Goal: Task Accomplishment & Management: Use online tool/utility

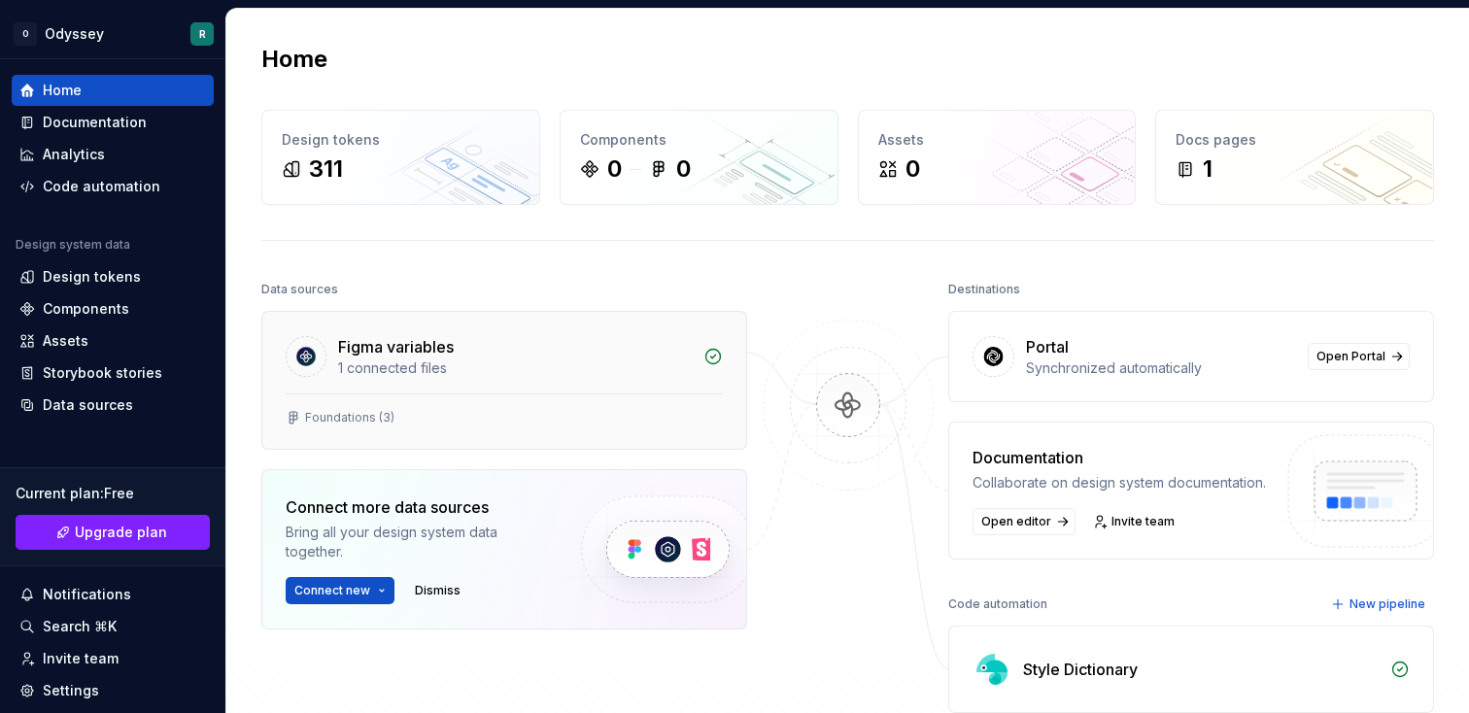
click at [465, 354] on div "Figma variables" at bounding box center [515, 346] width 354 height 23
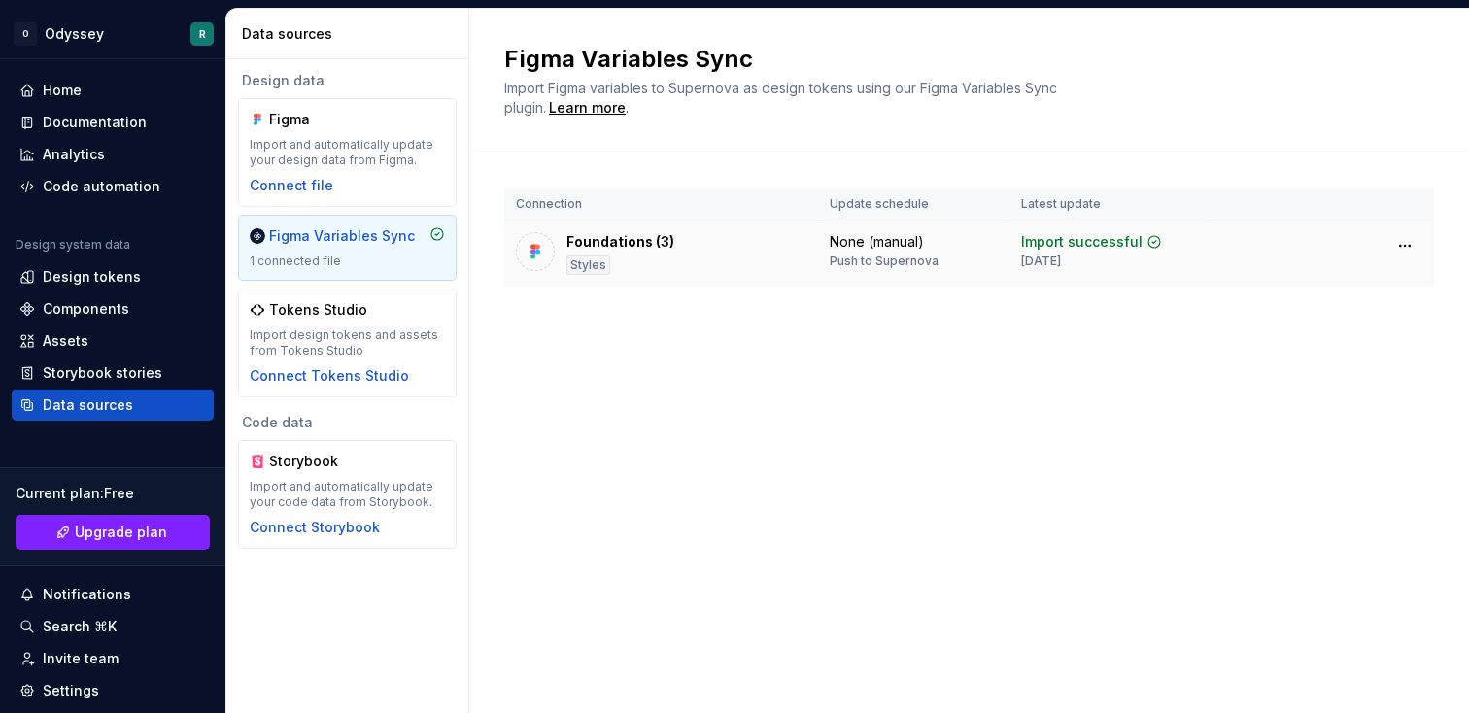
click at [609, 242] on div "Foundations (3)" at bounding box center [621, 241] width 108 height 19
click at [1409, 239] on html "O Odyssey R Home Documentation Analytics Code automation Design system data Des…" at bounding box center [734, 356] width 1469 height 713
click at [1329, 243] on html "O Odyssey R Home Documentation Analytics Code automation Design system data Des…" at bounding box center [734, 356] width 1469 height 713
click at [345, 147] on div "Import and automatically update your design data from Figma." at bounding box center [347, 152] width 195 height 31
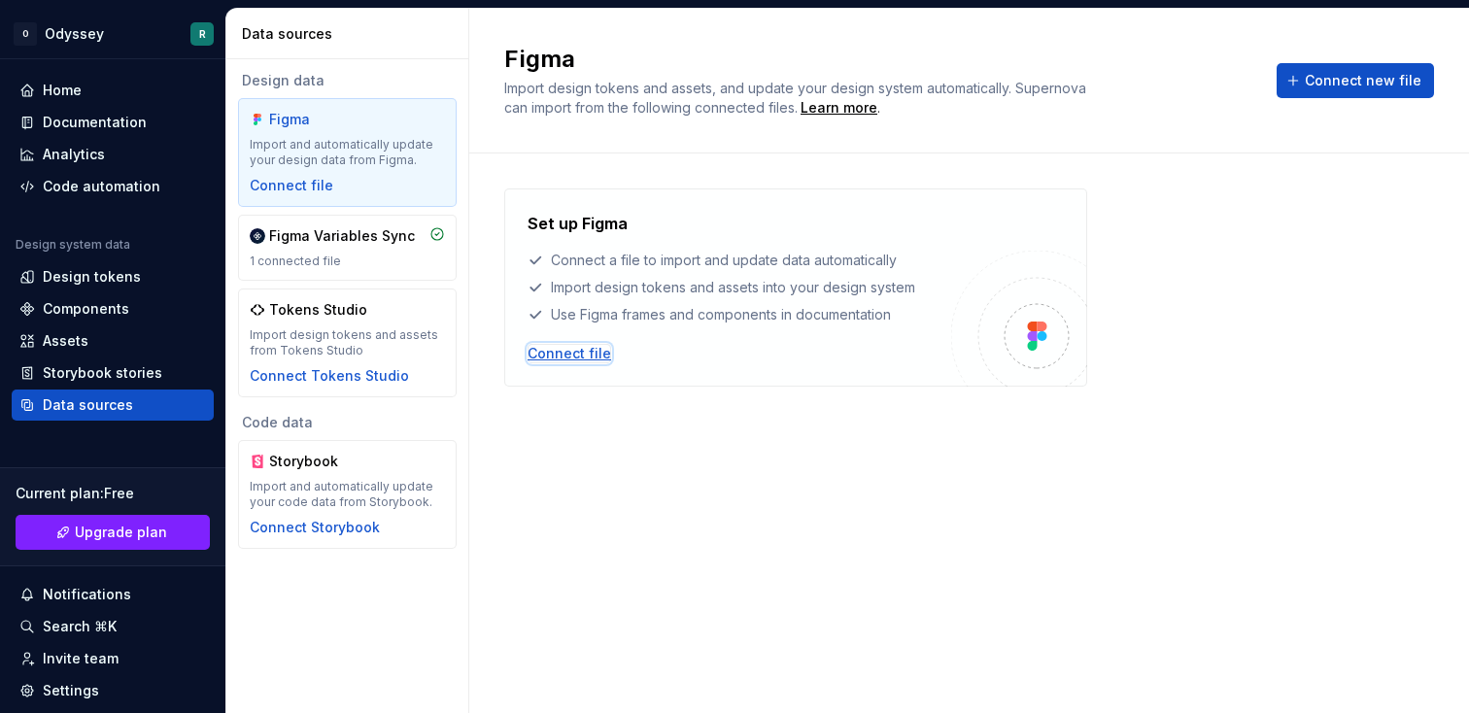
click at [563, 356] on div "Connect file" at bounding box center [570, 353] width 84 height 19
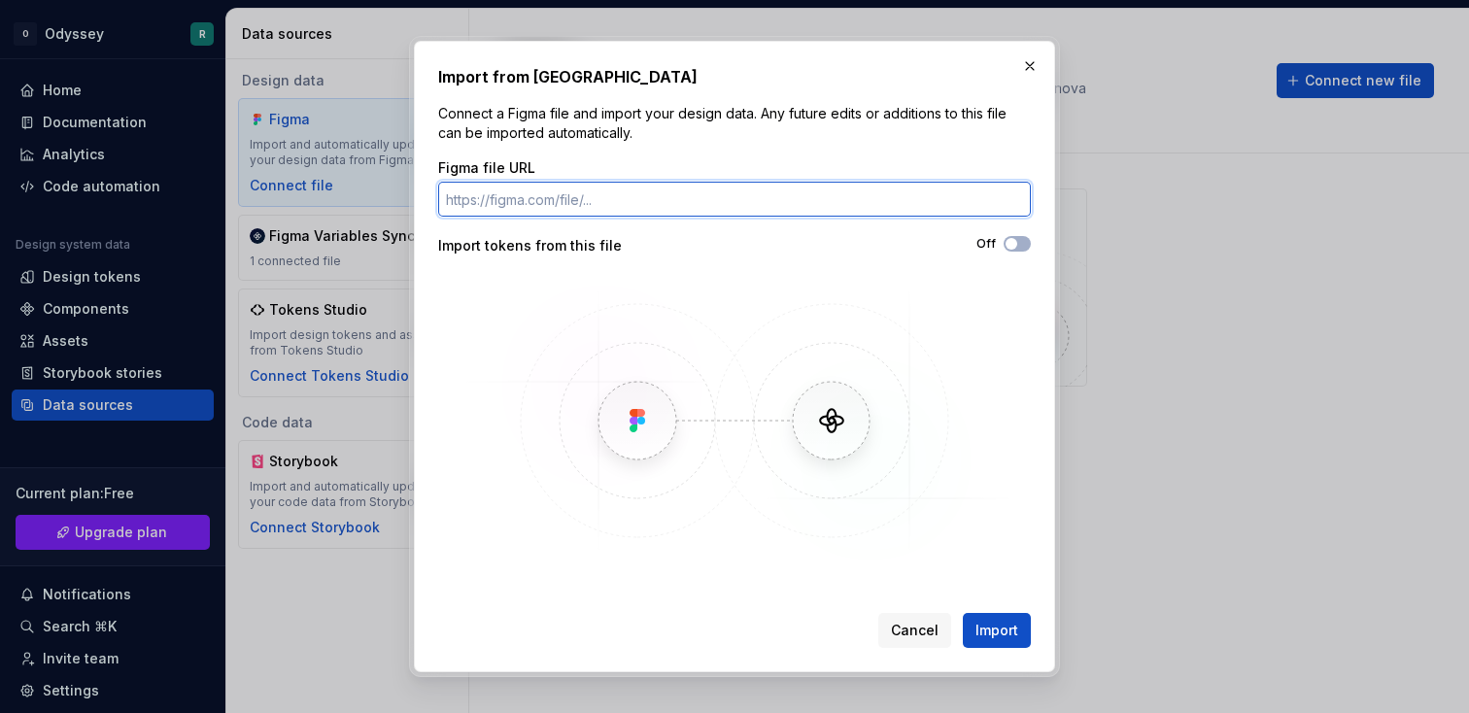
paste input "[URL][DOMAIN_NAME]"
type input "[URL][DOMAIN_NAME]"
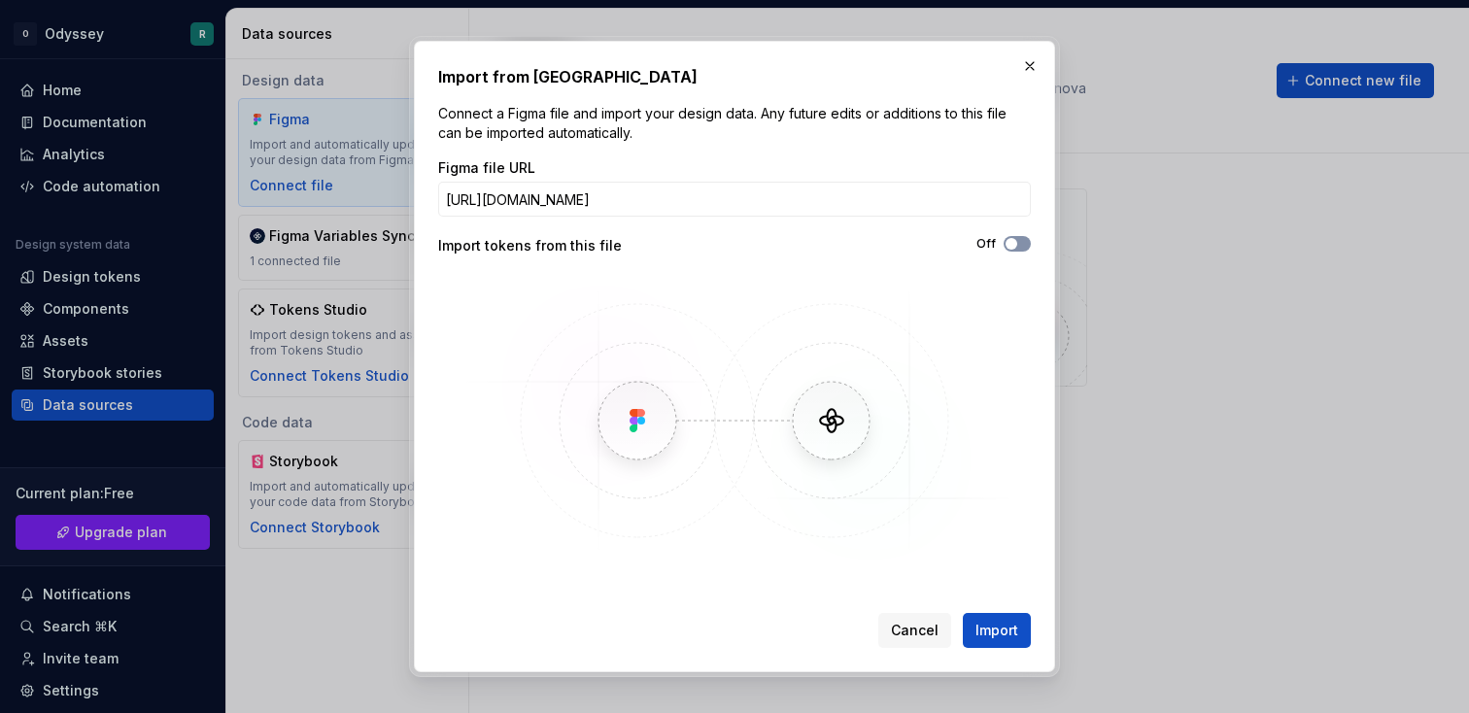
scroll to position [0, 0]
click at [1021, 248] on button "Off" at bounding box center [1017, 244] width 27 height 16
click at [982, 629] on span "Import" at bounding box center [997, 630] width 43 height 19
click at [930, 642] on button "Cancel" at bounding box center [915, 630] width 73 height 35
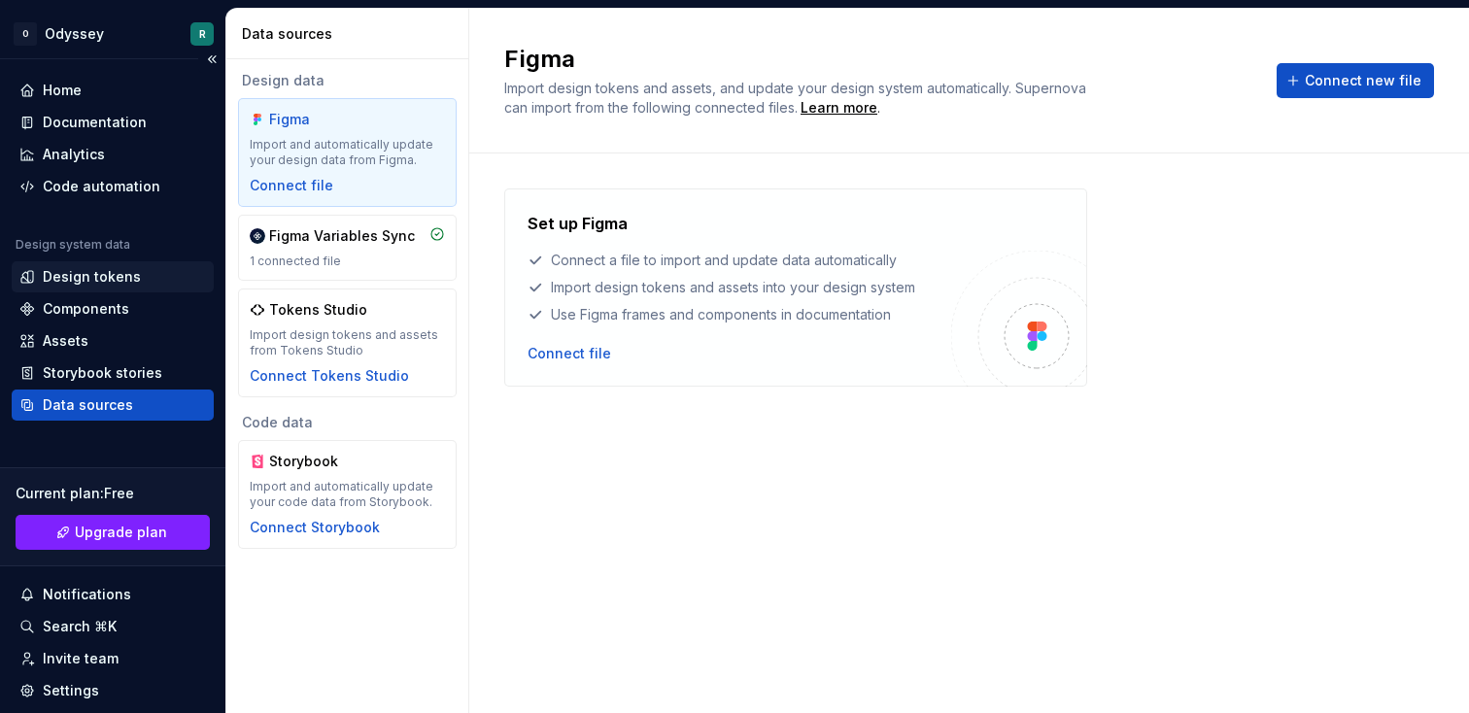
click at [80, 279] on div "Design tokens" at bounding box center [92, 276] width 98 height 19
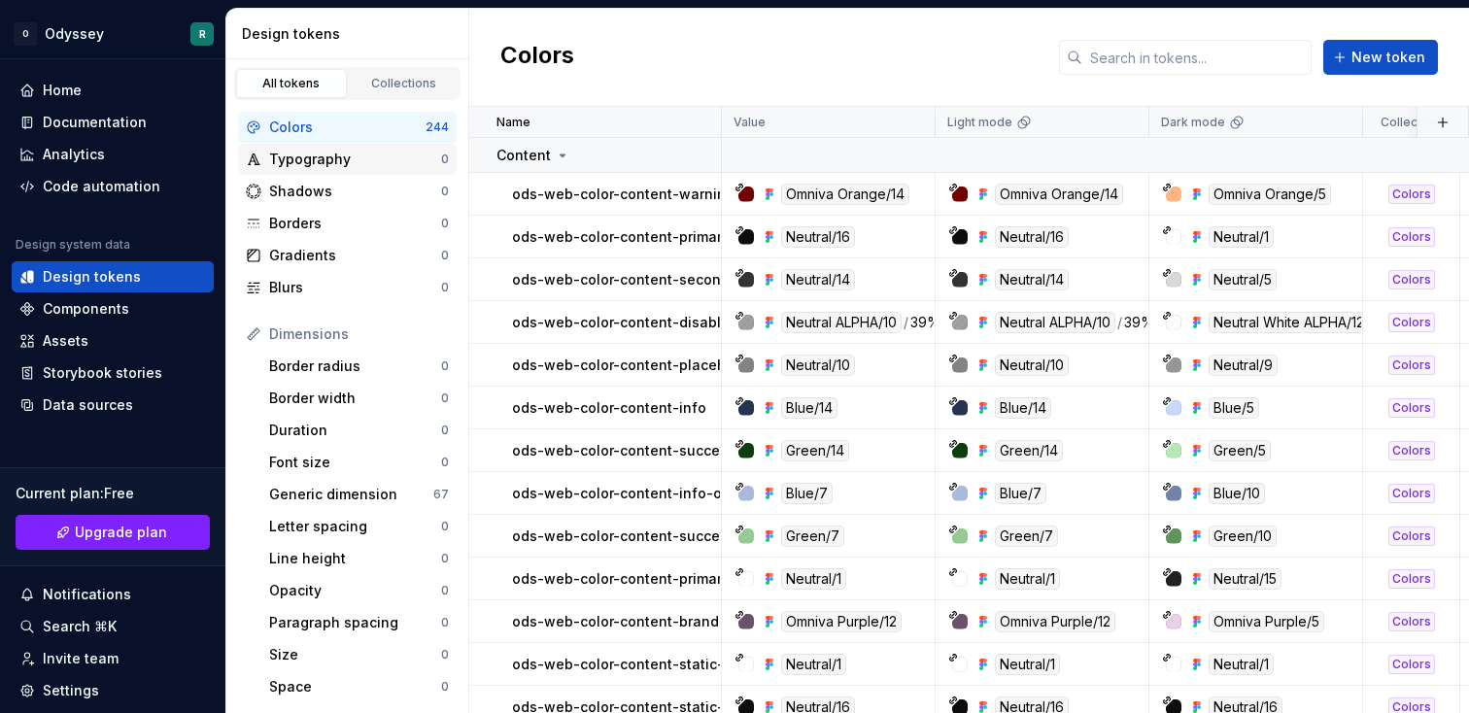
click at [328, 155] on div "Typography" at bounding box center [355, 159] width 172 height 19
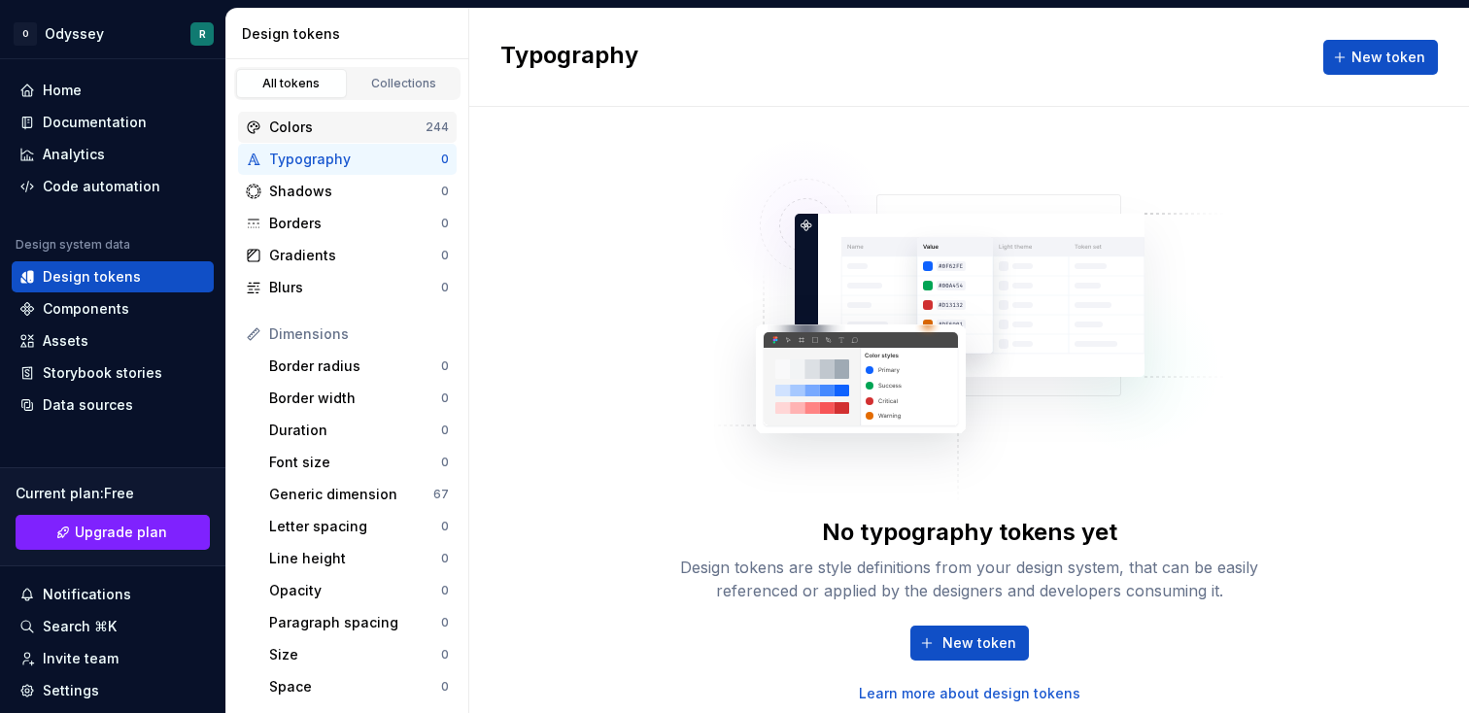
click at [319, 121] on div "Colors" at bounding box center [347, 127] width 156 height 19
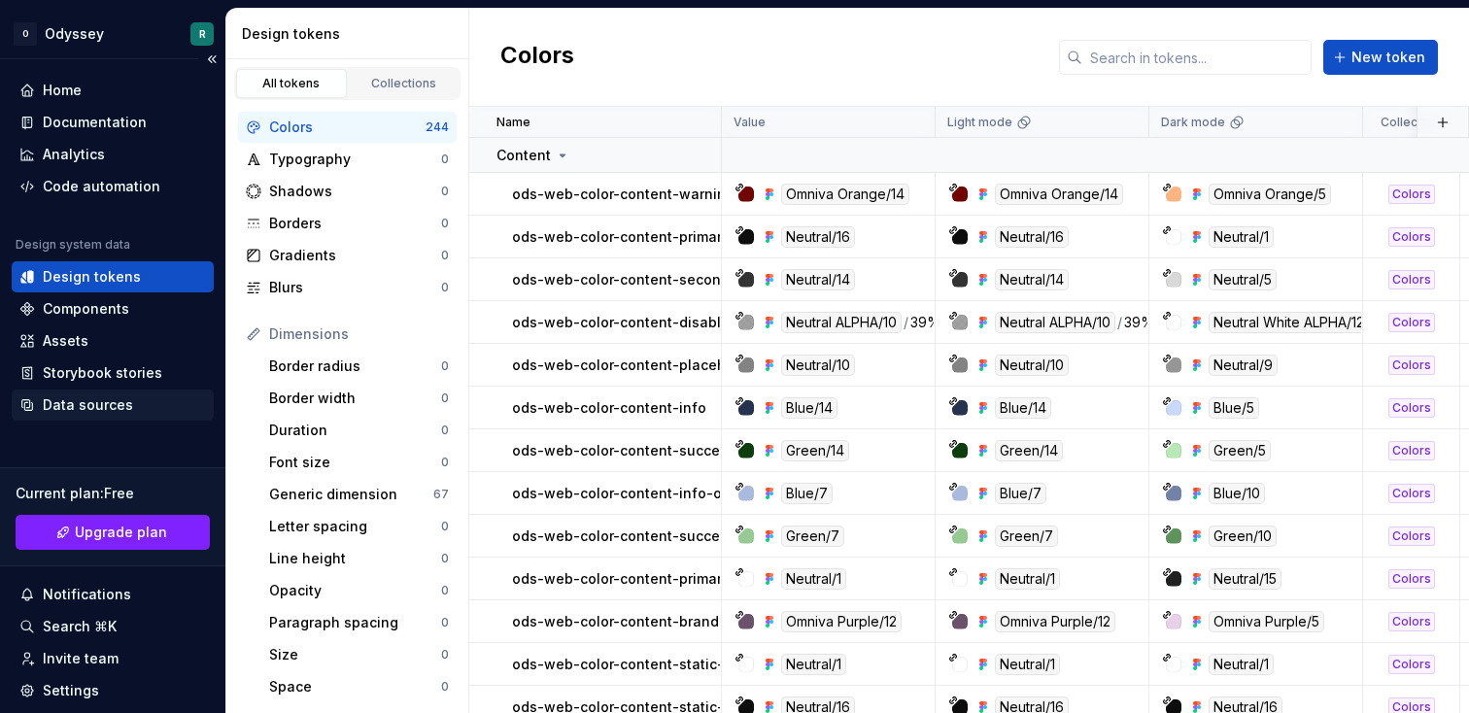
click at [94, 408] on div "Data sources" at bounding box center [88, 405] width 90 height 19
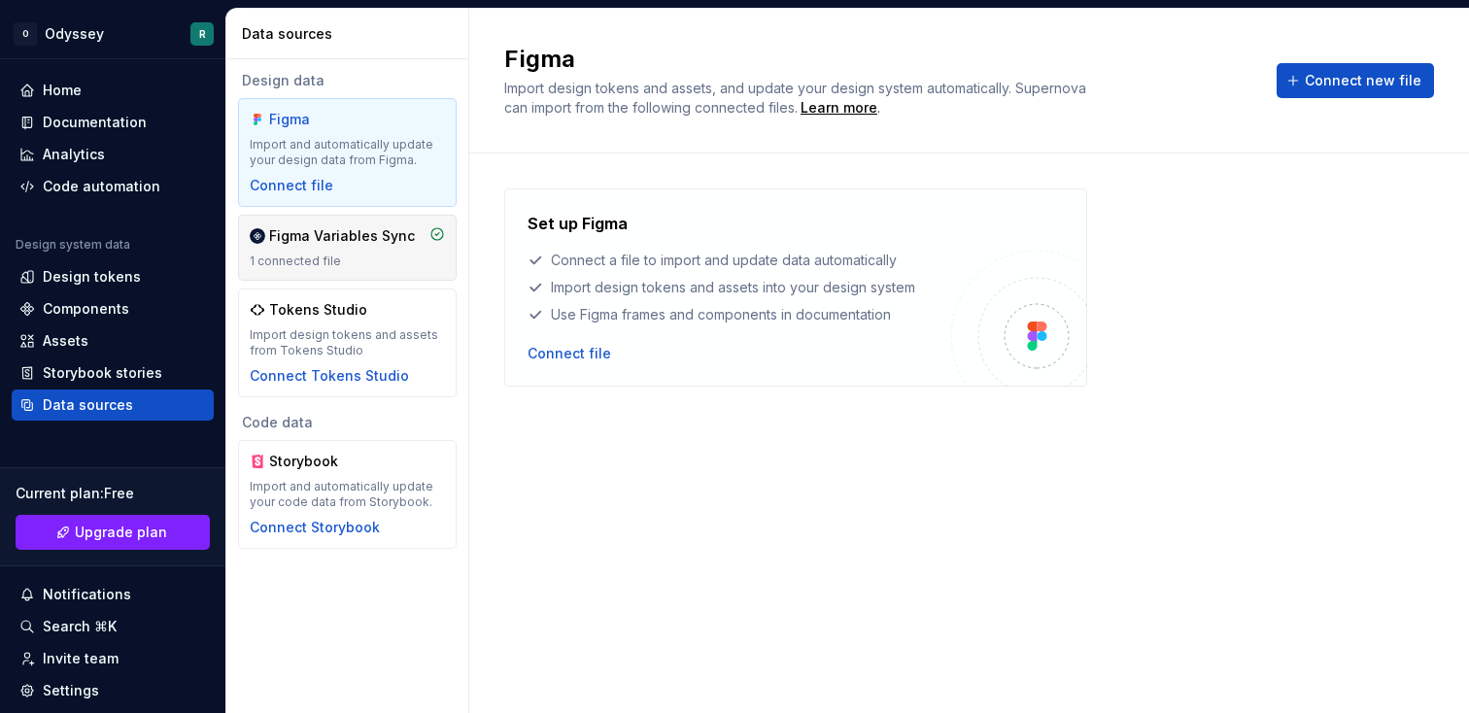
click at [346, 243] on div "Figma Variables Sync" at bounding box center [342, 235] width 146 height 19
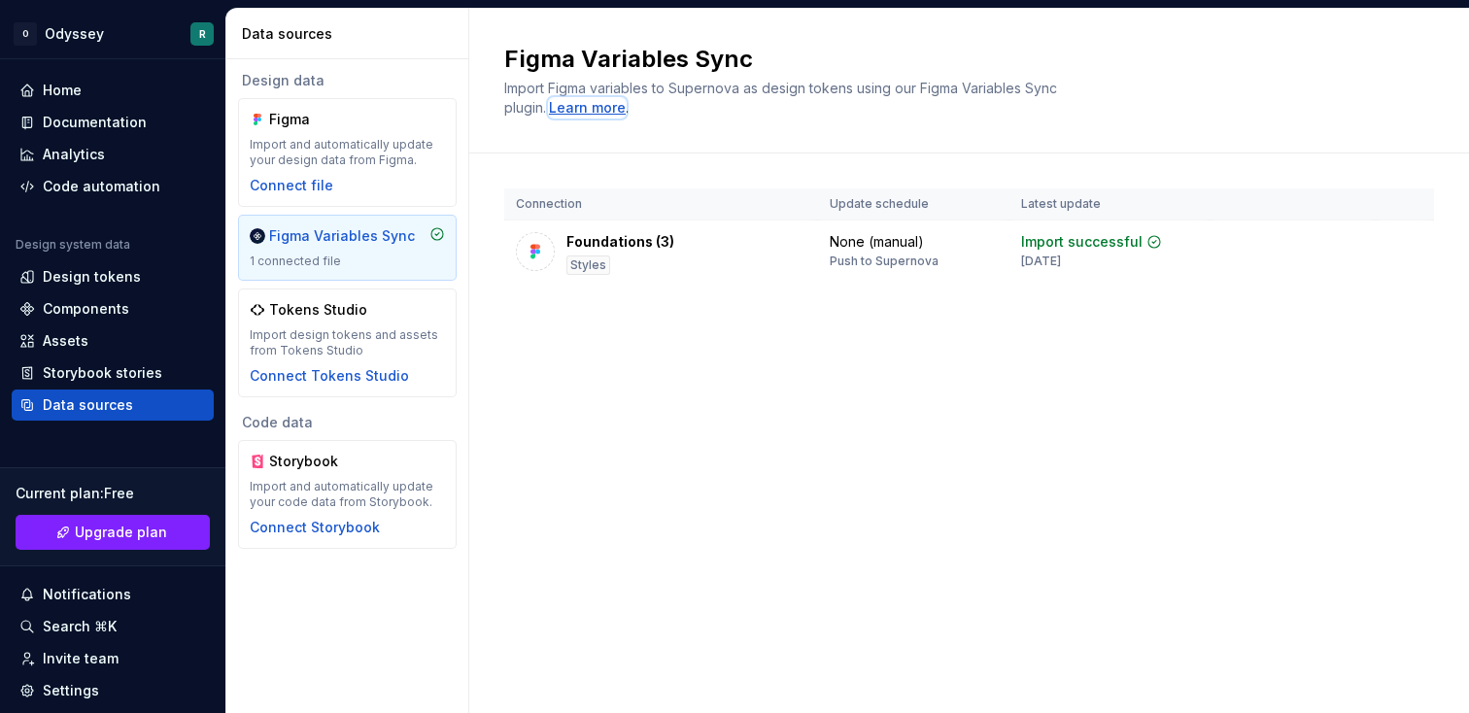
click at [593, 112] on div "Learn more" at bounding box center [587, 107] width 77 height 19
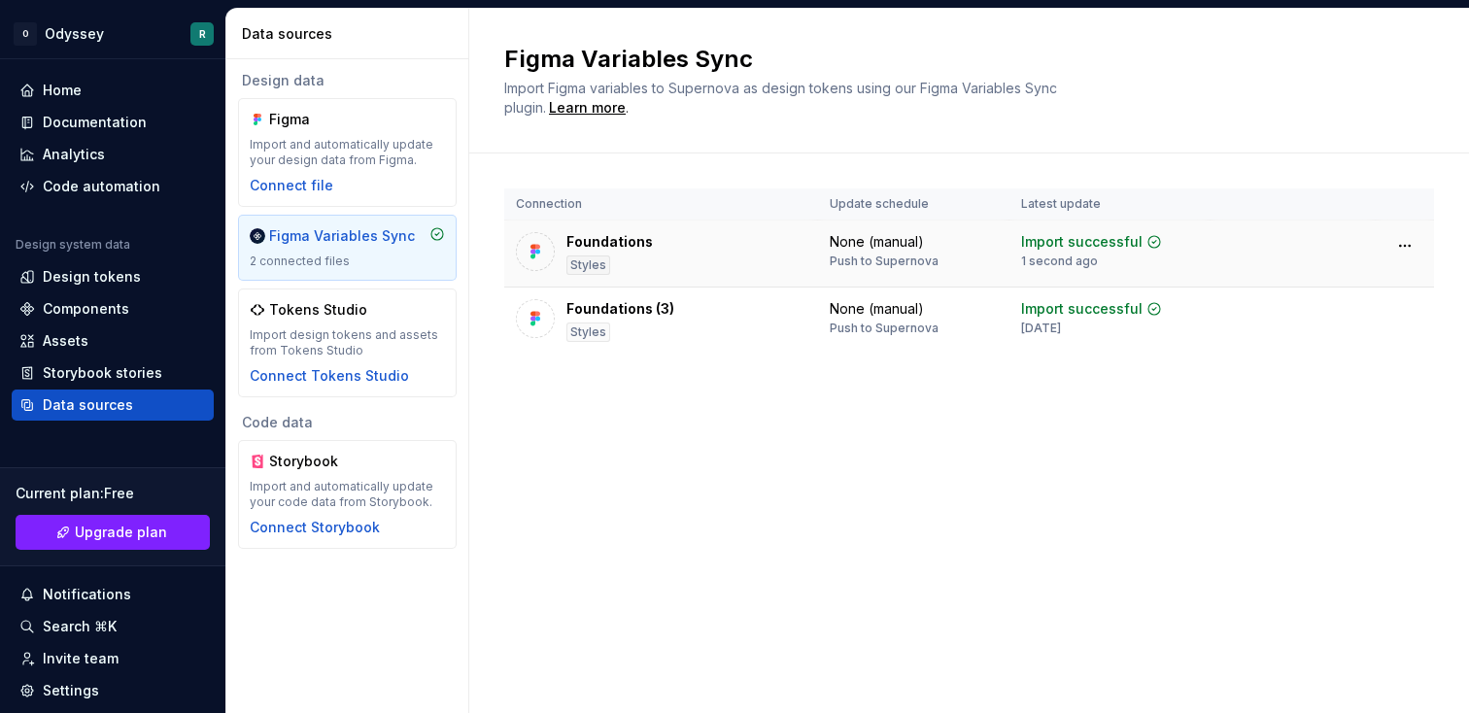
click at [866, 249] on div "None (manual)" at bounding box center [877, 241] width 94 height 19
click at [610, 249] on div "Foundations" at bounding box center [610, 241] width 86 height 19
click at [634, 295] on td "Foundations (3) Styles" at bounding box center [661, 321] width 314 height 67
click at [621, 262] on div "Foundations Styles" at bounding box center [610, 253] width 86 height 43
click at [614, 249] on div "Foundations" at bounding box center [610, 241] width 86 height 19
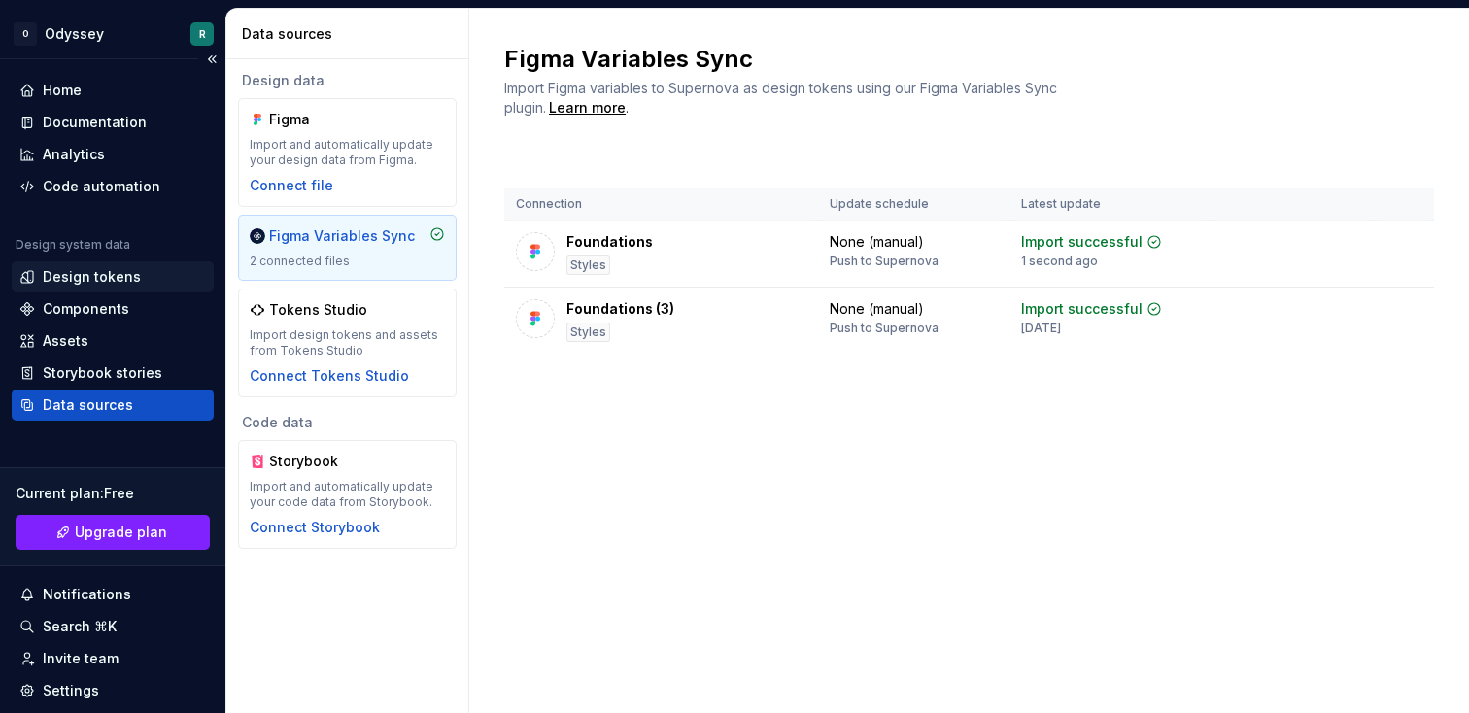
click at [115, 281] on div "Design tokens" at bounding box center [92, 276] width 98 height 19
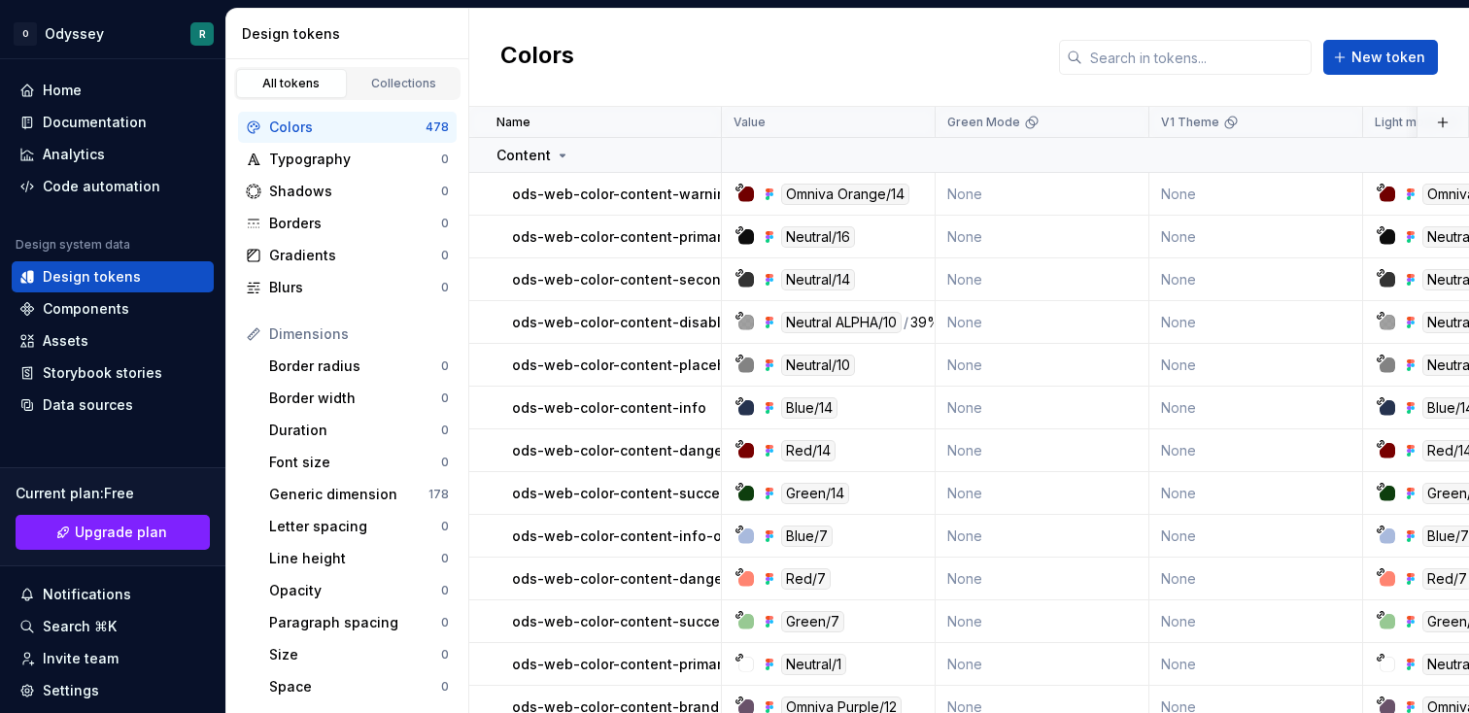
click at [538, 55] on h2 "Colors" at bounding box center [538, 57] width 74 height 35
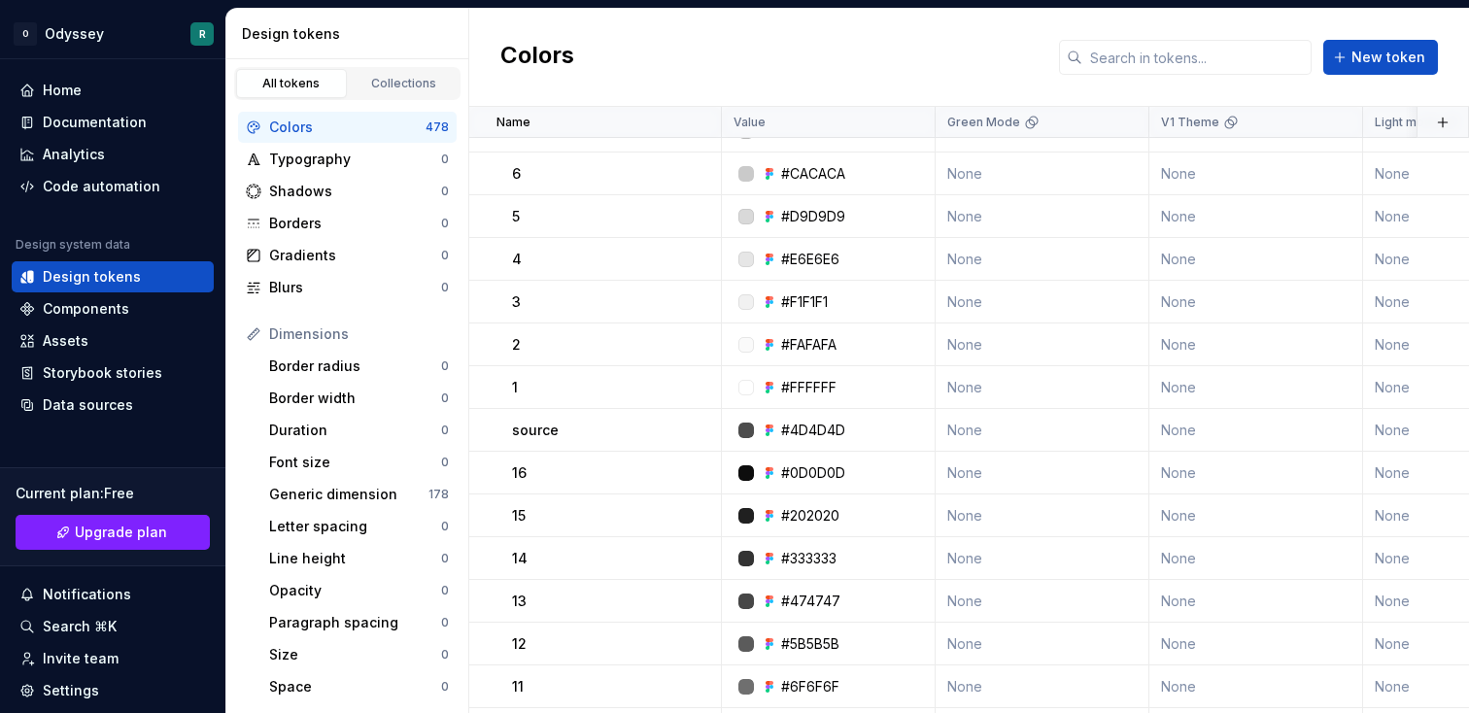
scroll to position [17052, 0]
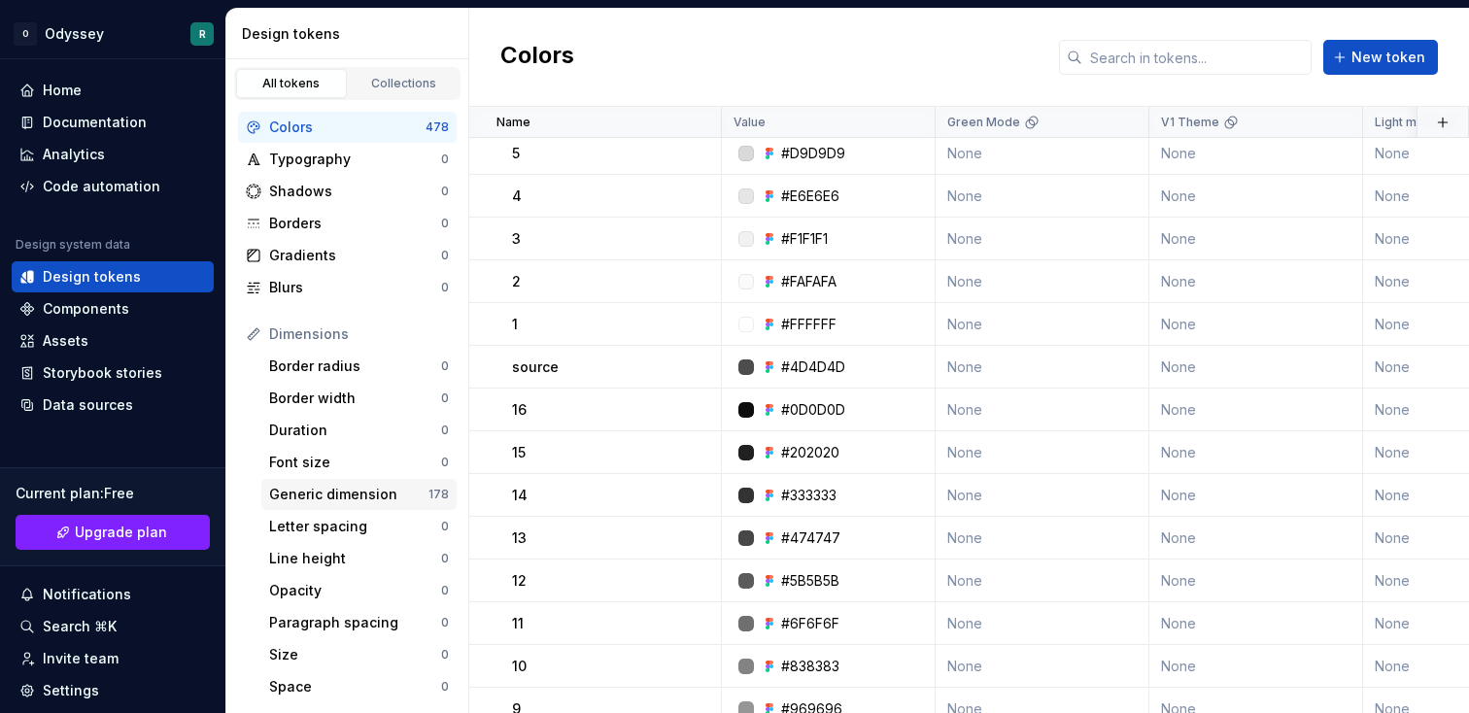
click at [371, 493] on div "Generic dimension" at bounding box center [348, 494] width 159 height 19
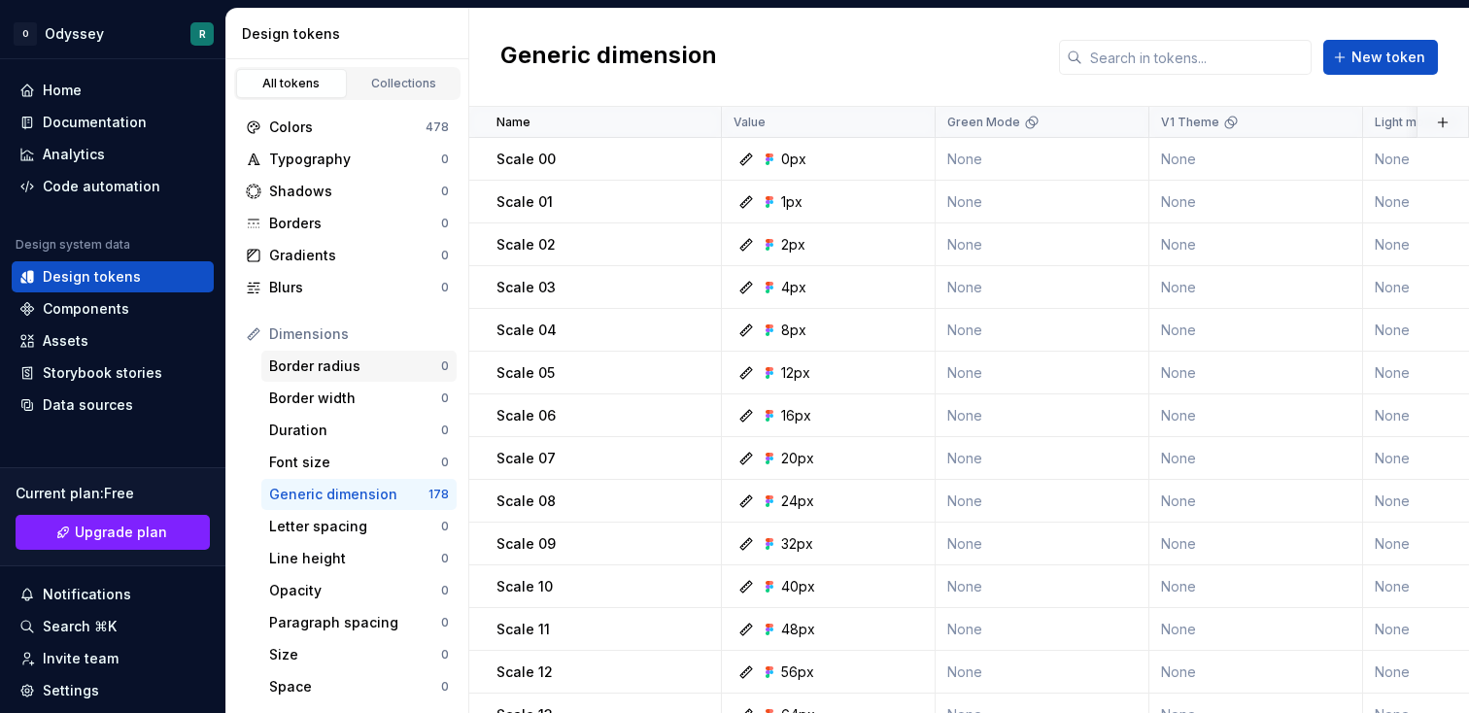
click at [376, 363] on div "Border radius" at bounding box center [355, 366] width 172 height 19
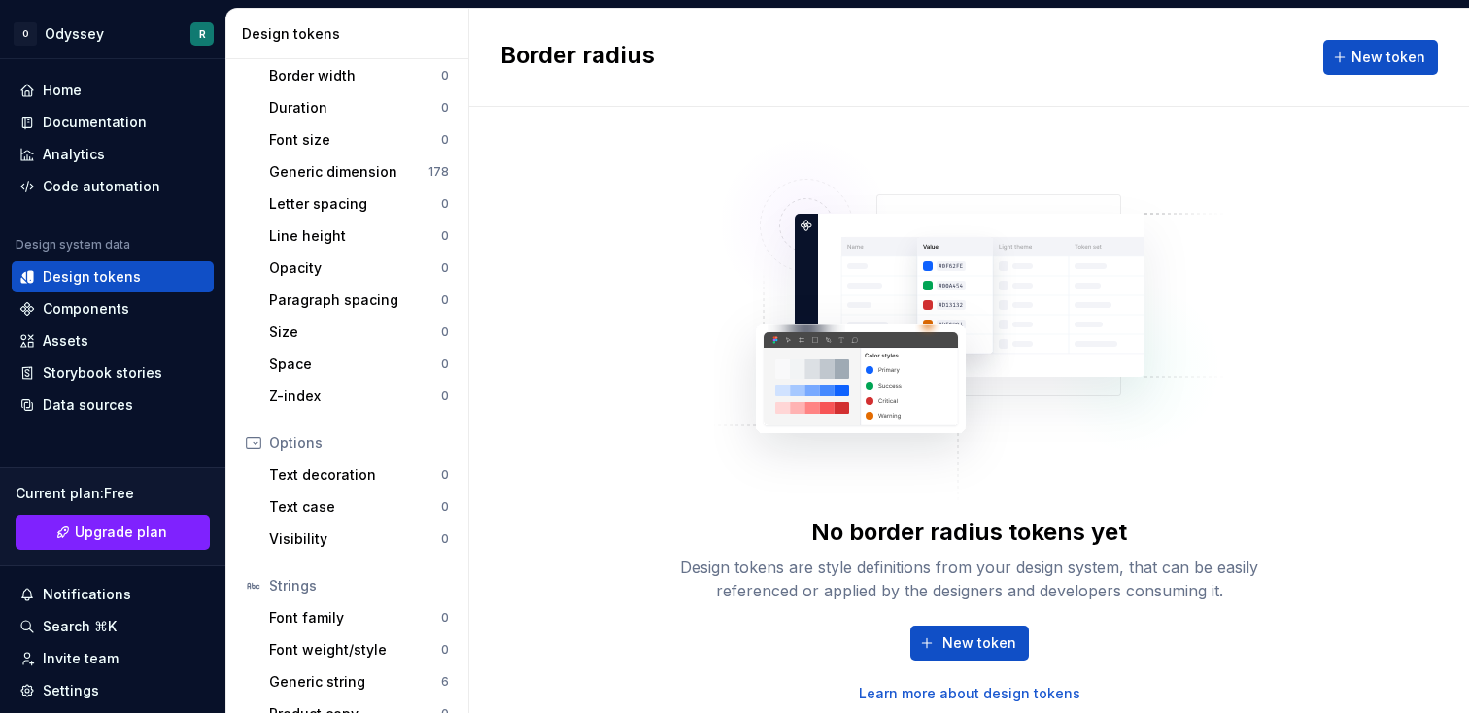
scroll to position [351, 0]
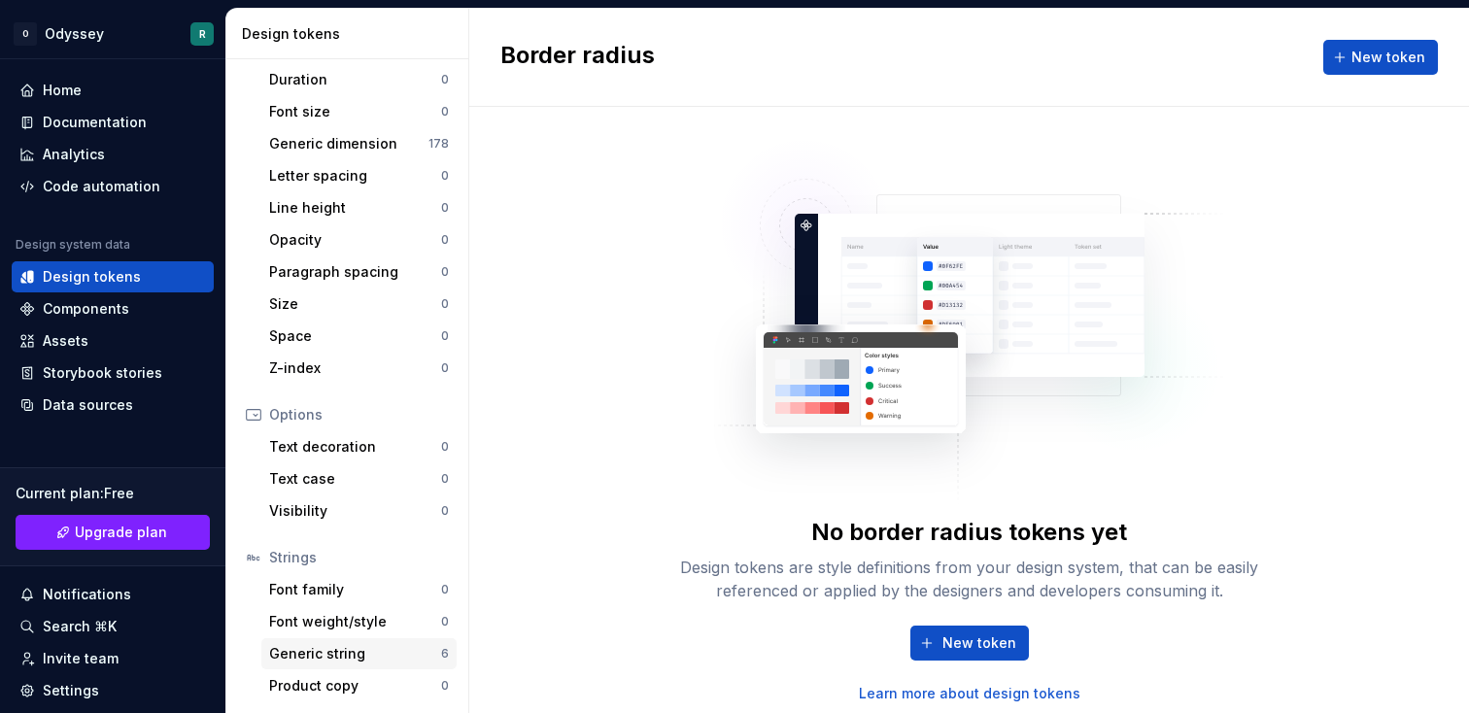
click at [334, 651] on div "Generic string" at bounding box center [355, 653] width 172 height 19
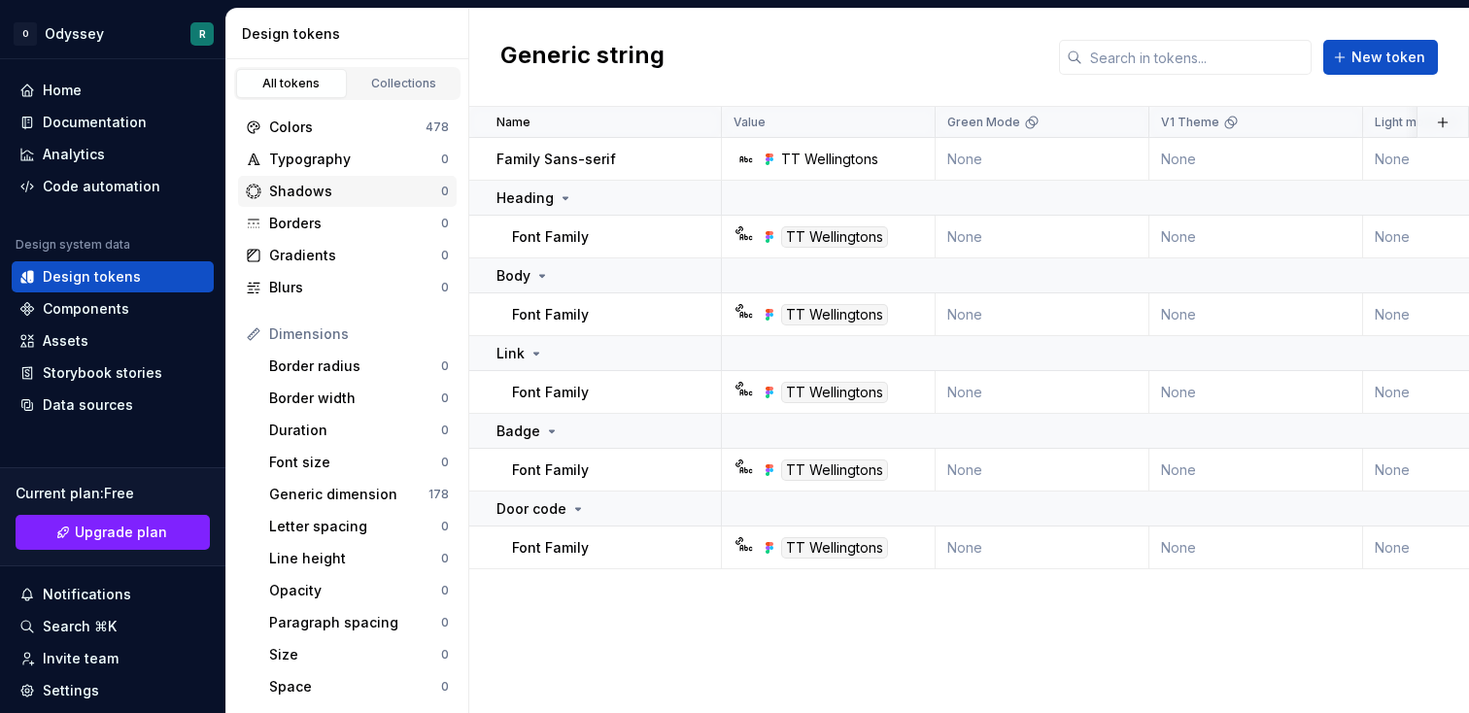
click at [332, 184] on div "Shadows" at bounding box center [355, 191] width 172 height 19
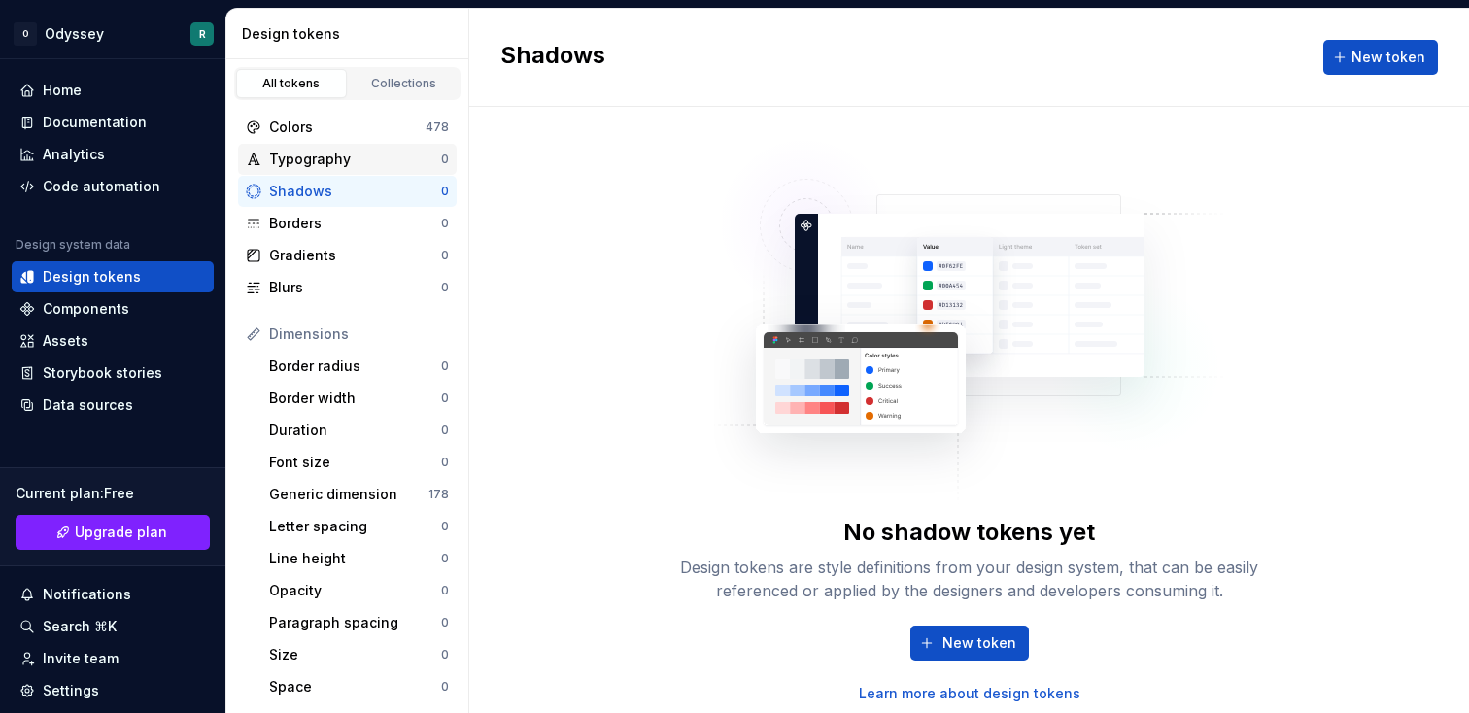
click at [341, 152] on div "Typography" at bounding box center [355, 159] width 172 height 19
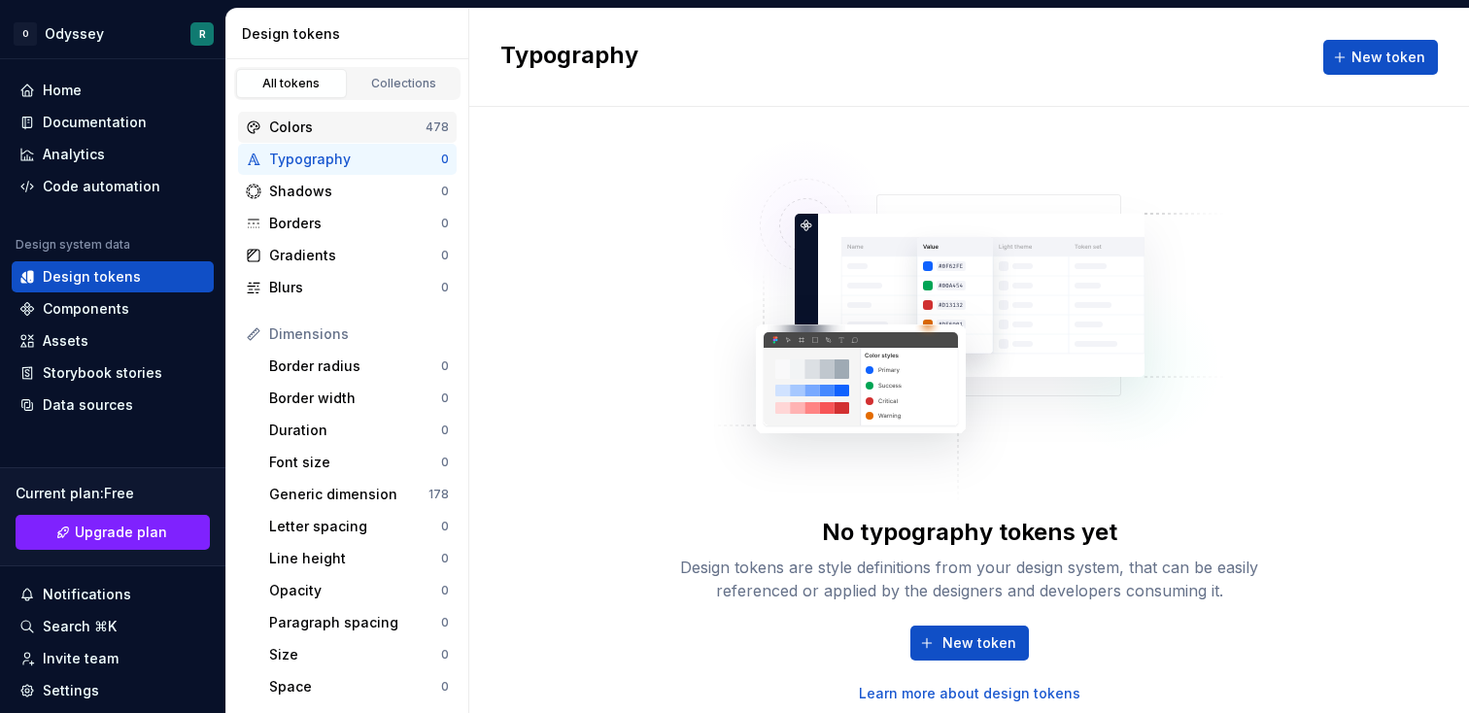
click at [337, 121] on div "Colors" at bounding box center [347, 127] width 156 height 19
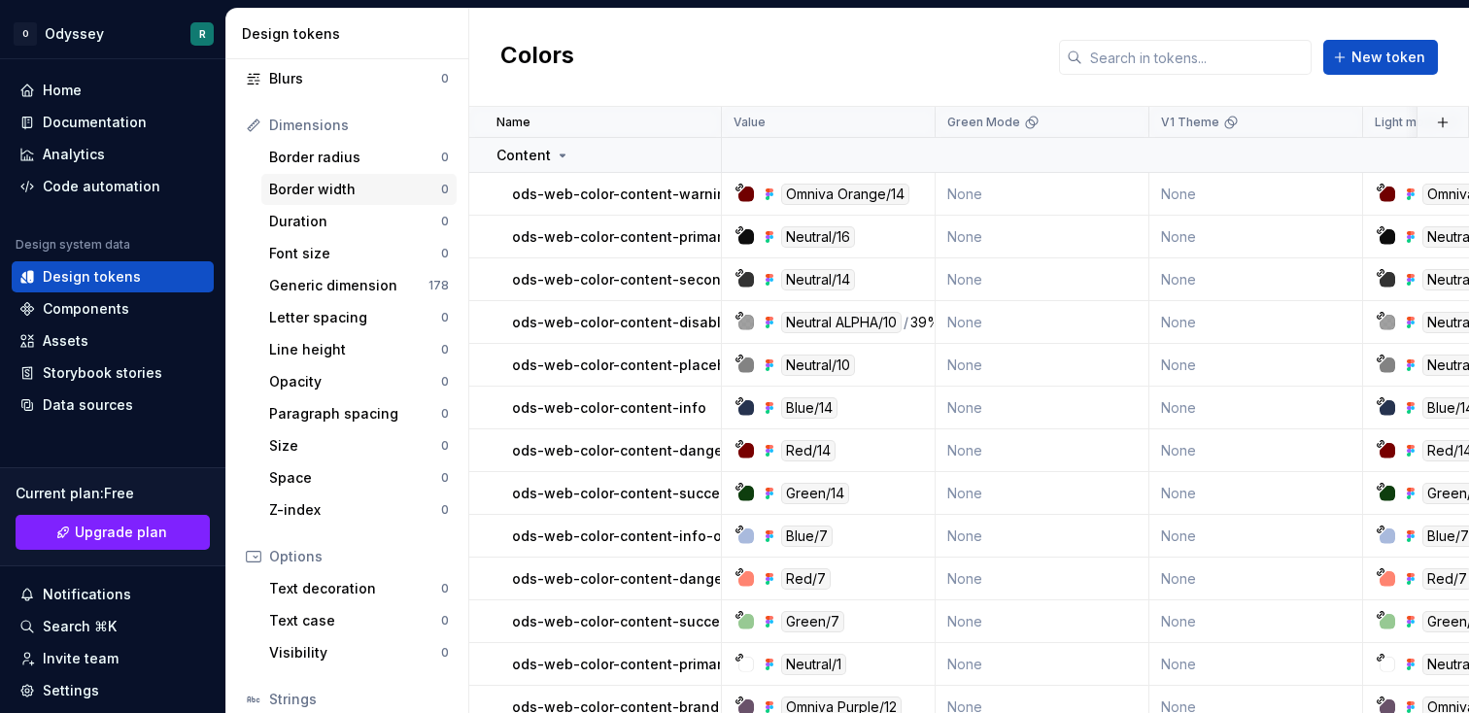
scroll to position [351, 0]
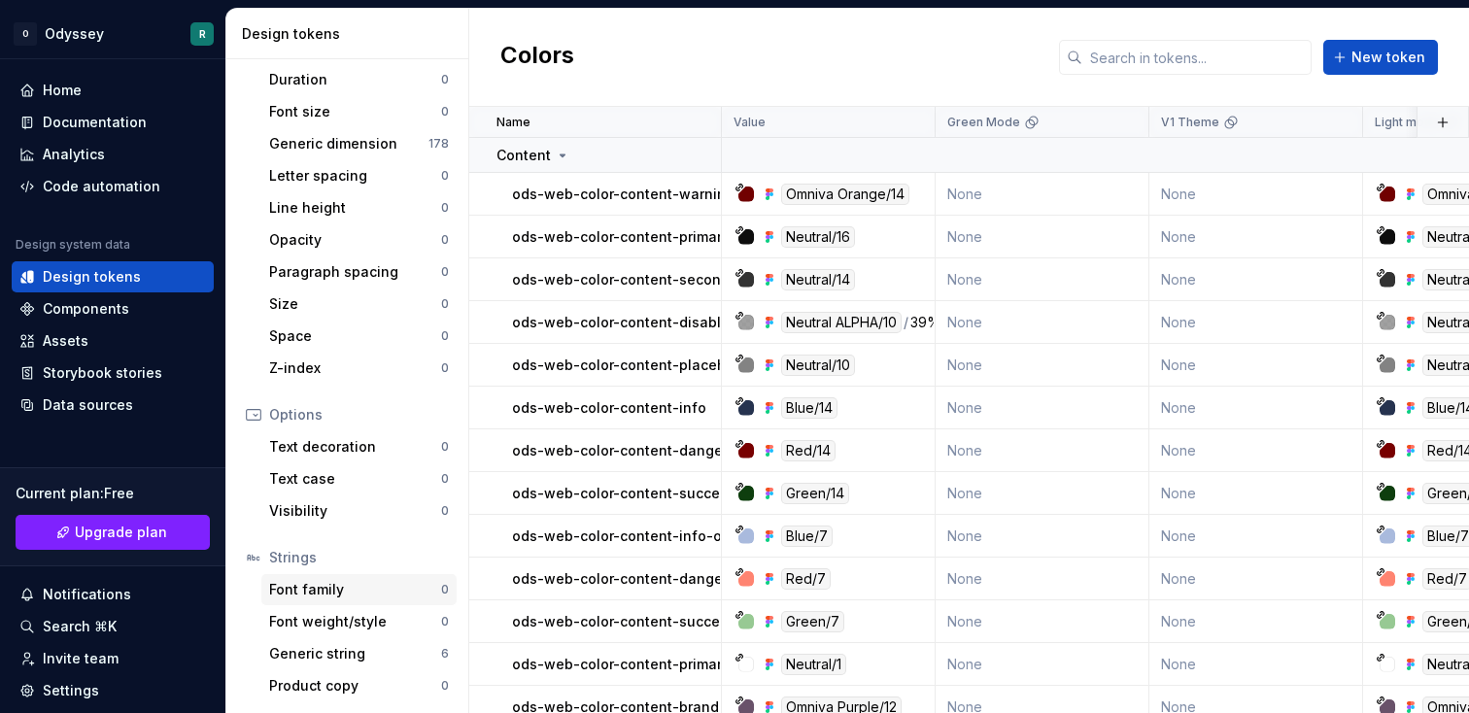
click at [347, 592] on div "Font family" at bounding box center [355, 589] width 172 height 19
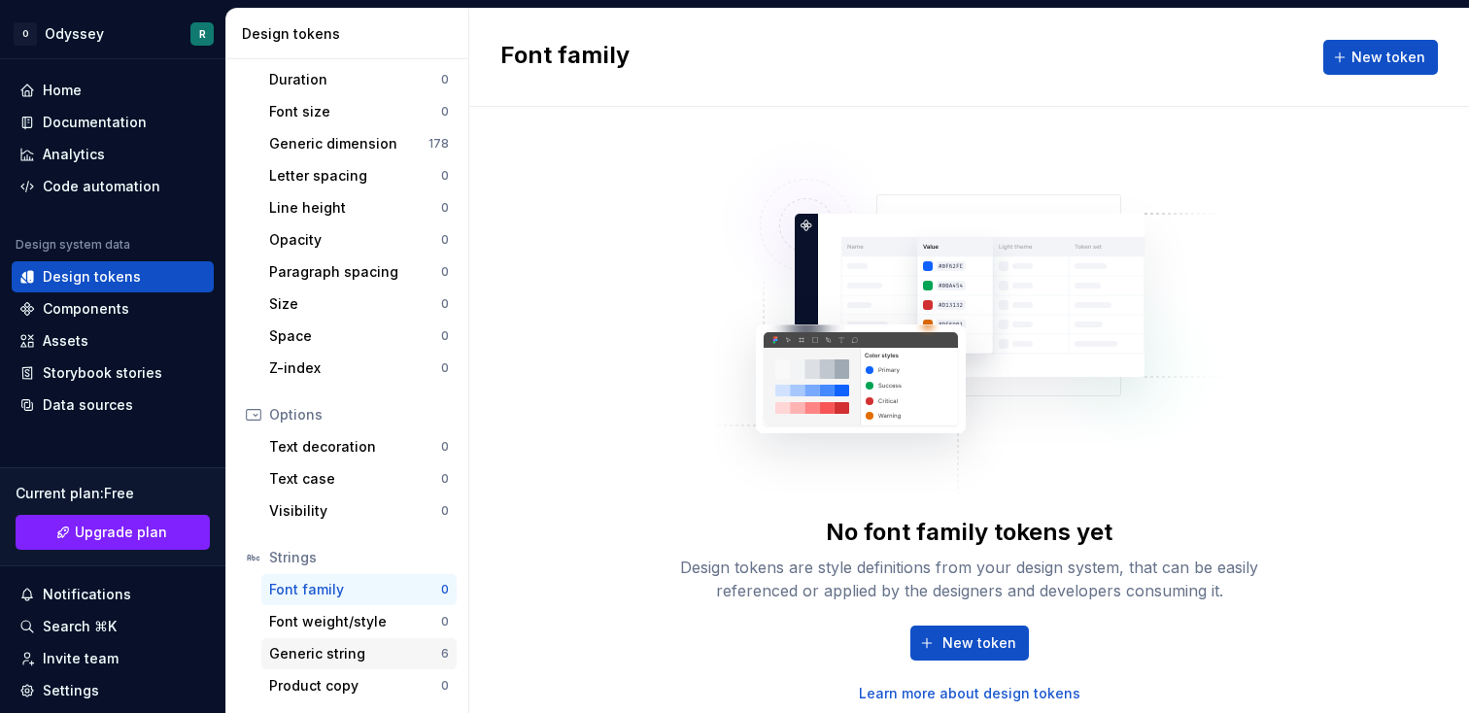
click at [374, 647] on div "Generic string" at bounding box center [355, 653] width 172 height 19
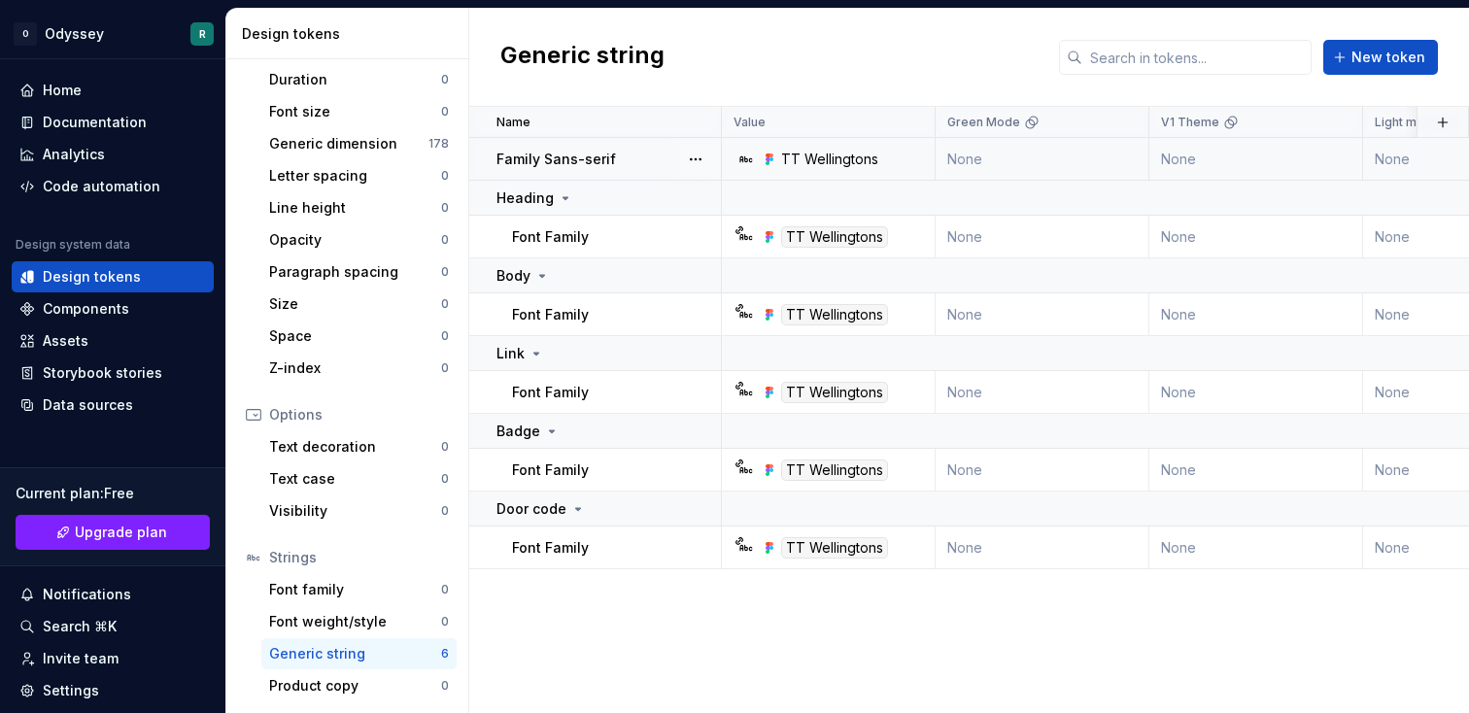
click at [589, 168] on td "Family Sans-serif" at bounding box center [595, 159] width 253 height 43
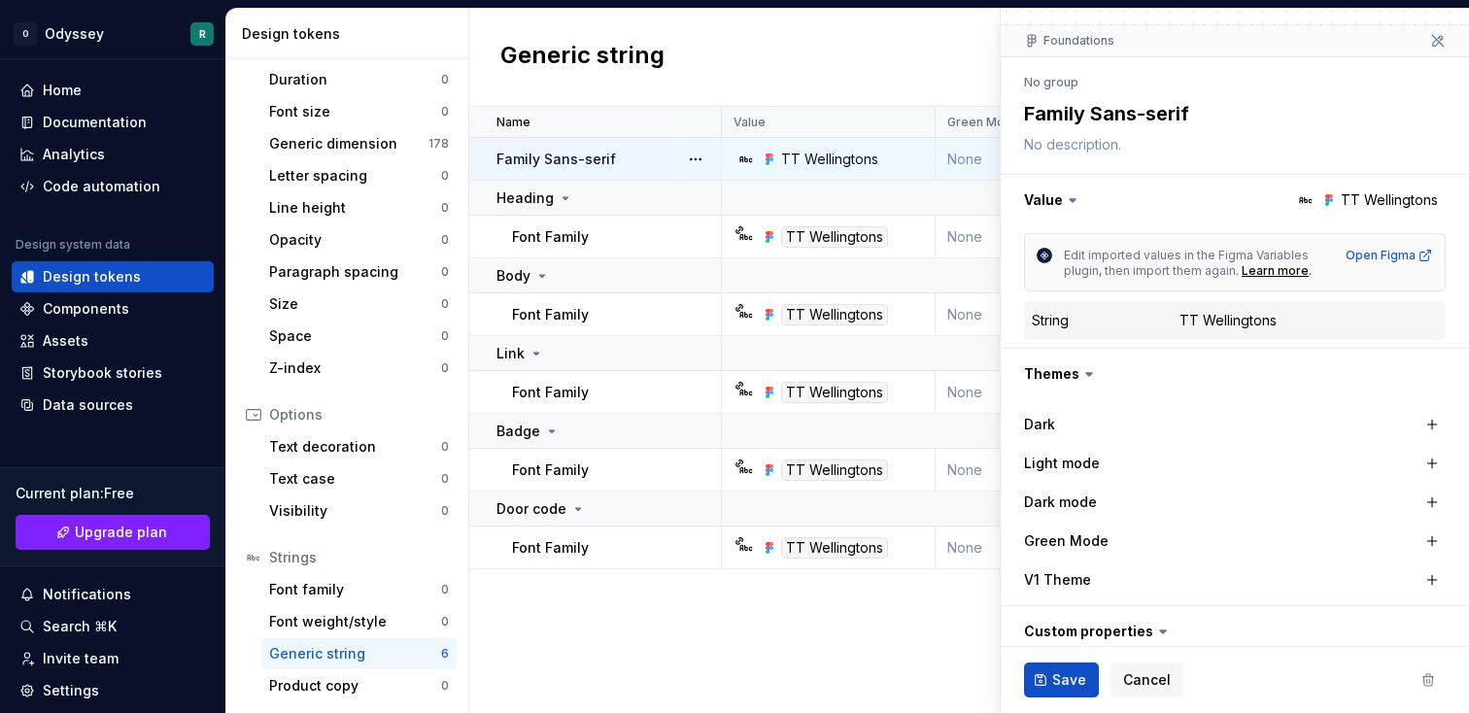
scroll to position [211, 0]
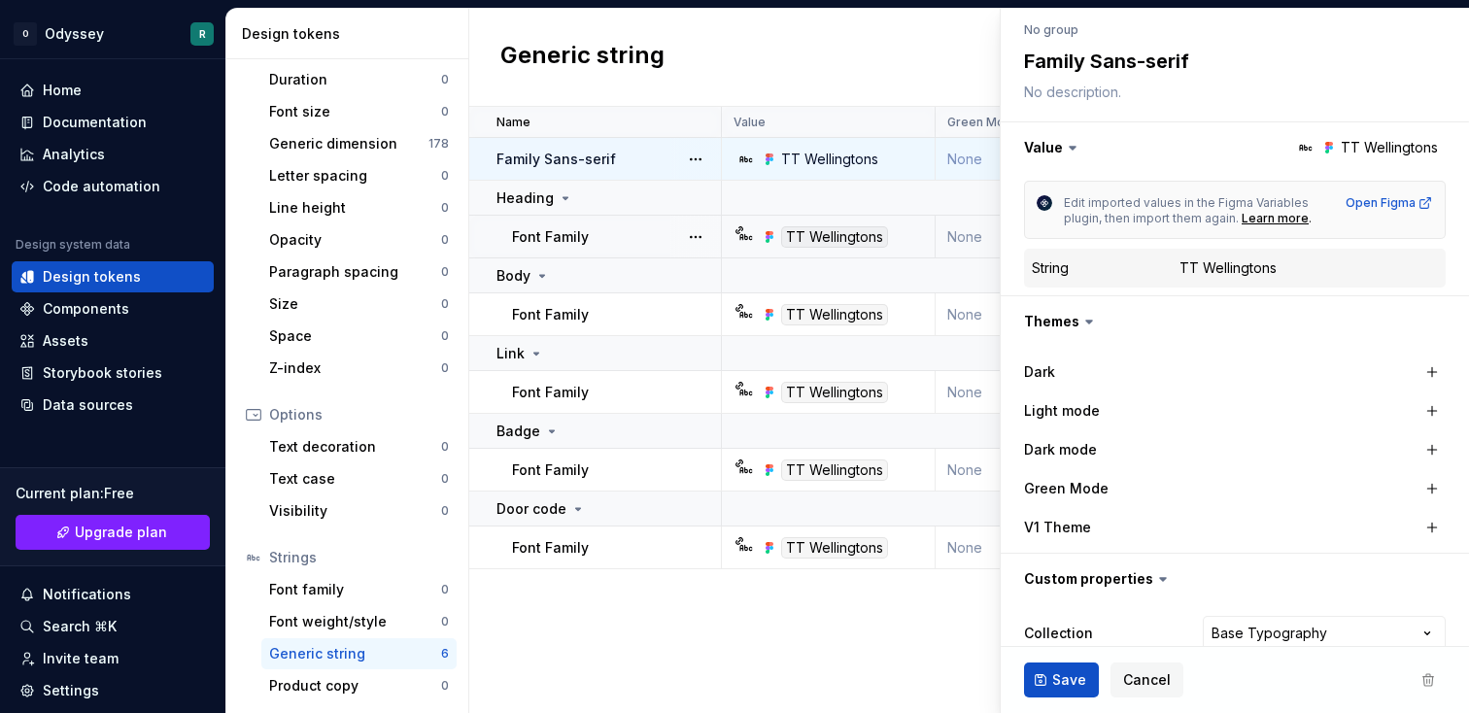
click at [547, 225] on td "Font Family" at bounding box center [595, 237] width 253 height 43
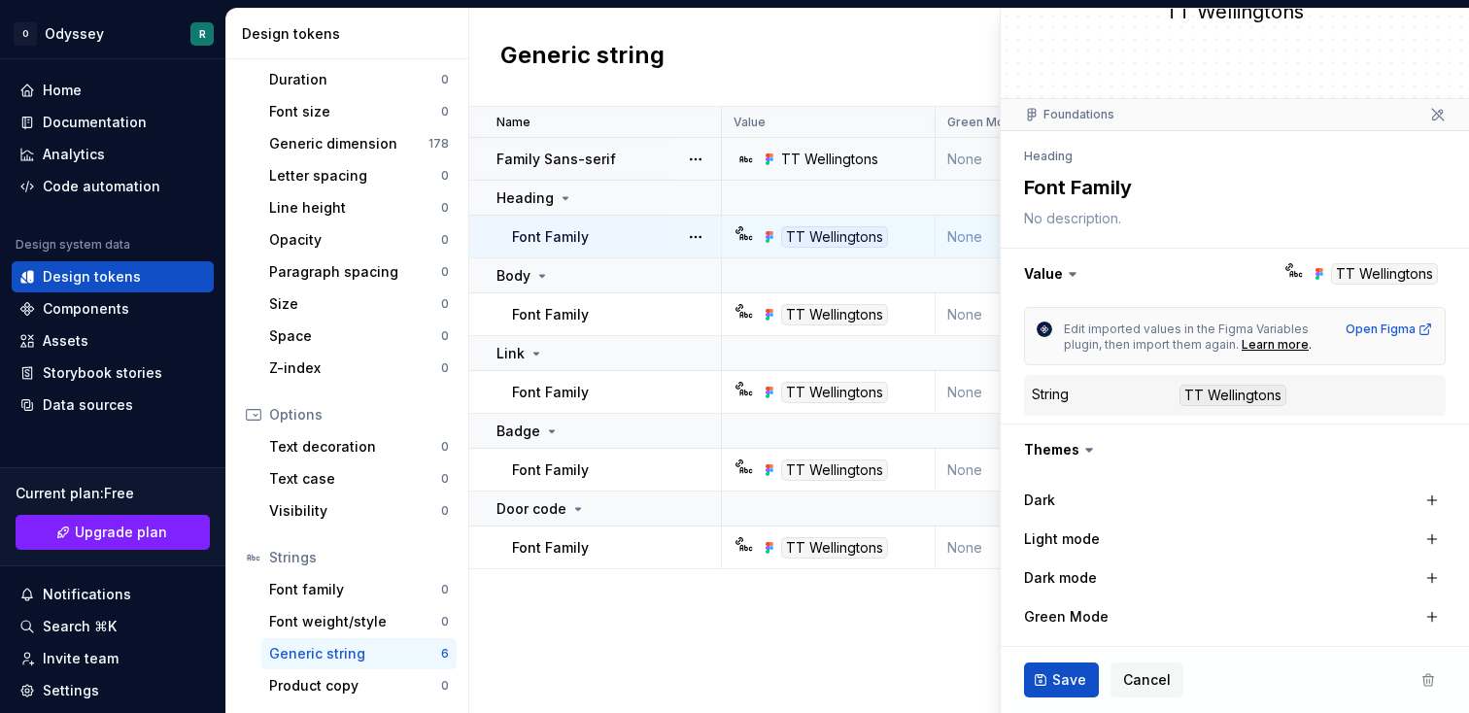
scroll to position [285, 0]
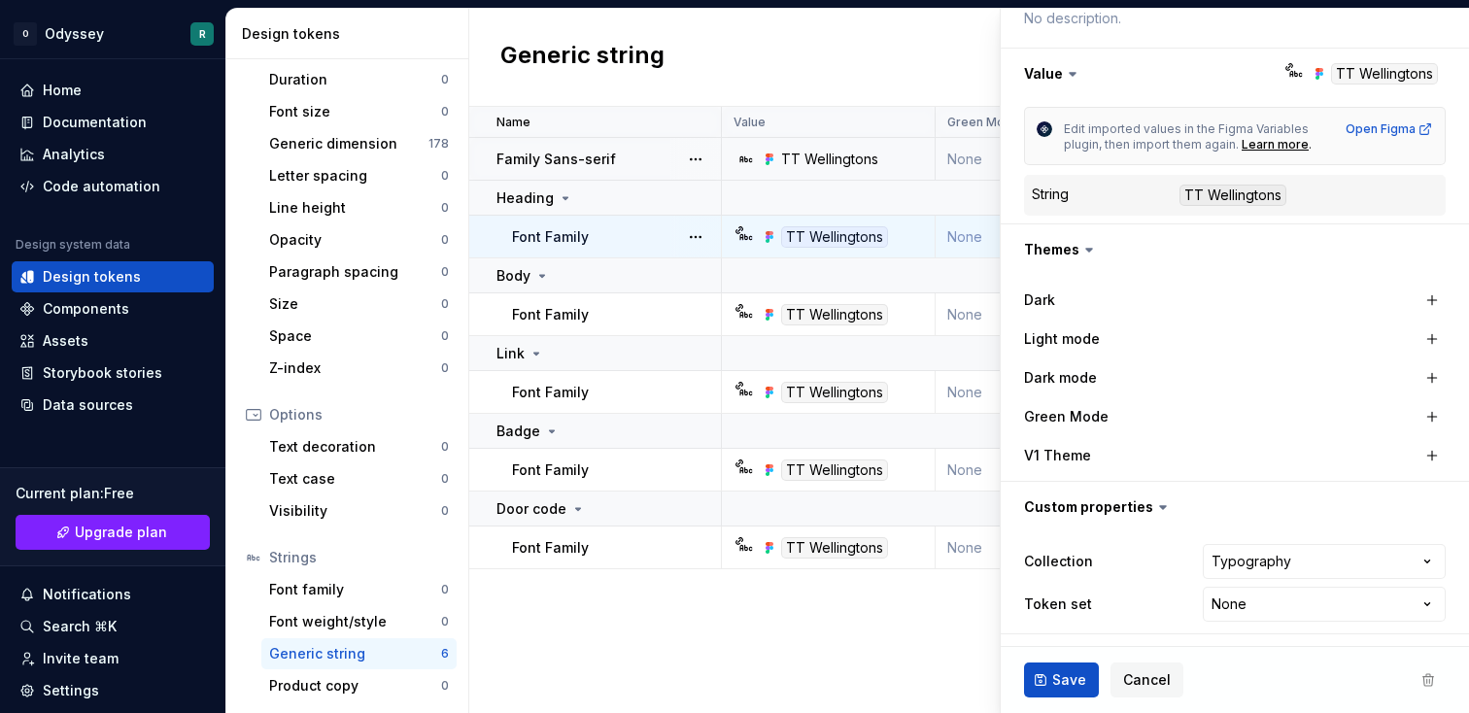
type textarea "*"
click at [58, 397] on div "Data sources" at bounding box center [88, 405] width 90 height 19
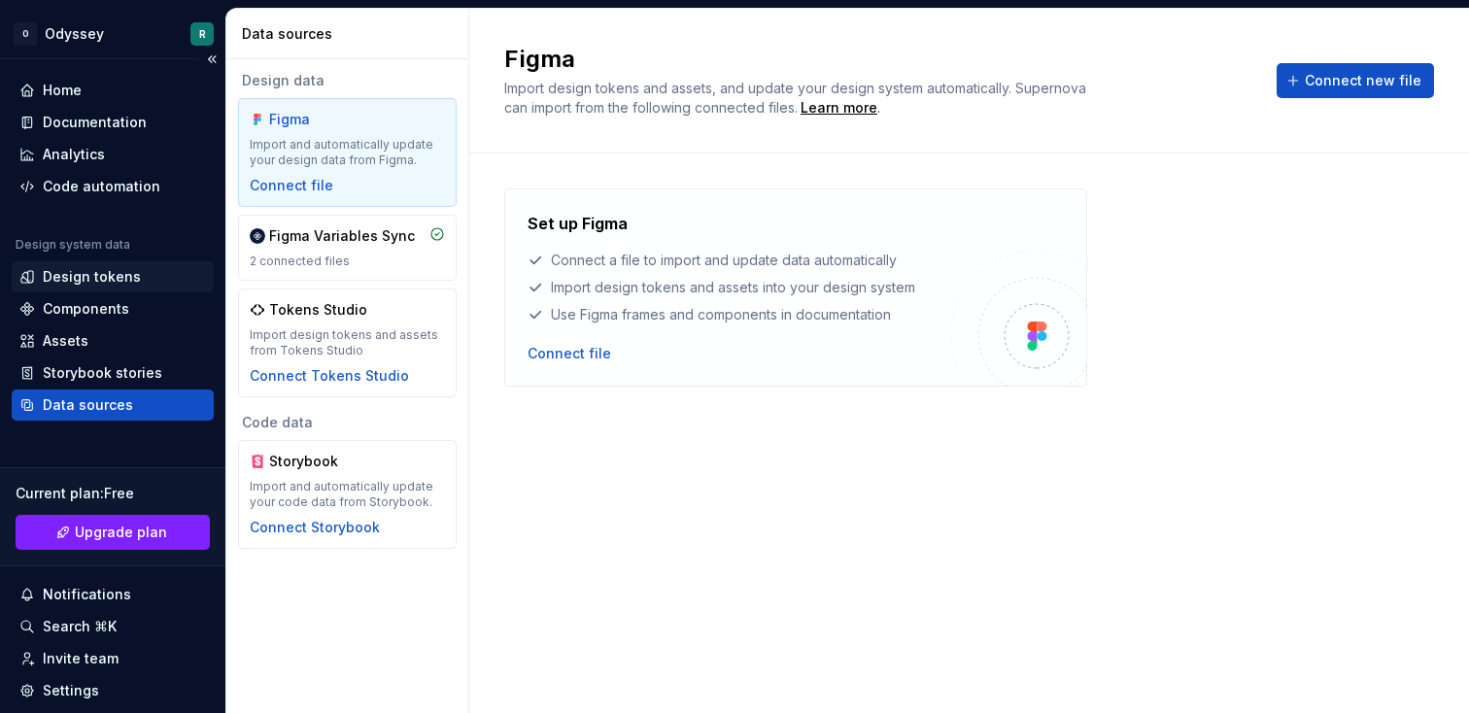
click at [125, 276] on div "Design tokens" at bounding box center [92, 276] width 98 height 19
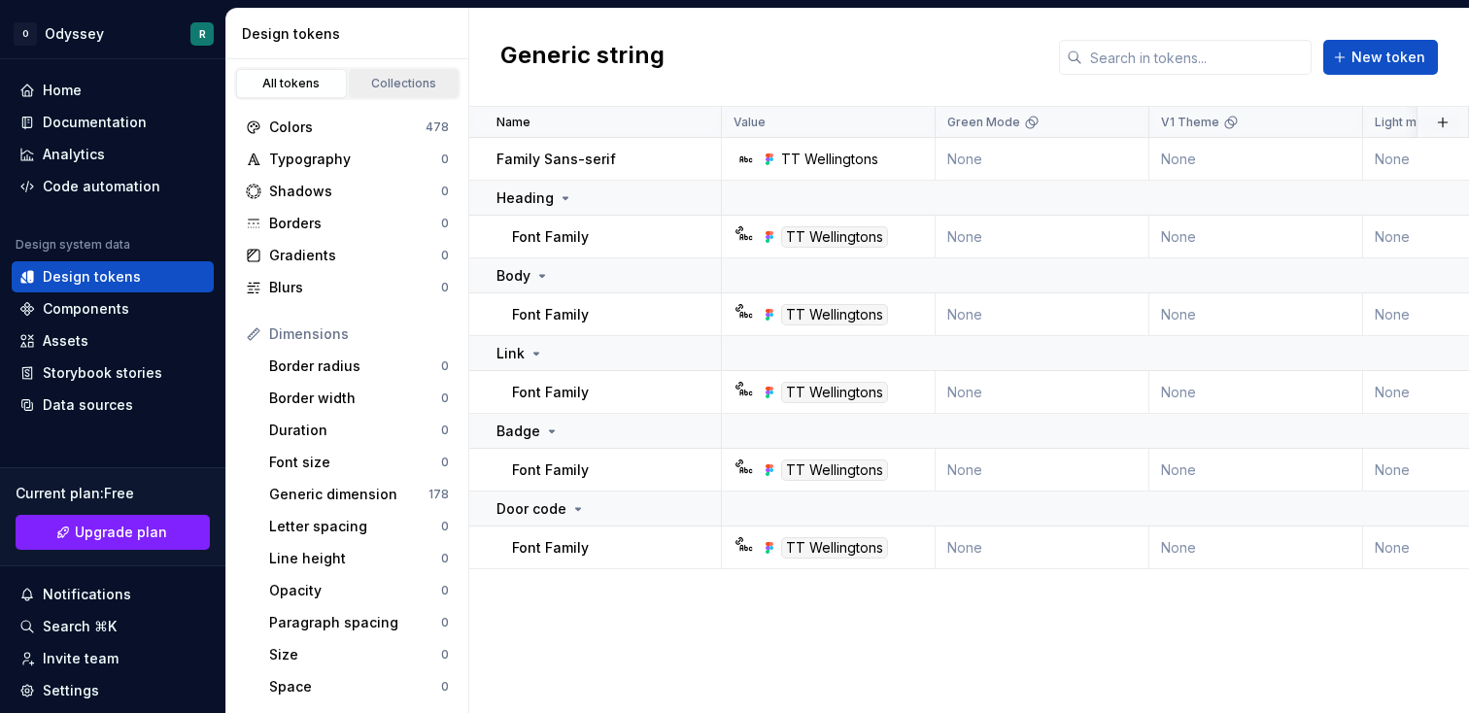
click at [399, 83] on div "Collections" at bounding box center [404, 84] width 97 height 16
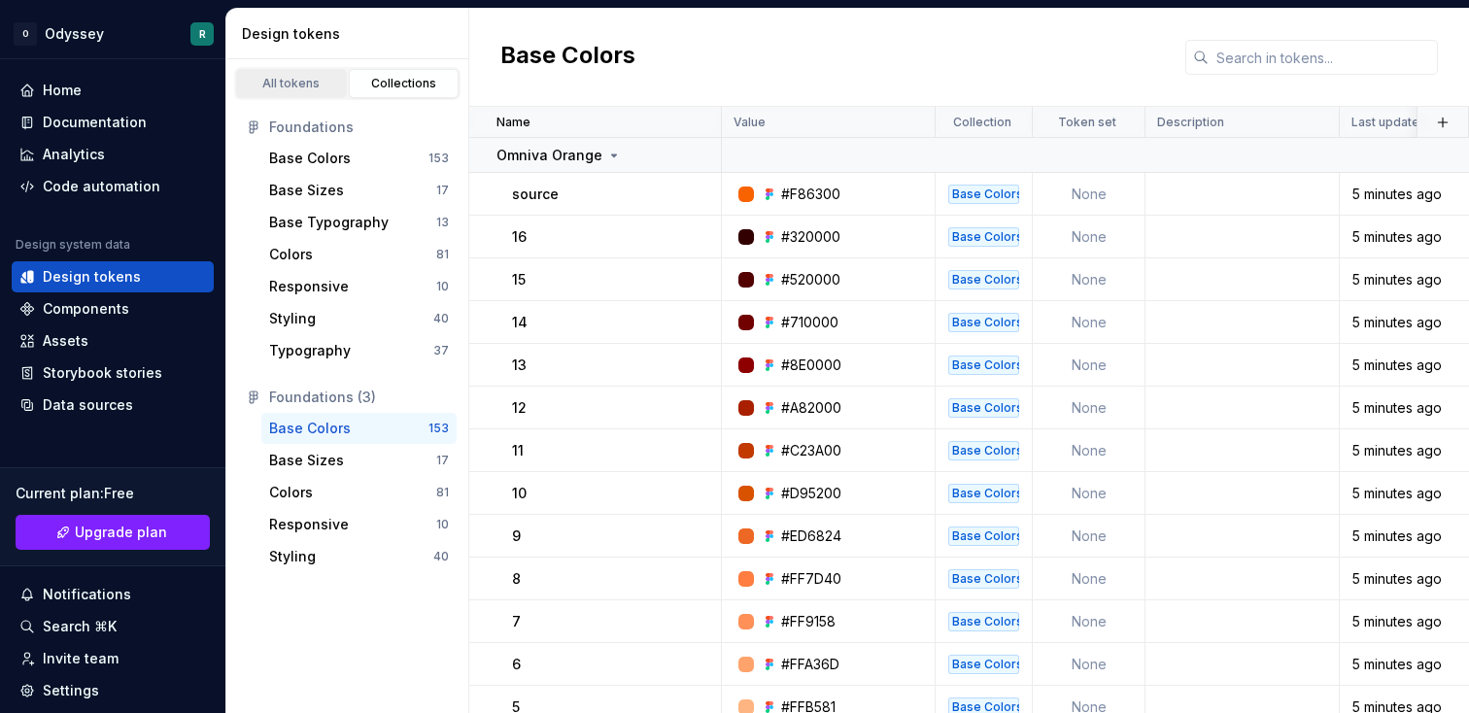
click at [309, 90] on div "All tokens" at bounding box center [291, 84] width 97 height 16
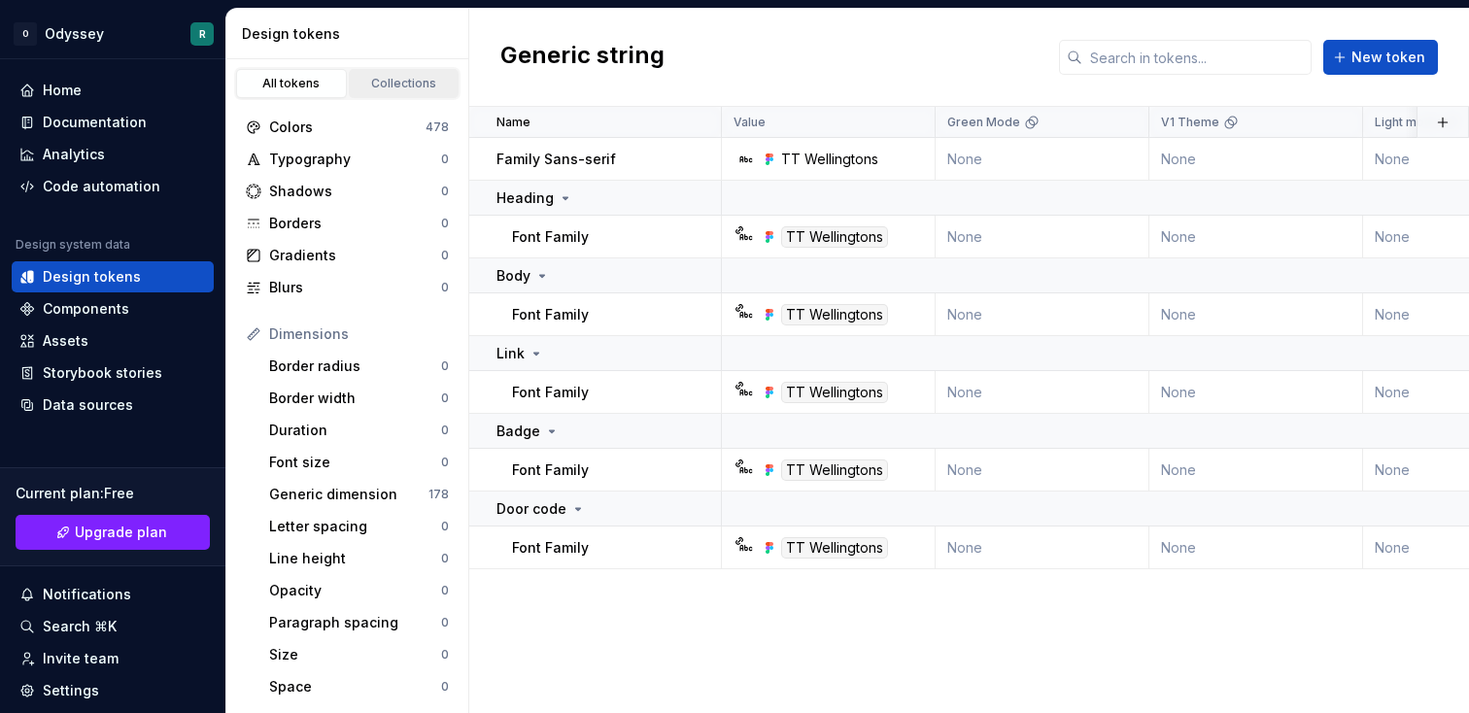
click at [379, 80] on div "Collections" at bounding box center [404, 84] width 97 height 16
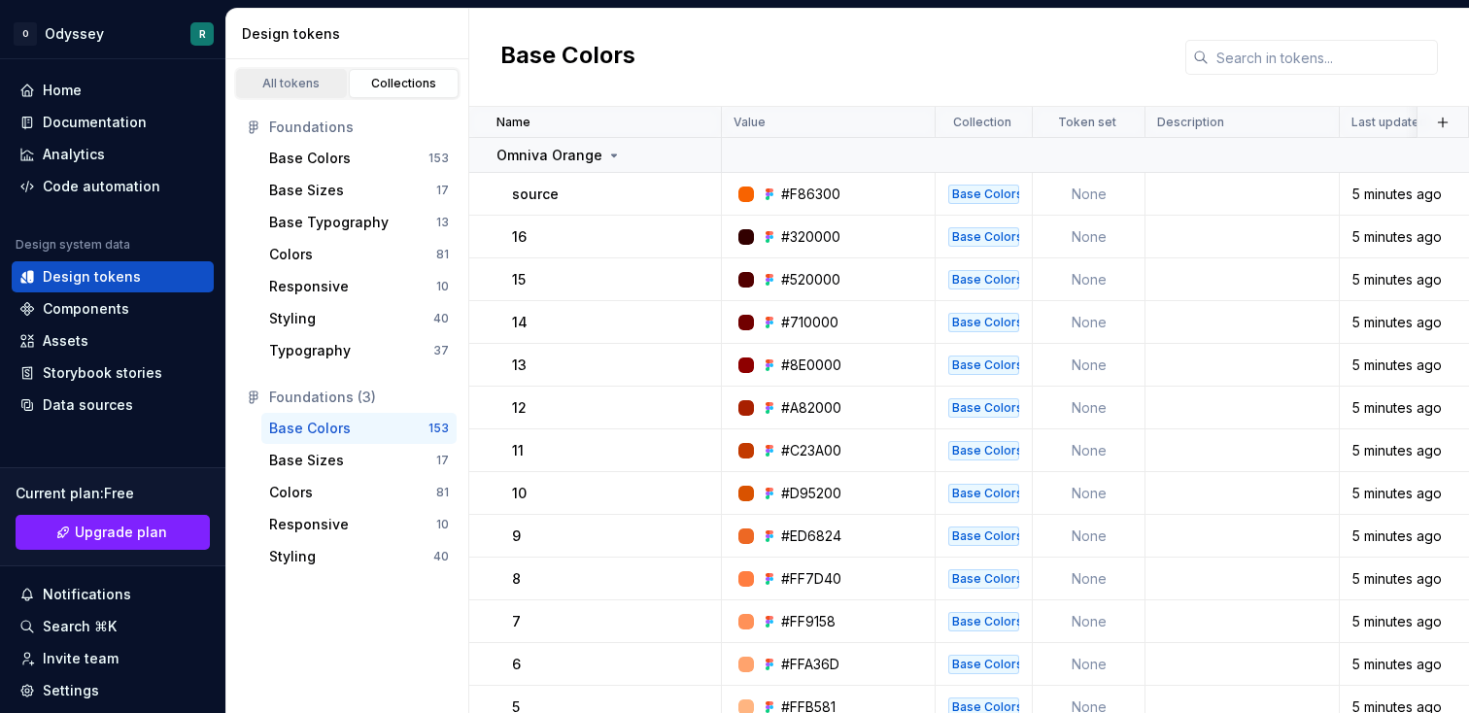
click at [288, 86] on div "All tokens" at bounding box center [291, 84] width 97 height 16
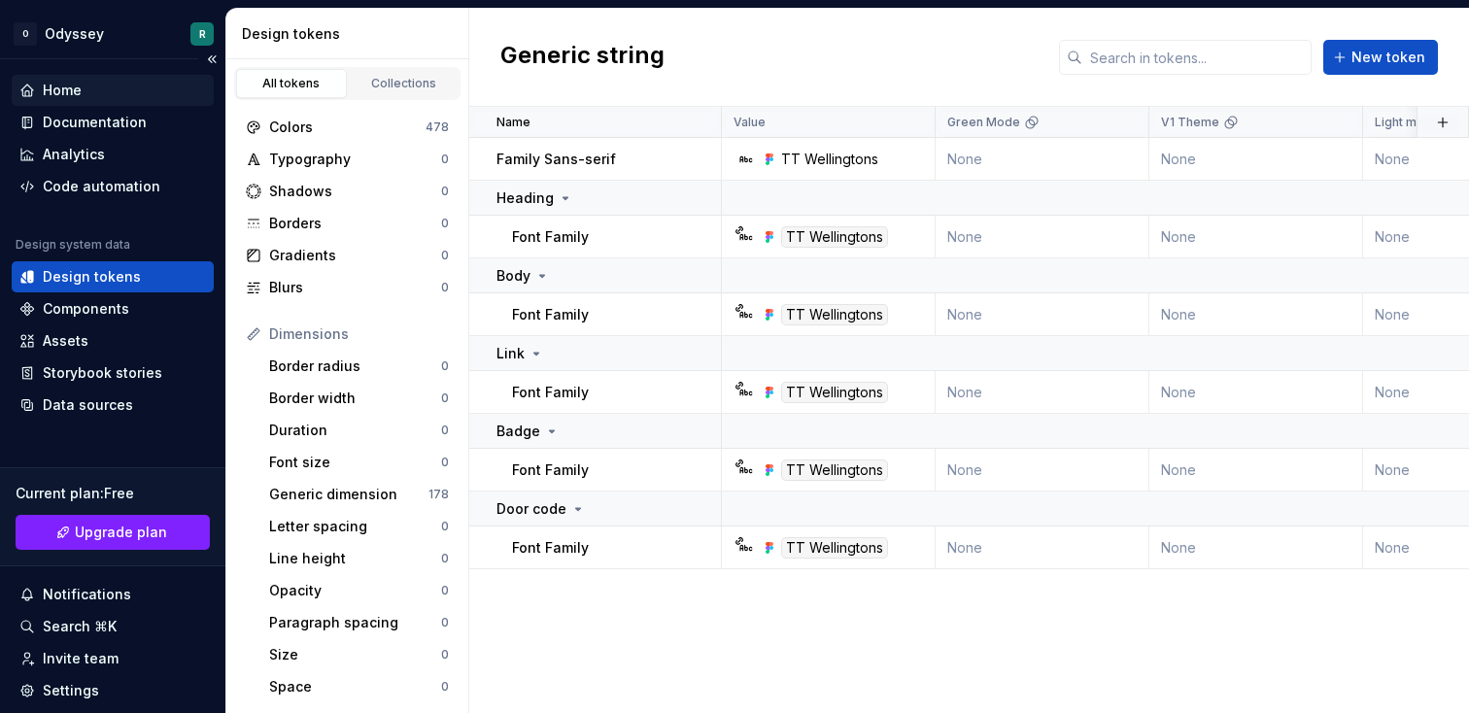
click at [126, 79] on div "Home" at bounding box center [113, 90] width 202 height 31
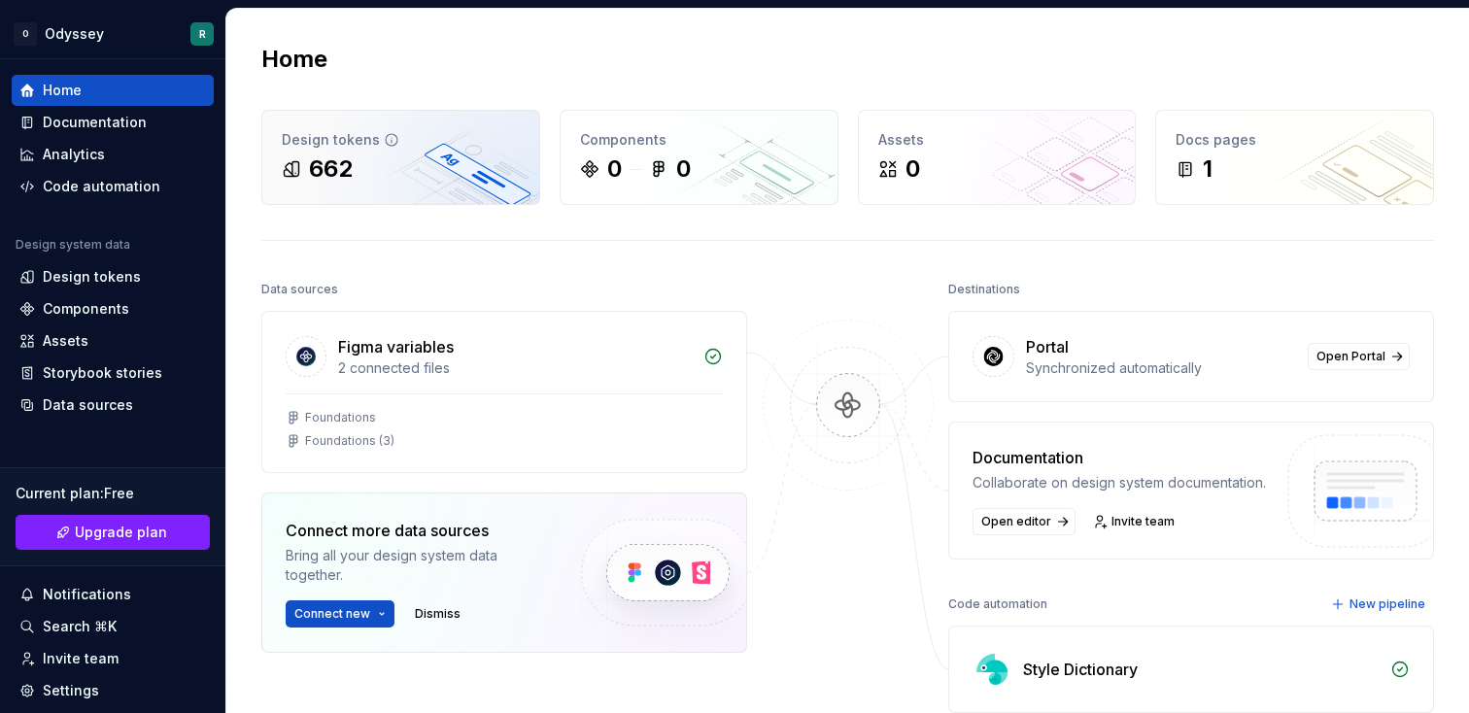
click at [391, 183] on div "662" at bounding box center [401, 169] width 238 height 31
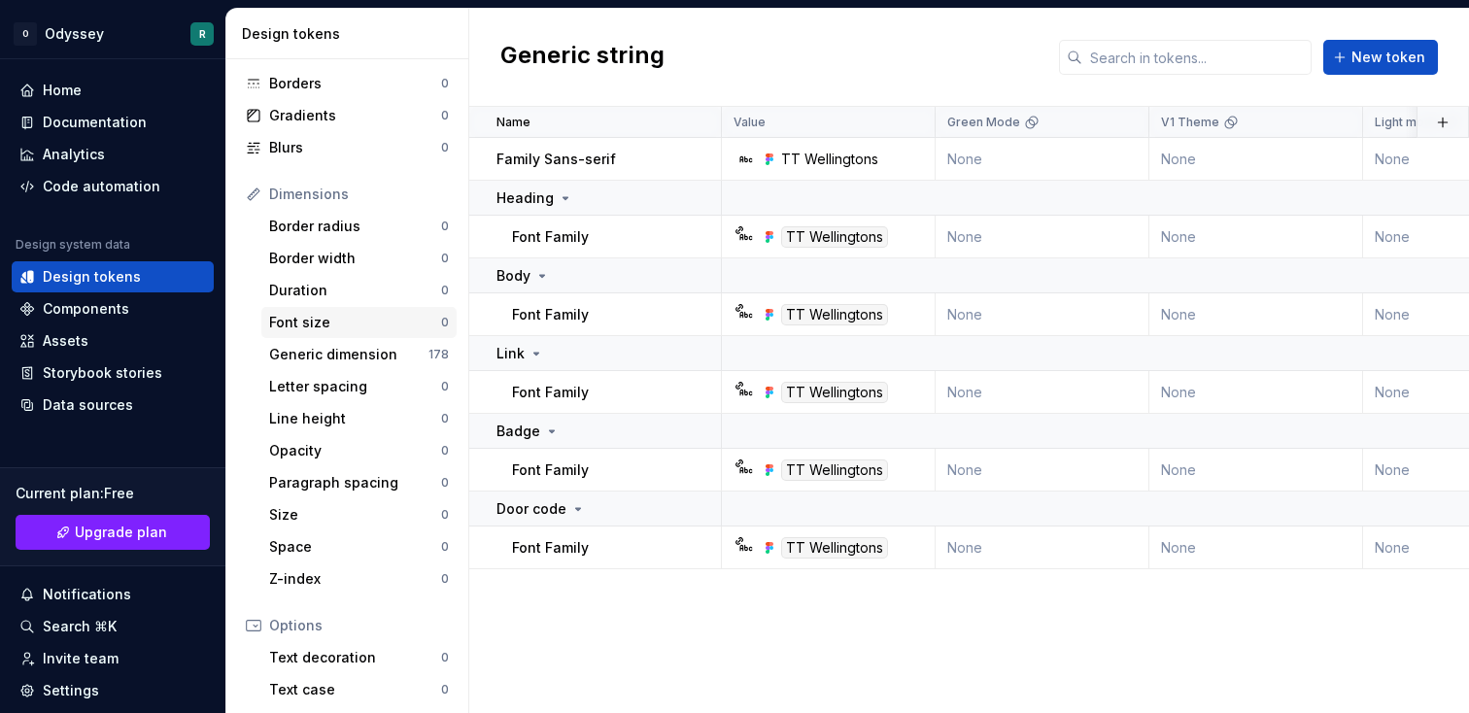
scroll to position [351, 0]
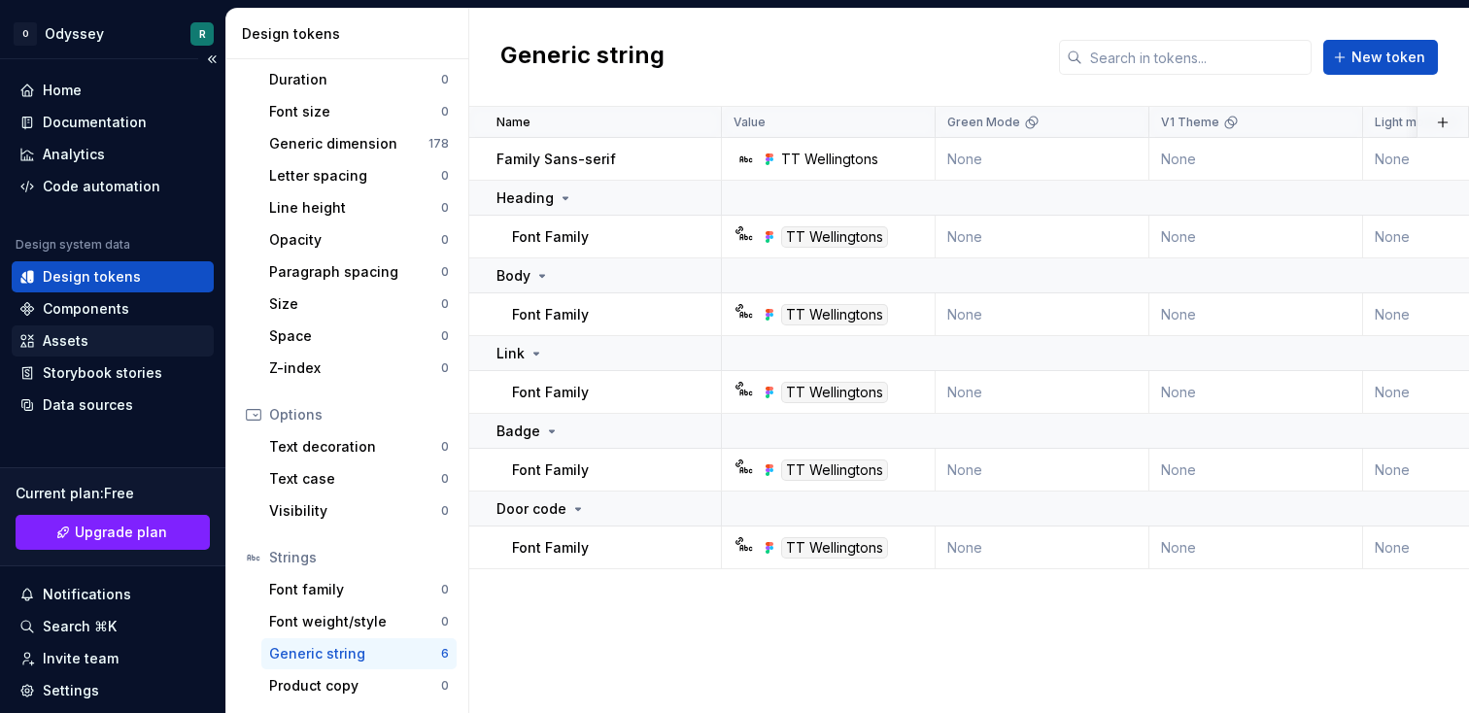
click at [105, 340] on div "Assets" at bounding box center [112, 340] width 187 height 19
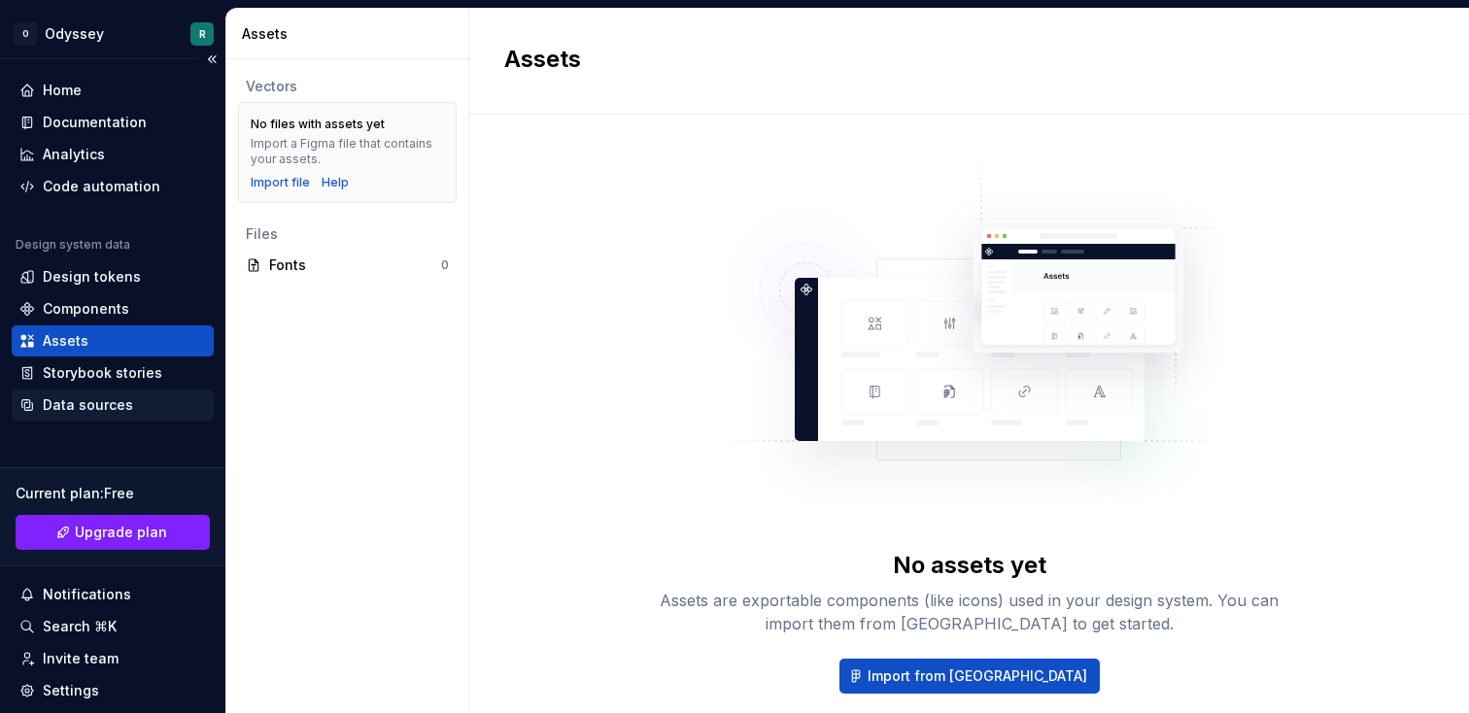
click at [101, 395] on div "Data sources" at bounding box center [113, 405] width 202 height 31
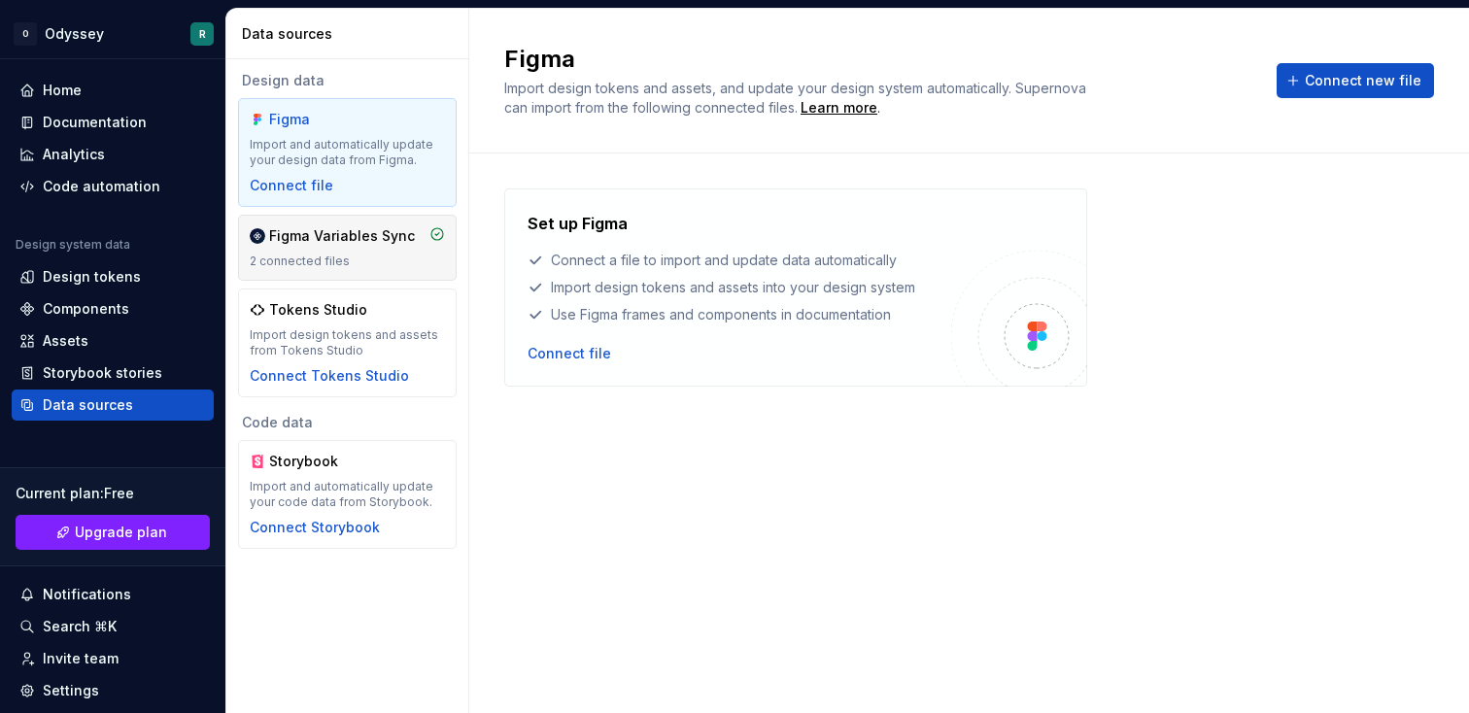
click at [350, 251] on div "Figma Variables Sync 2 connected files" at bounding box center [347, 247] width 195 height 43
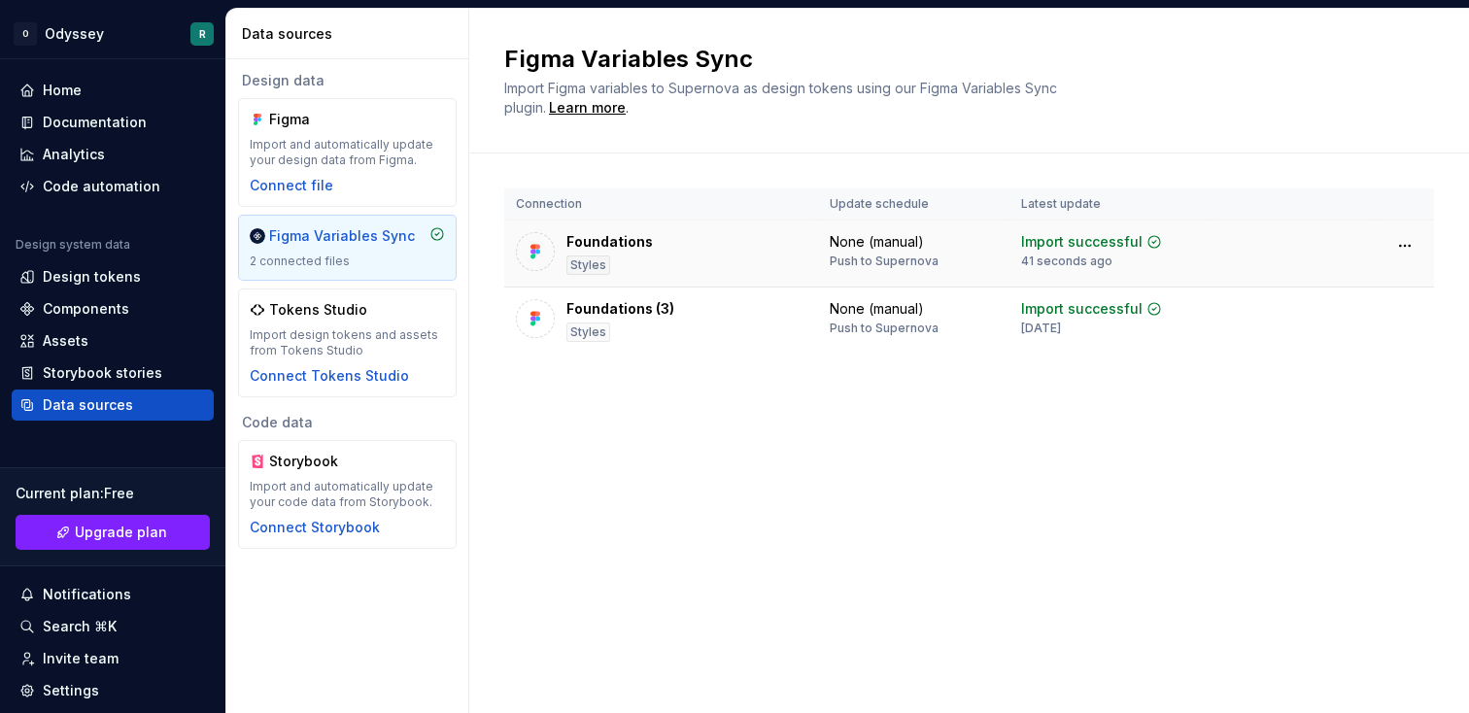
click at [1008, 250] on td "None (manual) Push to Supernova" at bounding box center [913, 254] width 191 height 67
click at [695, 461] on div "Figma Variables Sync Import Figma variables to Supernova as design tokens using…" at bounding box center [969, 361] width 1000 height 705
click at [585, 238] on div "Foundations" at bounding box center [610, 241] width 86 height 19
click at [535, 238] on div at bounding box center [535, 251] width 39 height 39
click at [1409, 307] on html "O Odyssey R Home Documentation Analytics Code automation Design system data Des…" at bounding box center [734, 356] width 1469 height 713
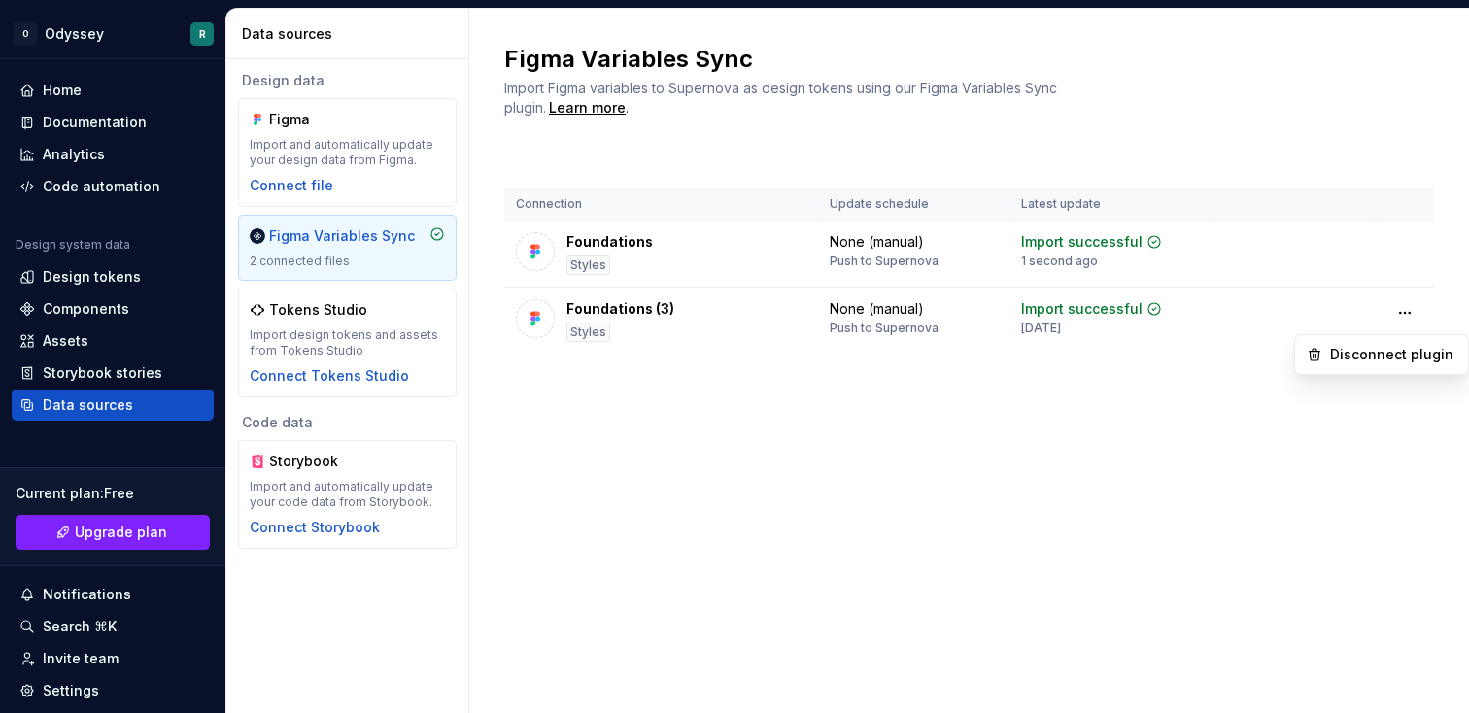
click at [988, 416] on html "O Odyssey R Home Documentation Analytics Code automation Design system data Des…" at bounding box center [734, 356] width 1469 height 713
click at [1402, 316] on html "O Odyssey R Home Documentation Analytics Code automation Design system data Des…" at bounding box center [734, 356] width 1469 height 713
click at [1395, 350] on div "Disconnect plugin" at bounding box center [1393, 354] width 126 height 19
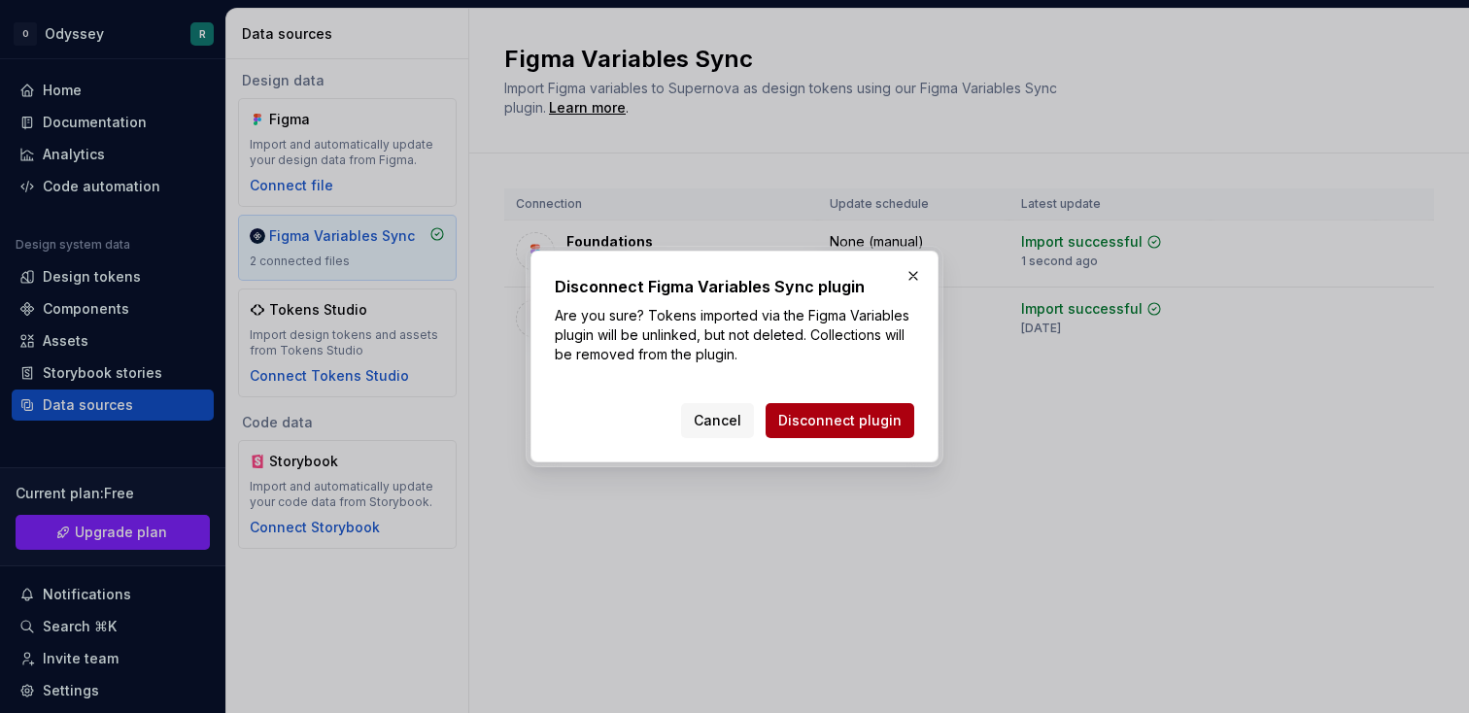
click at [839, 424] on span "Disconnect plugin" at bounding box center [839, 420] width 123 height 19
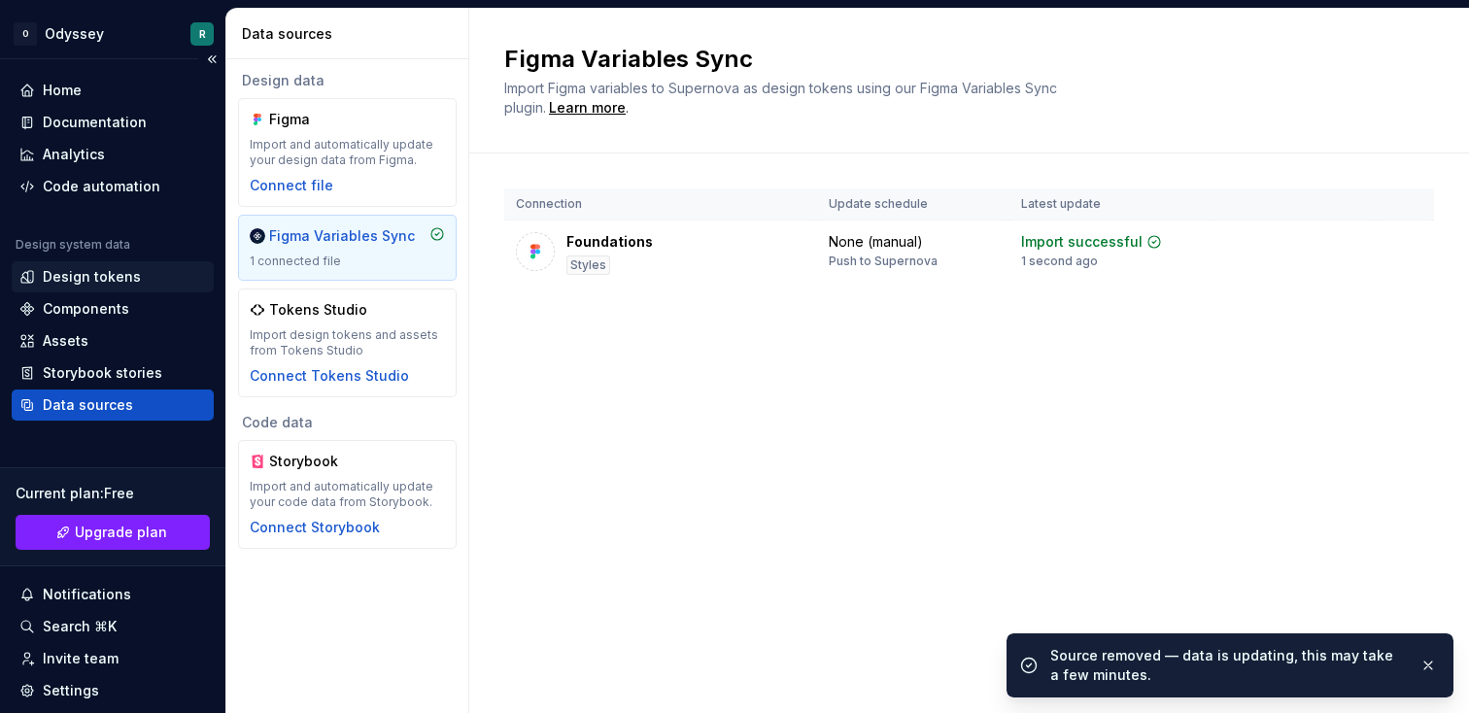
click at [72, 276] on div "Design tokens" at bounding box center [92, 276] width 98 height 19
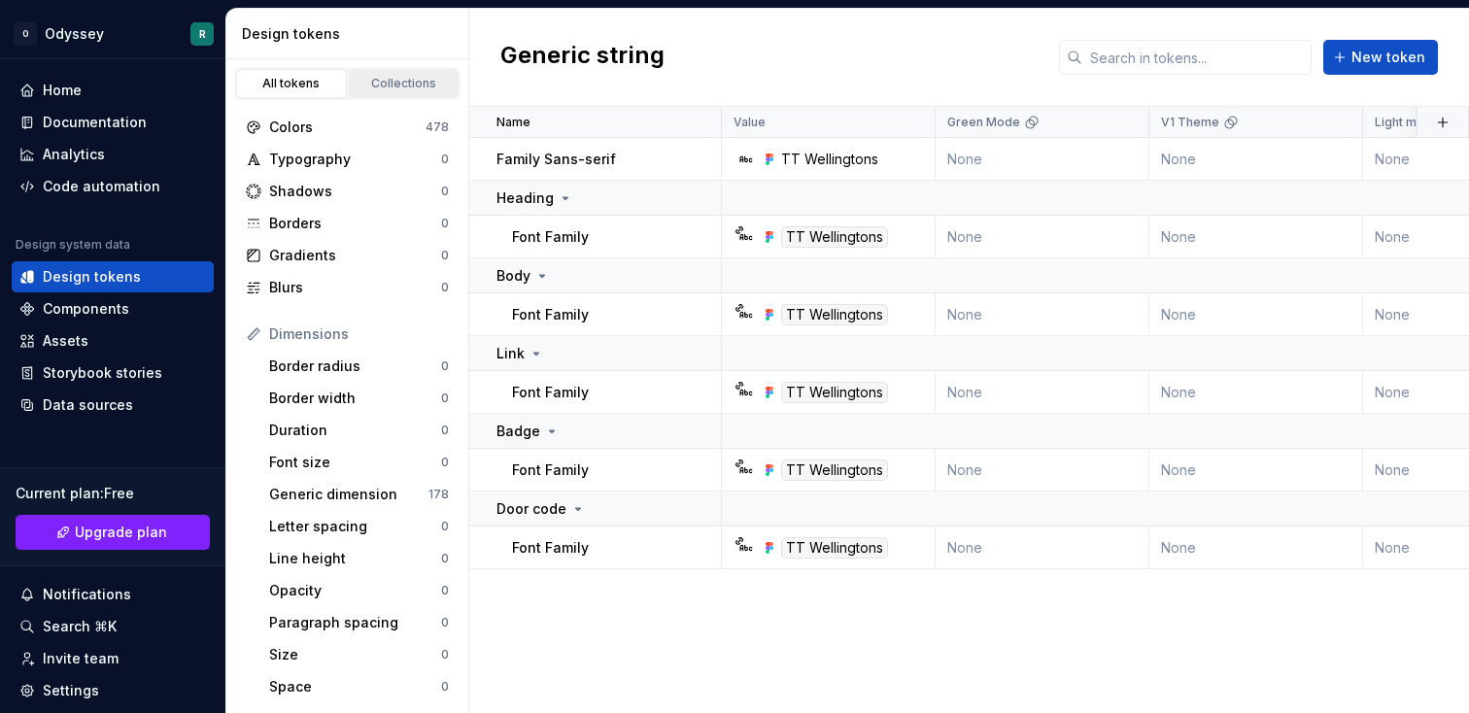
click at [397, 94] on link "Collections" at bounding box center [404, 83] width 111 height 29
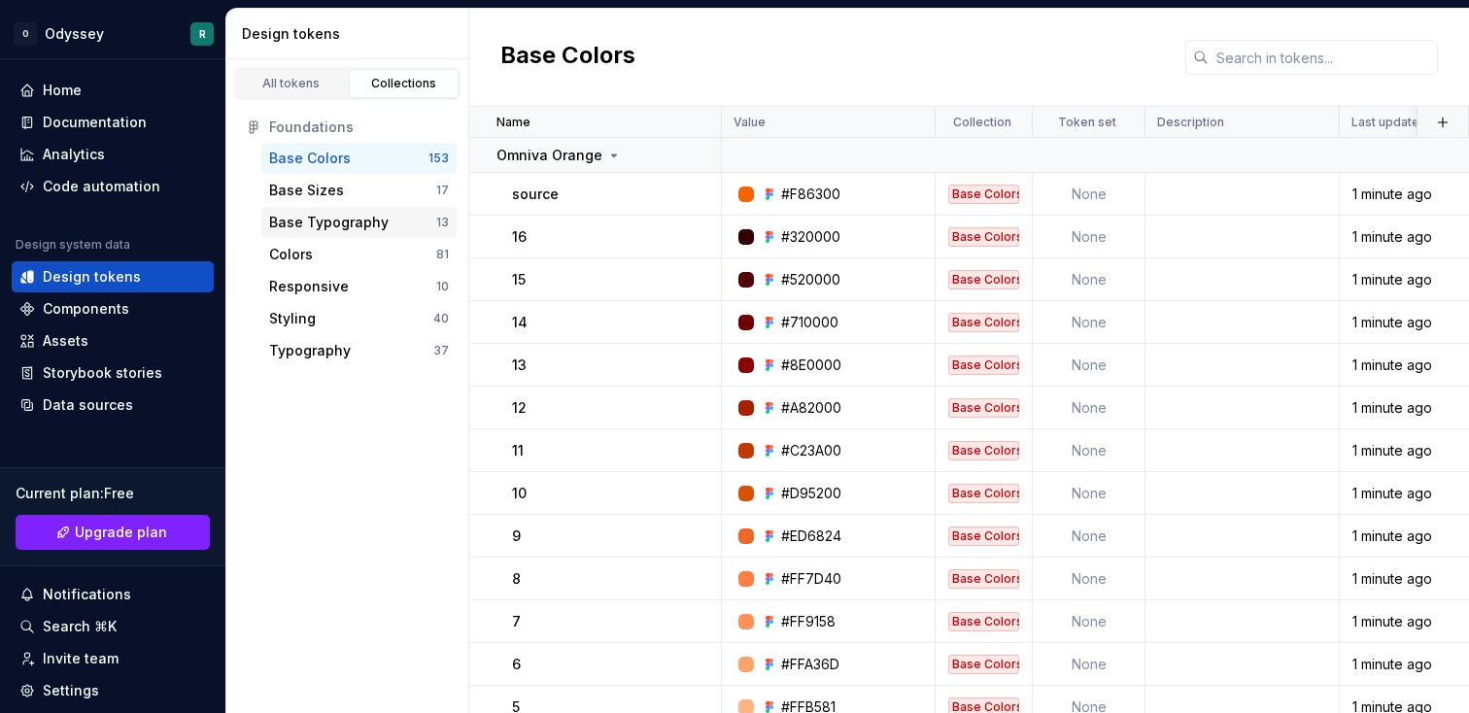
click at [399, 226] on div "Base Typography" at bounding box center [352, 222] width 167 height 19
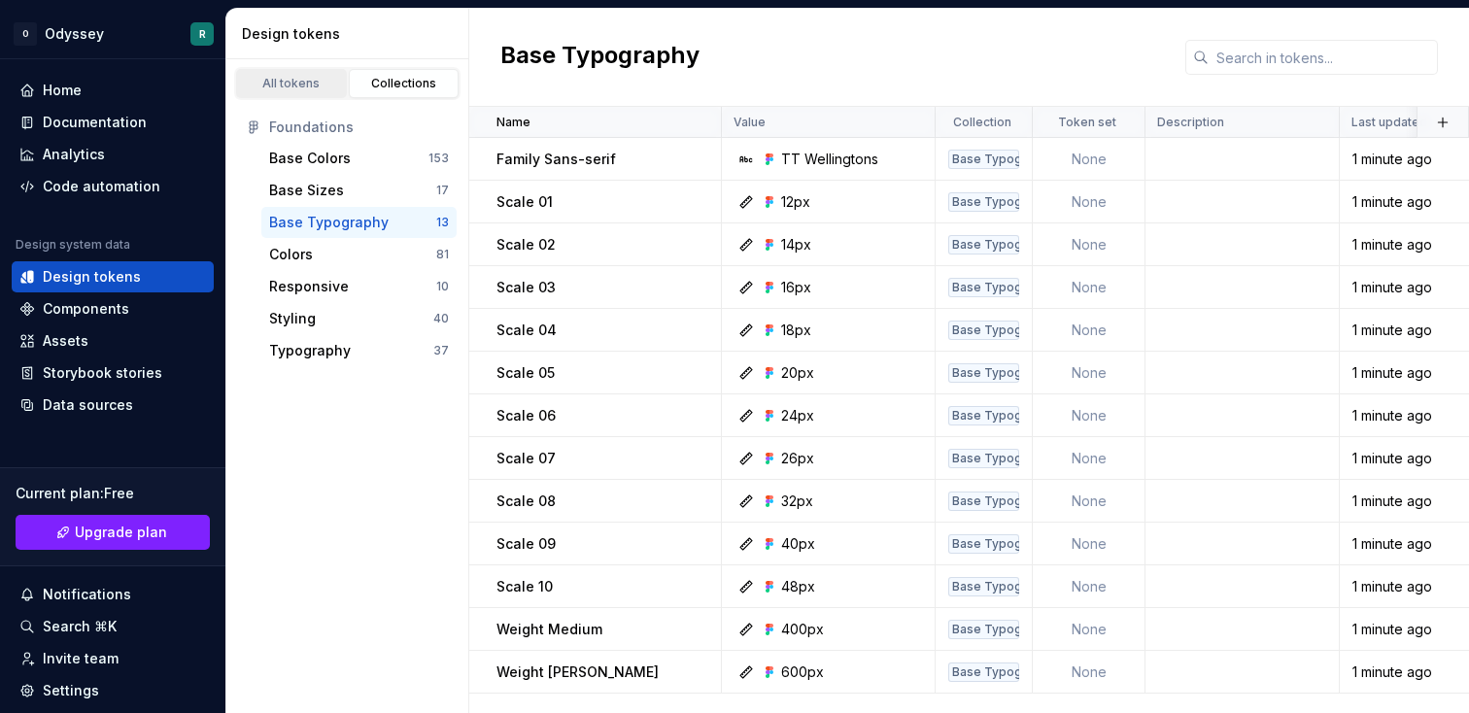
click at [315, 82] on div "All tokens" at bounding box center [291, 84] width 97 height 16
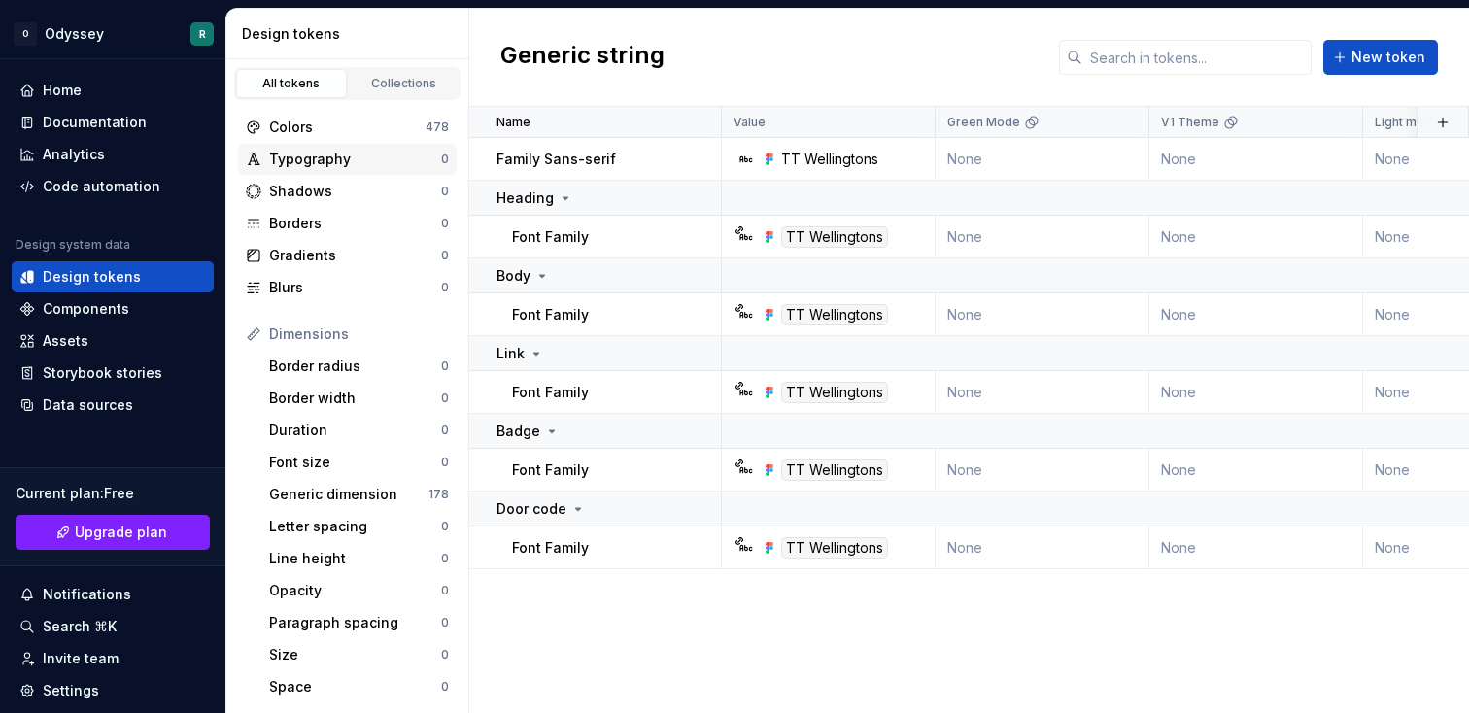
click at [293, 146] on div "Typography 0" at bounding box center [347, 159] width 219 height 31
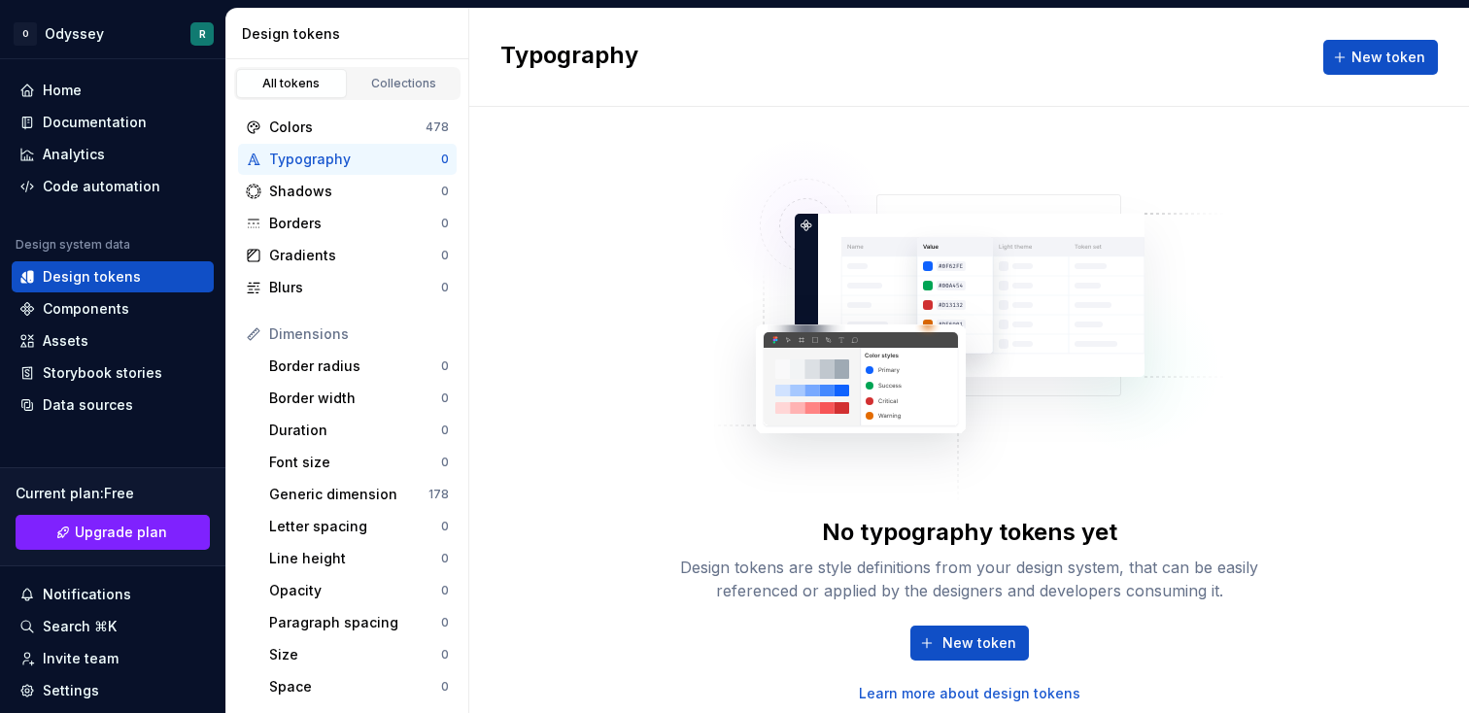
click at [975, 698] on link "Learn more about design tokens" at bounding box center [970, 693] width 222 height 19
click at [82, 351] on div "Assets" at bounding box center [113, 341] width 202 height 31
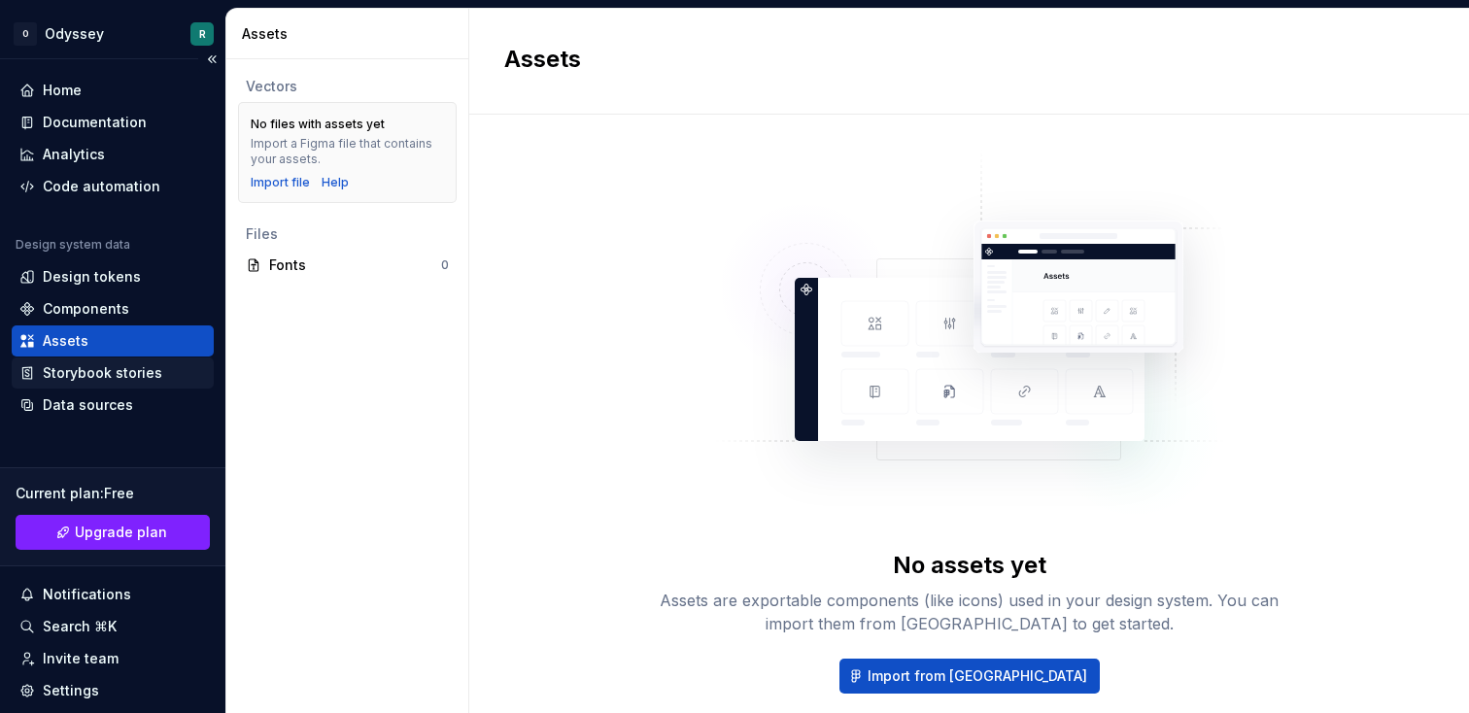
click at [115, 373] on div "Storybook stories" at bounding box center [103, 372] width 120 height 19
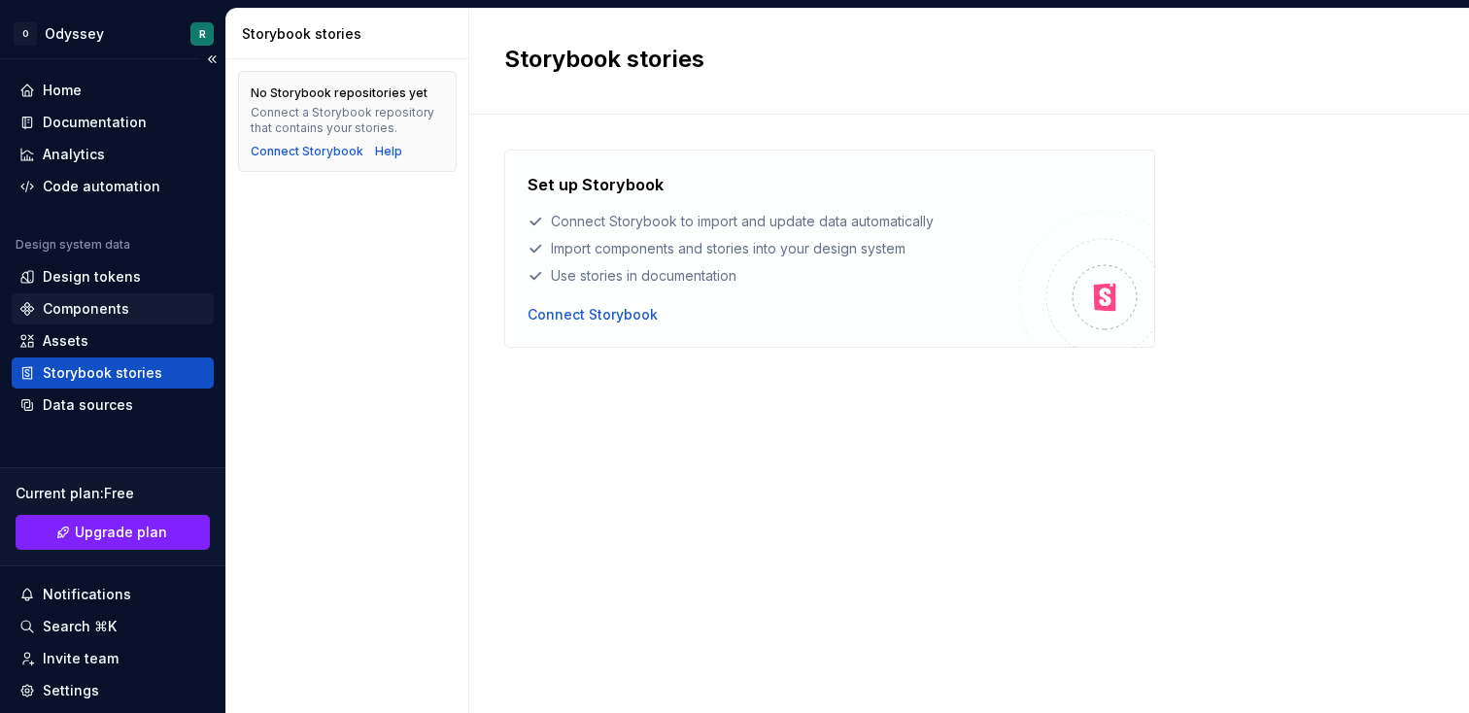
click at [107, 305] on div "Components" at bounding box center [86, 308] width 86 height 19
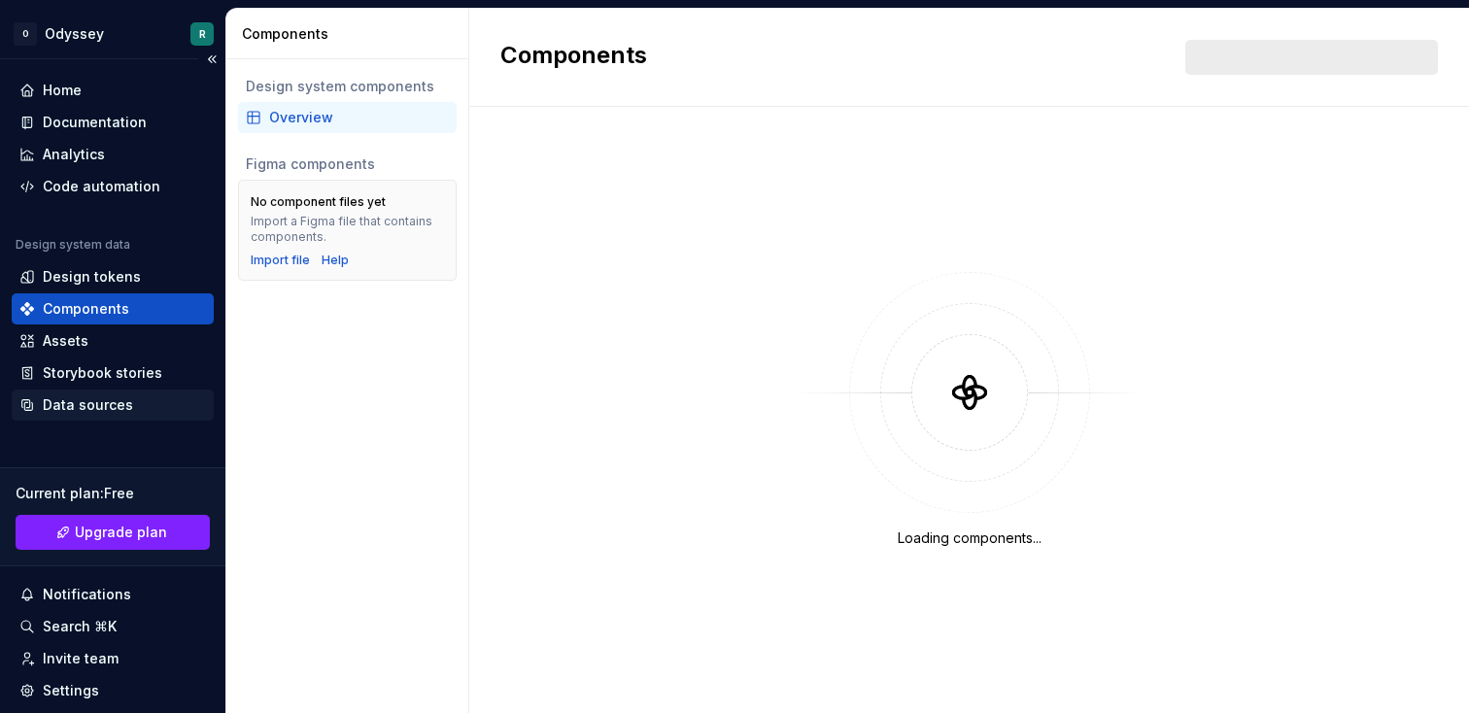
click at [96, 399] on div "Data sources" at bounding box center [88, 405] width 90 height 19
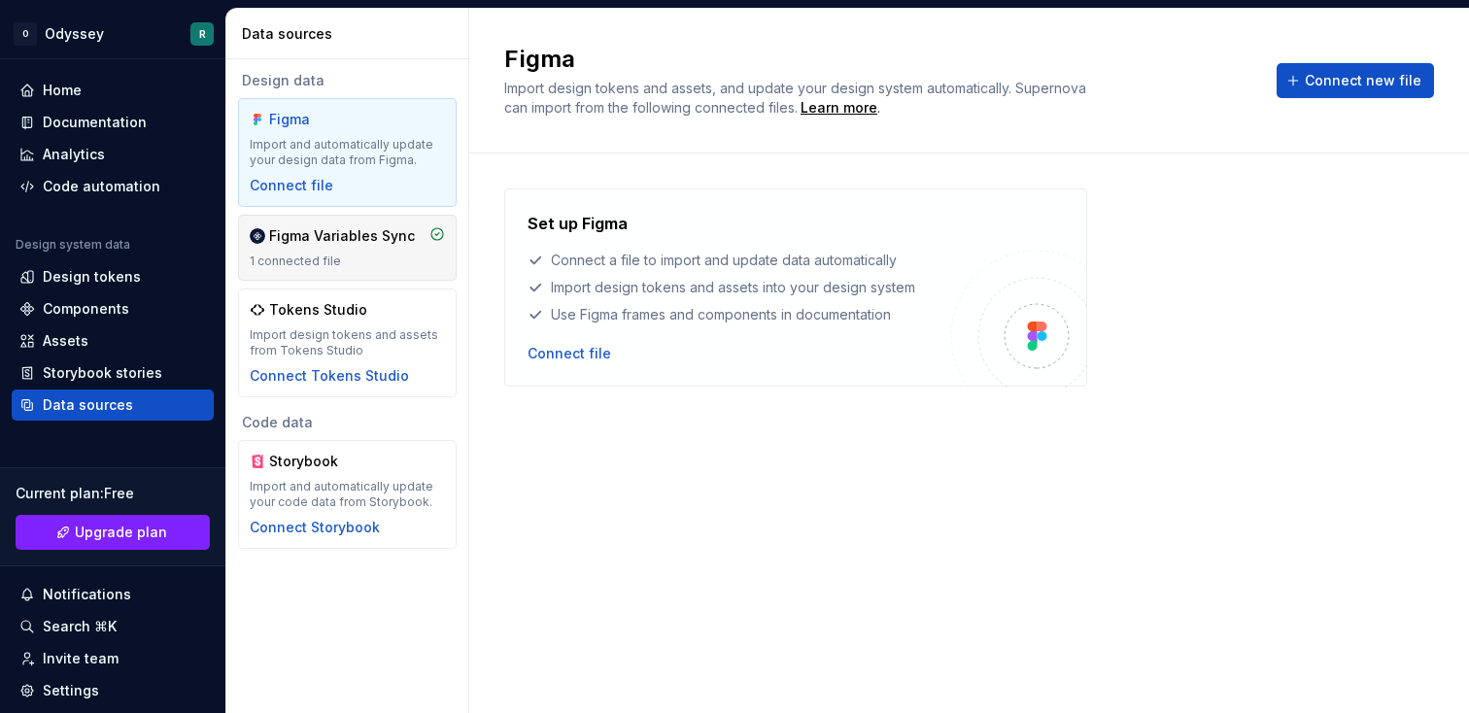
click at [344, 251] on div "Figma Variables Sync 1 connected file" at bounding box center [347, 247] width 195 height 43
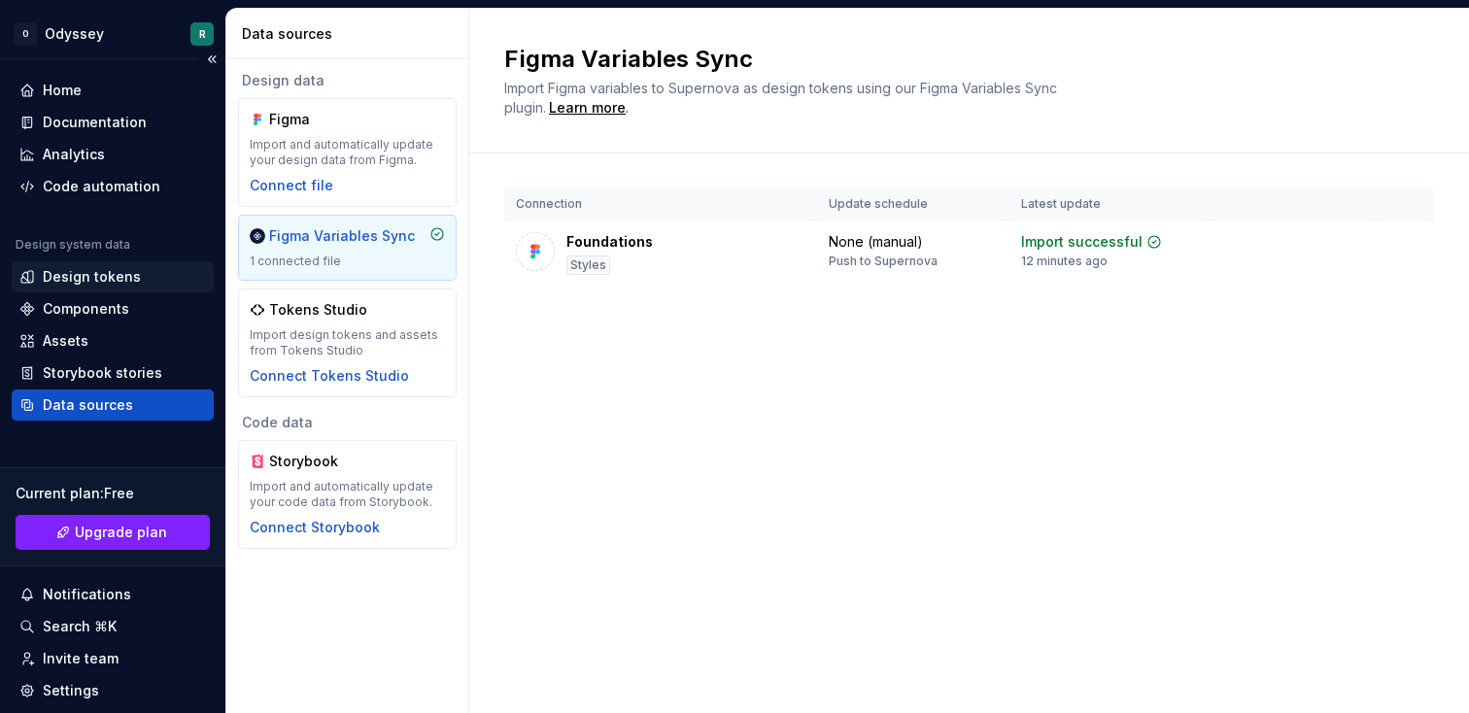
click at [108, 273] on div "Design tokens" at bounding box center [92, 276] width 98 height 19
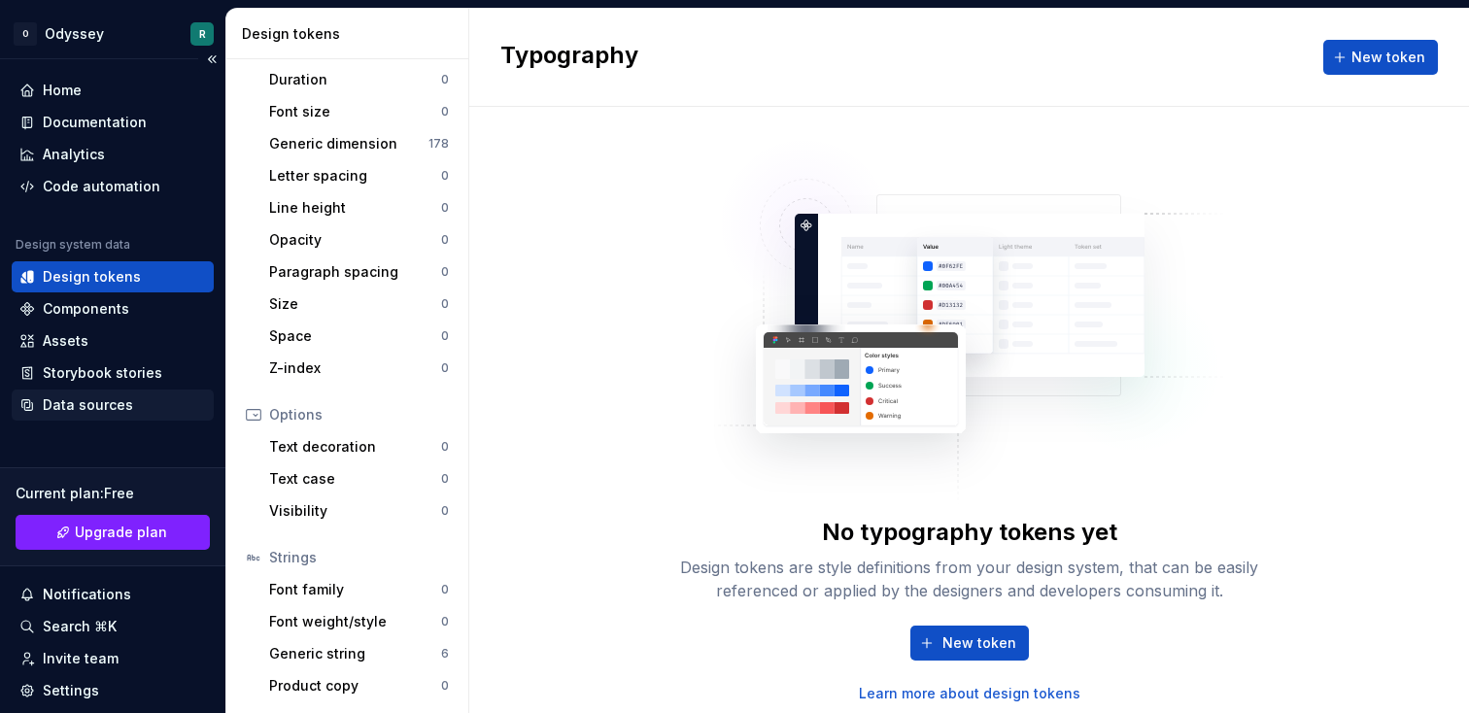
click at [86, 397] on div "Data sources" at bounding box center [88, 405] width 90 height 19
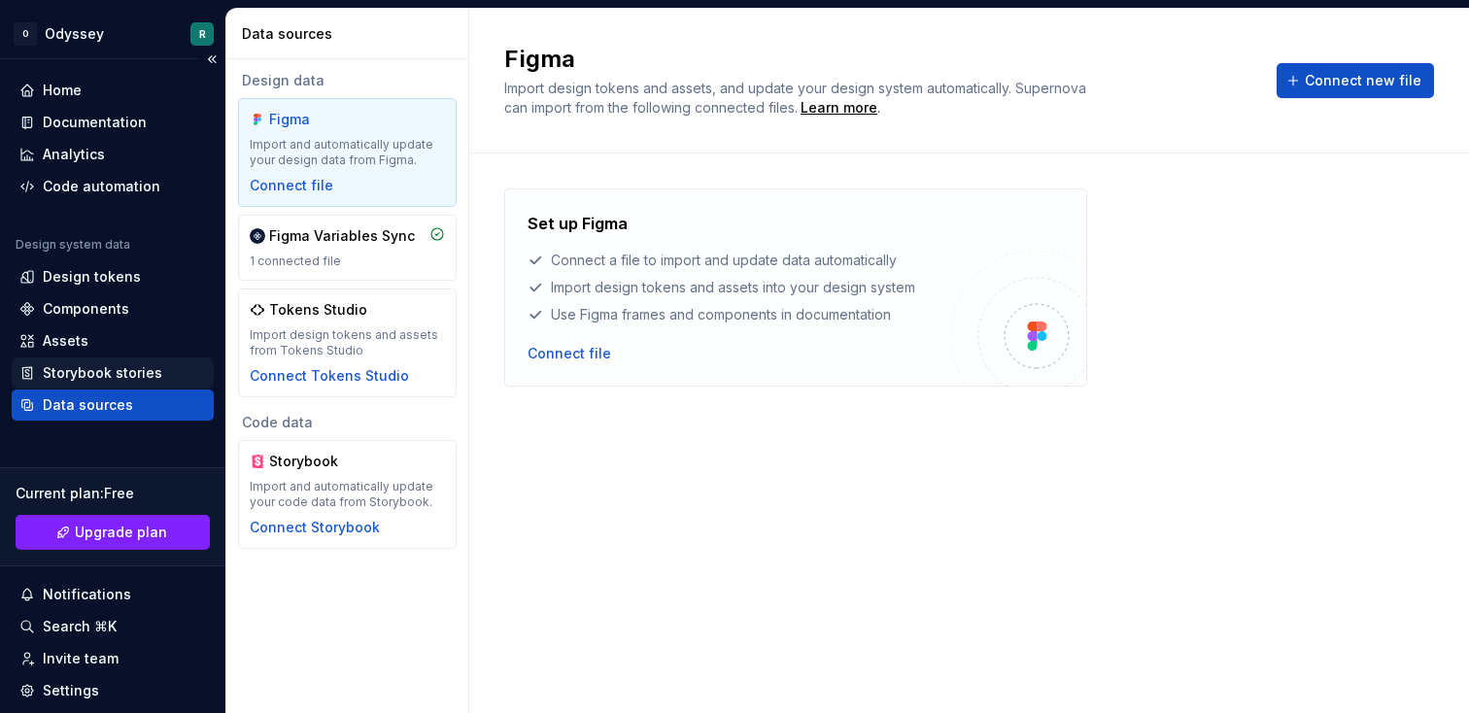
click at [86, 368] on div "Storybook stories" at bounding box center [103, 372] width 120 height 19
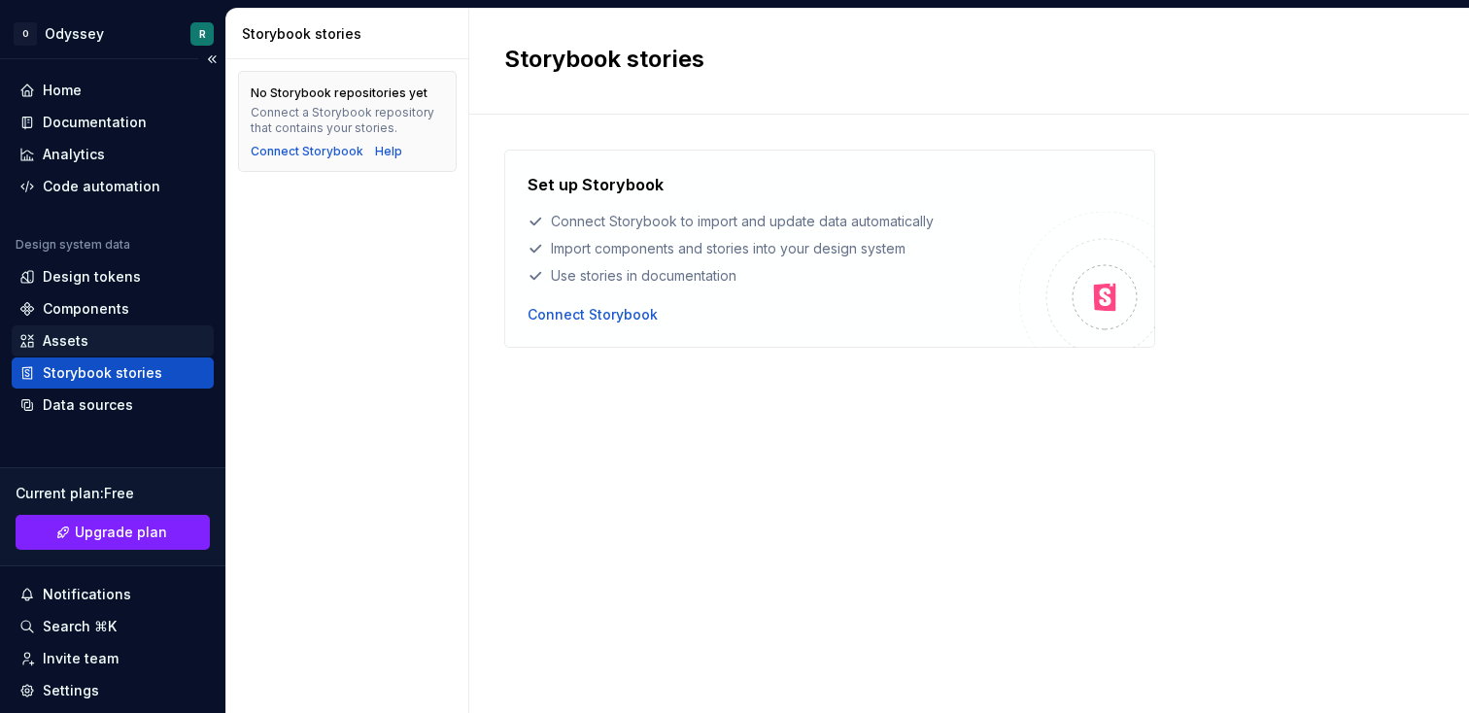
click at [76, 347] on div "Assets" at bounding box center [66, 340] width 46 height 19
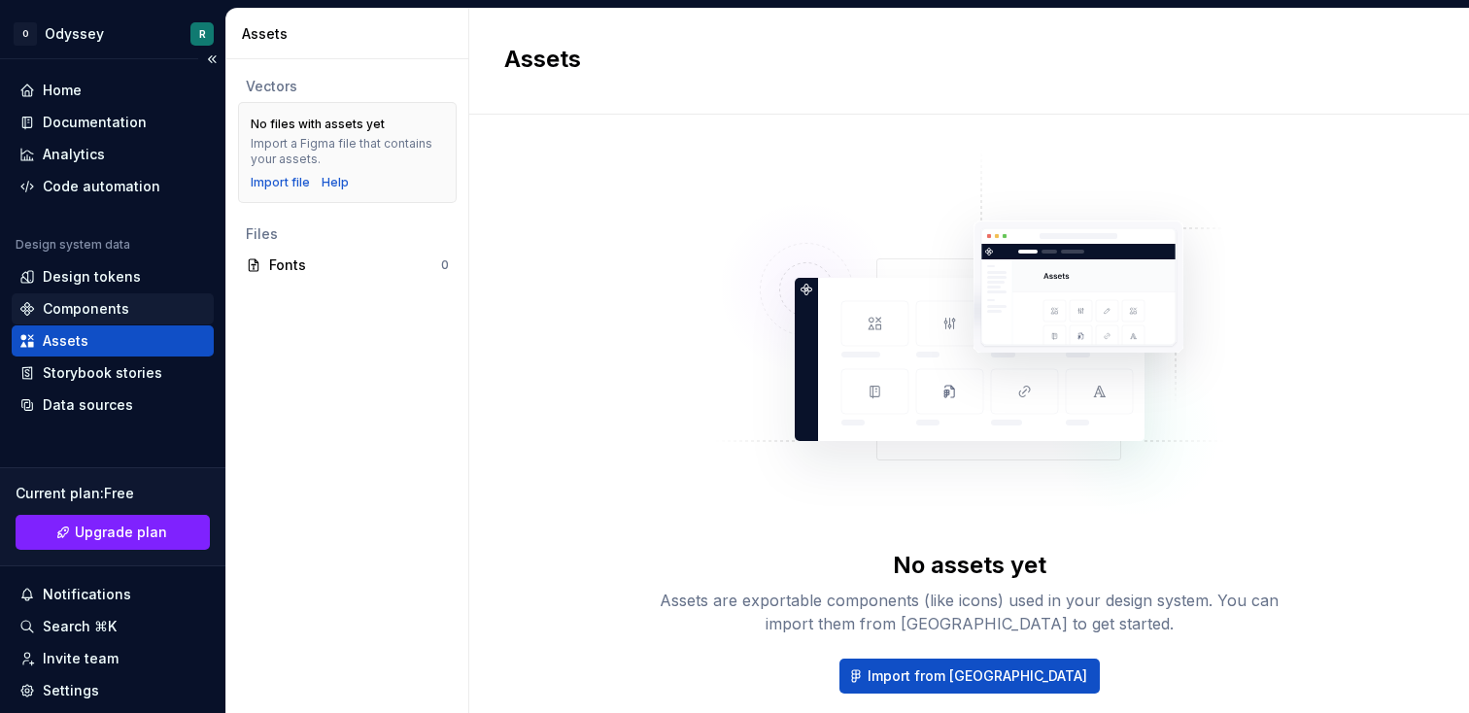
click at [41, 299] on div "Components" at bounding box center [112, 308] width 187 height 19
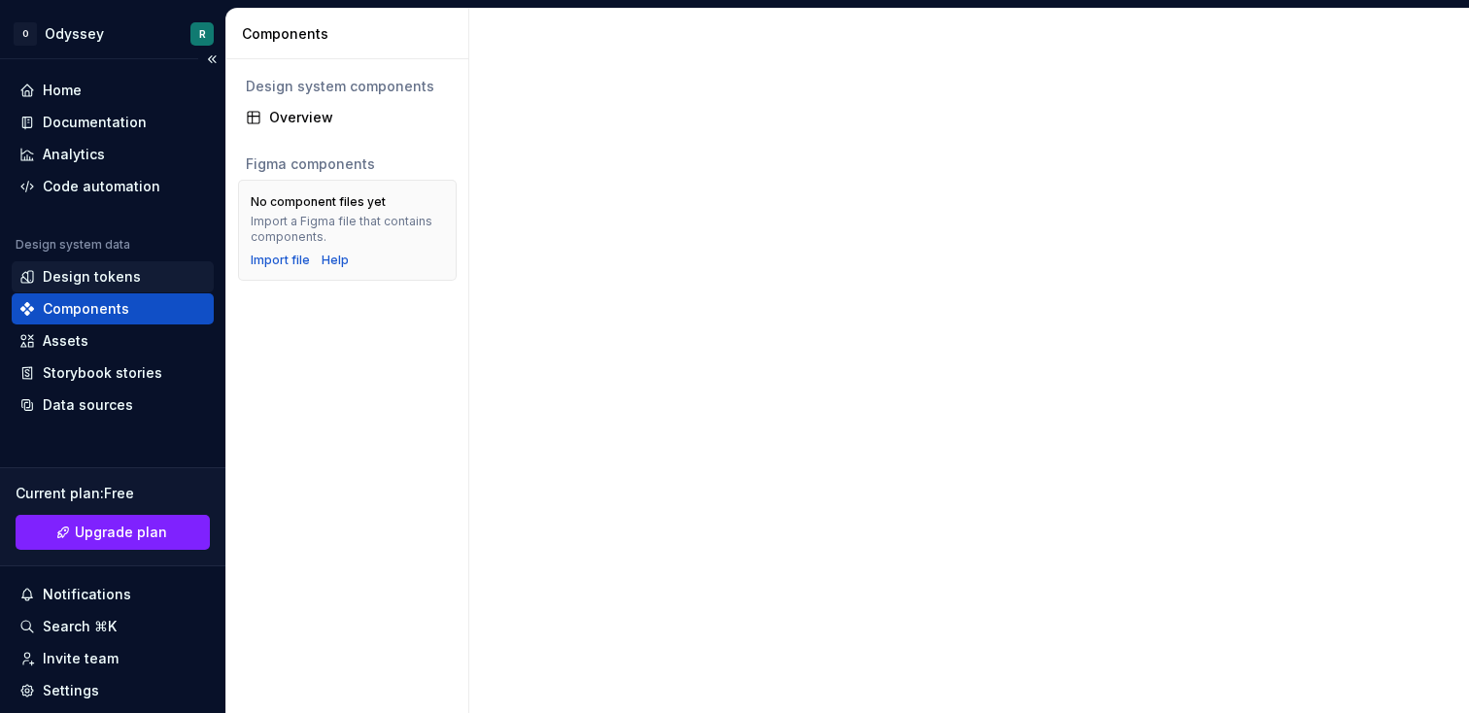
click at [67, 285] on div "Design tokens" at bounding box center [92, 276] width 98 height 19
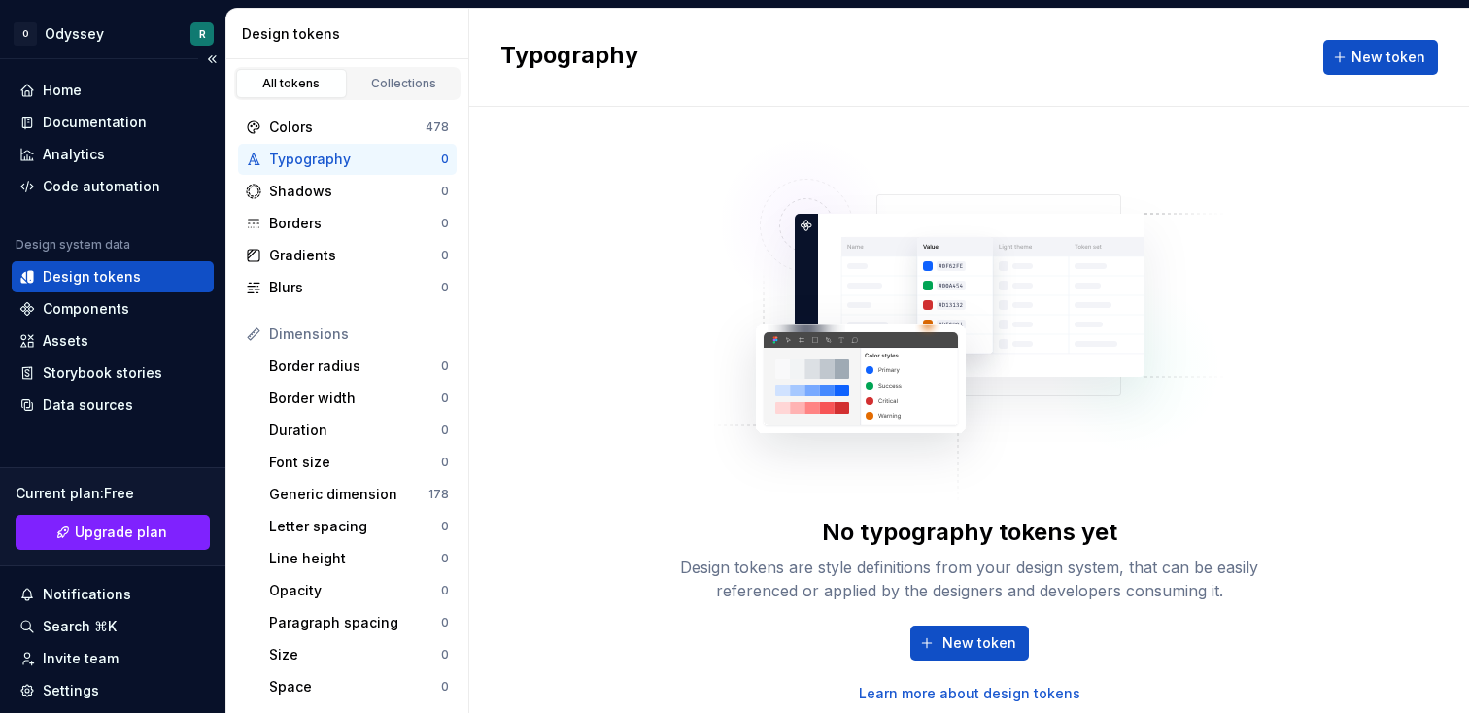
click at [89, 204] on div "Home Documentation Analytics Code automation Design system data Design tokens C…" at bounding box center [113, 248] width 202 height 346
click at [89, 185] on div "Code automation" at bounding box center [102, 186] width 118 height 19
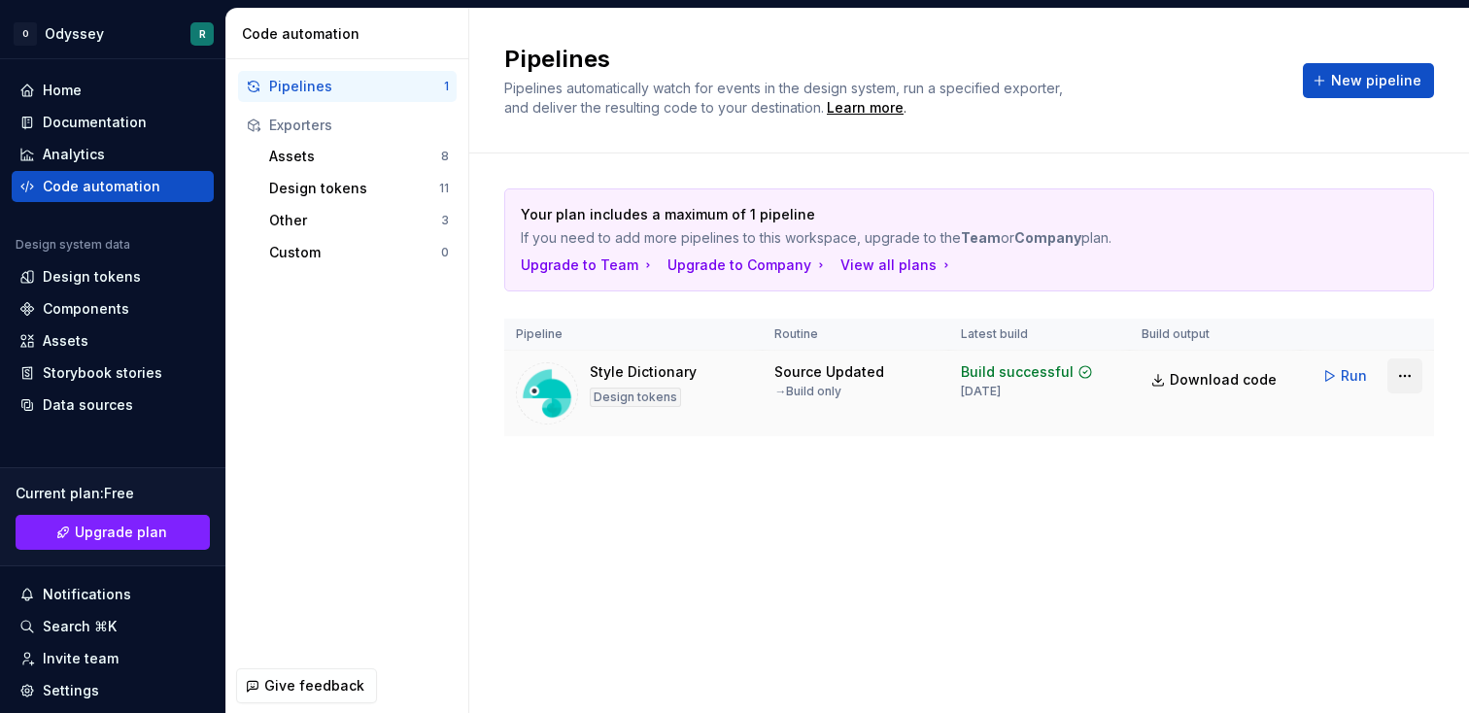
click at [1388, 373] on html "O Odyssey R Home Documentation Analytics Code automation Design system data Des…" at bounding box center [734, 356] width 1469 height 713
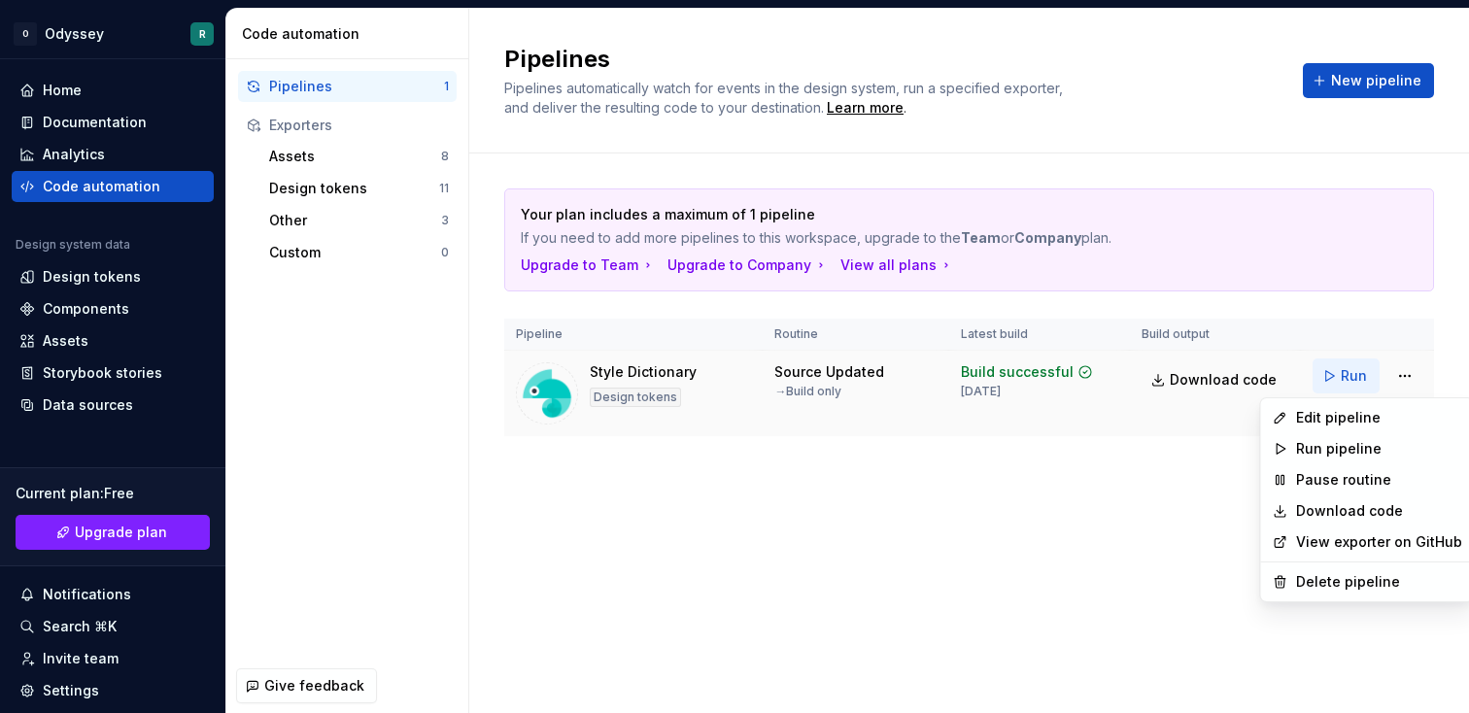
click at [1359, 383] on html "O Odyssey R Home Documentation Analytics Code automation Design system data Des…" at bounding box center [734, 356] width 1469 height 713
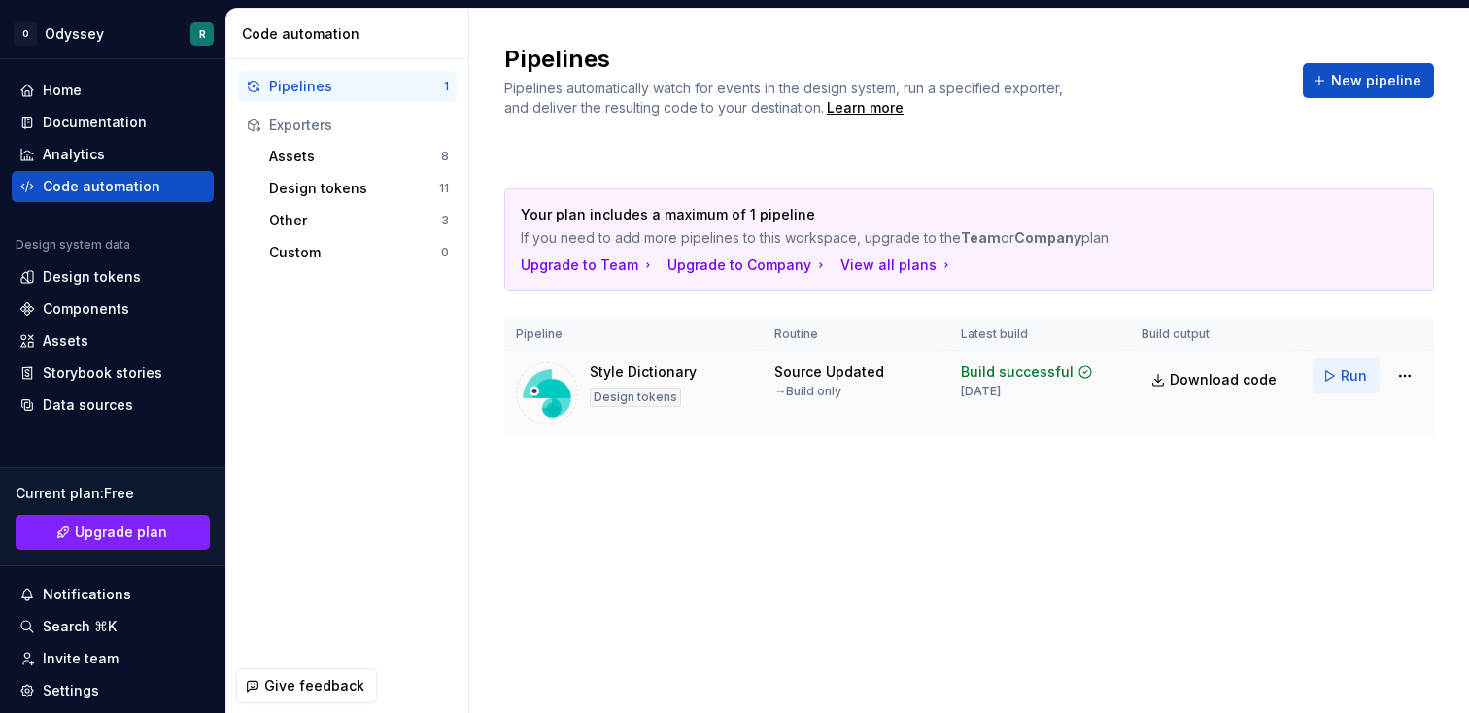
click at [1337, 376] on button "Run" at bounding box center [1346, 376] width 67 height 35
click at [1231, 373] on span "Download code" at bounding box center [1223, 379] width 107 height 19
click at [1324, 515] on div "Pipelines Pipelines automatically watch for events in the design system, run a …" at bounding box center [969, 361] width 1000 height 705
click at [1419, 370] on html "O Odyssey R Home Documentation Analytics Code automation Design system data Des…" at bounding box center [734, 356] width 1469 height 713
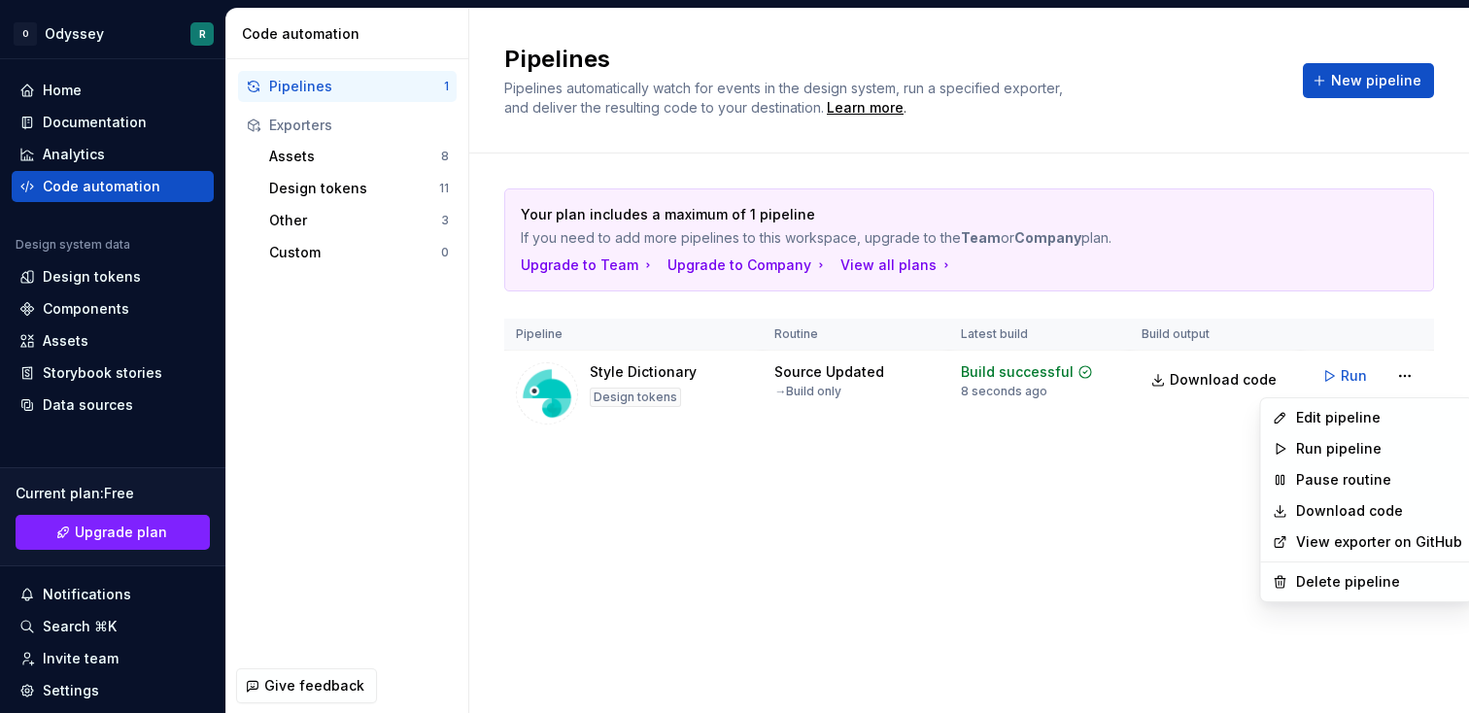
click at [1102, 502] on html "O Odyssey R Home Documentation Analytics Code automation Design system data Des…" at bounding box center [734, 356] width 1469 height 713
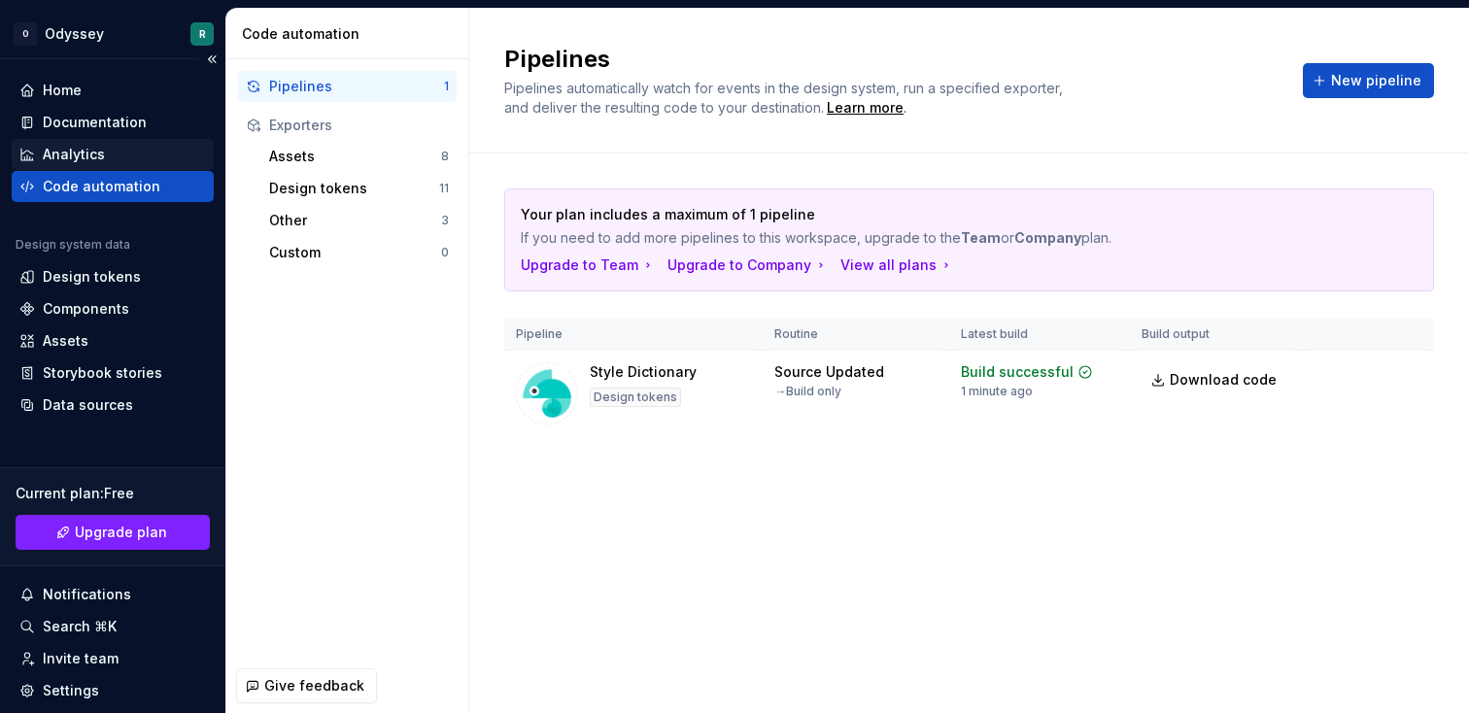
click at [79, 153] on div "Analytics" at bounding box center [74, 154] width 62 height 19
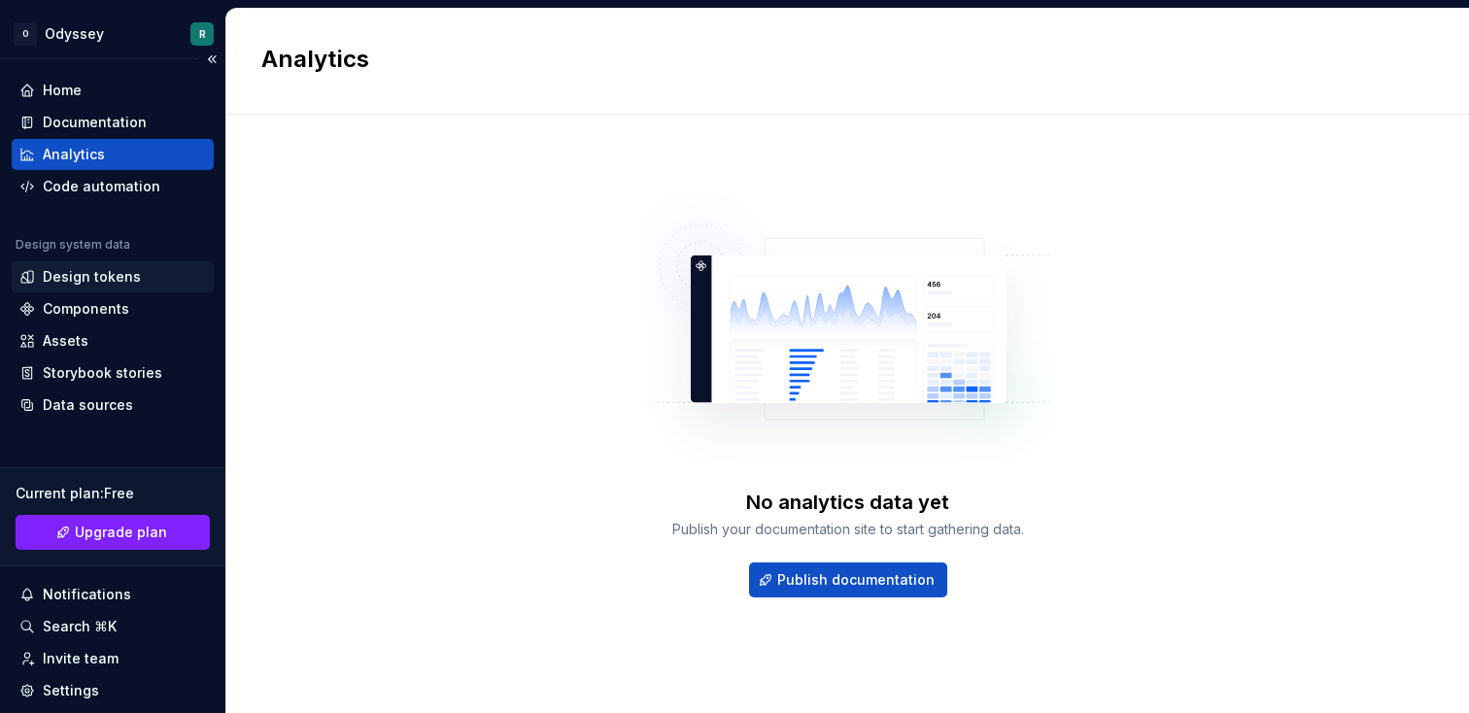
click at [84, 292] on div "Design tokens" at bounding box center [113, 276] width 202 height 31
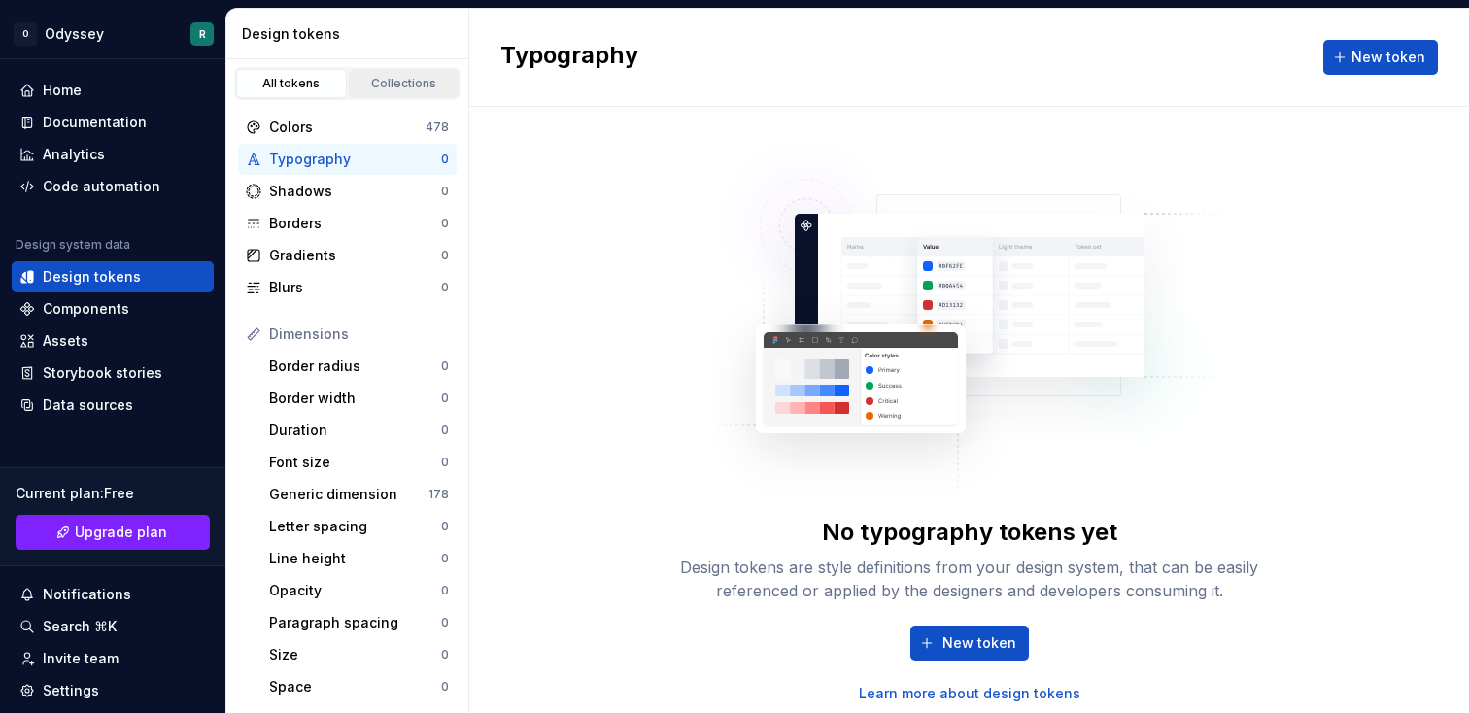
click at [374, 82] on div "Collections" at bounding box center [404, 84] width 97 height 16
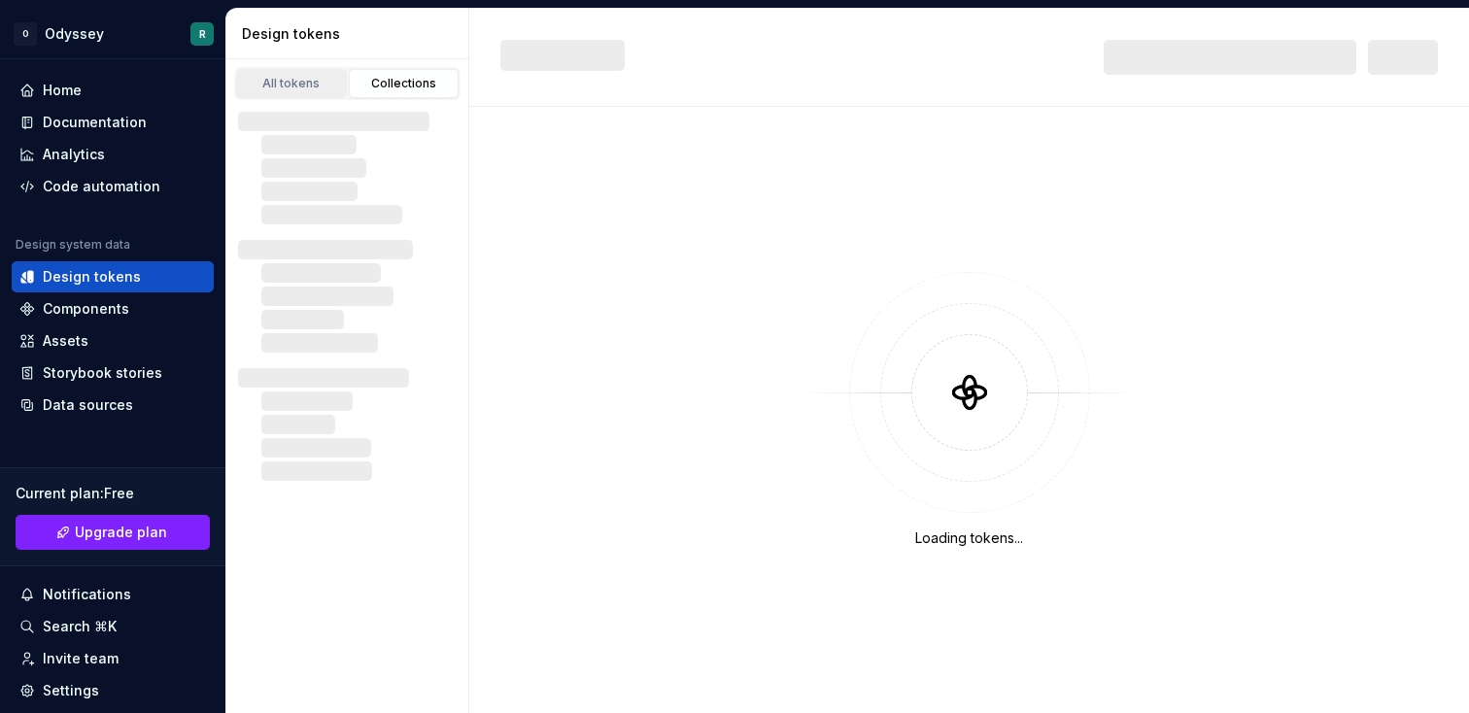
click at [308, 87] on div "All tokens" at bounding box center [291, 84] width 97 height 16
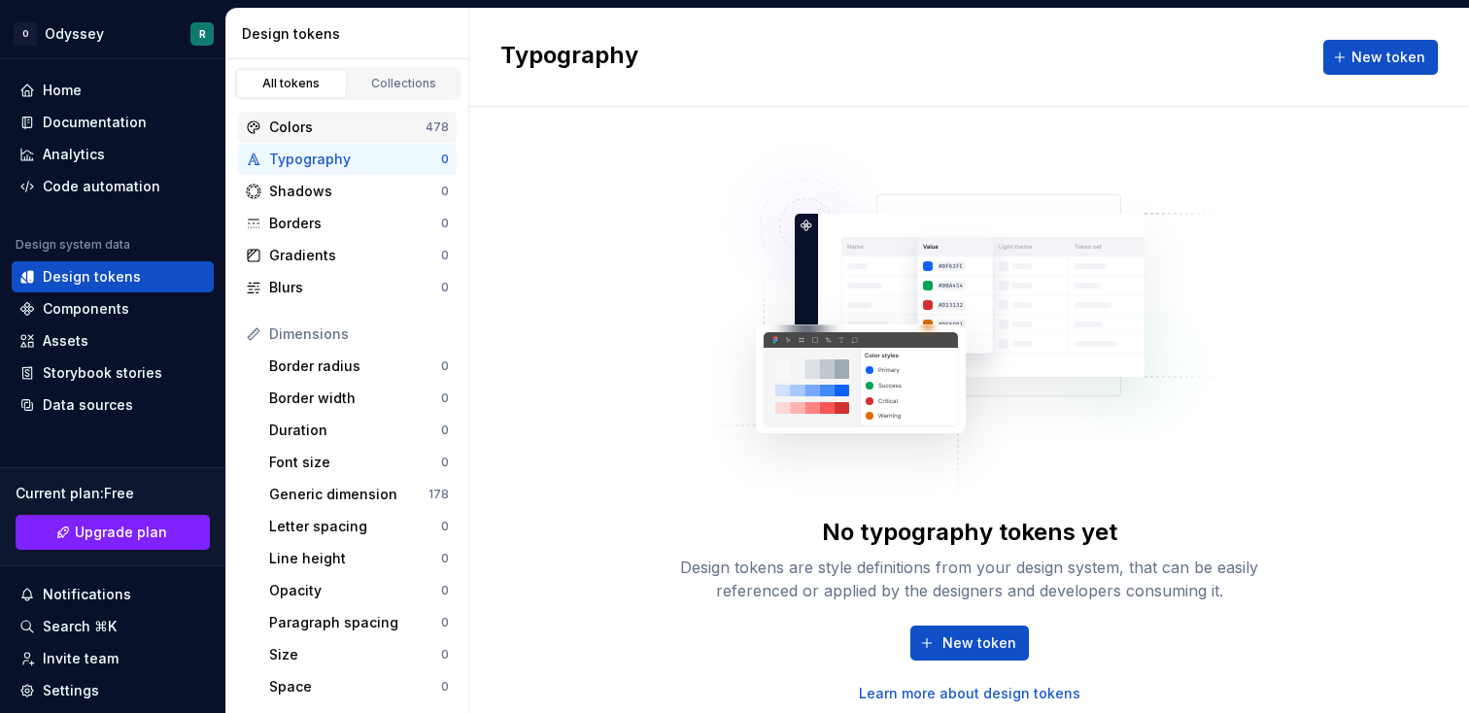
click at [323, 138] on div "Colors 478" at bounding box center [347, 127] width 219 height 31
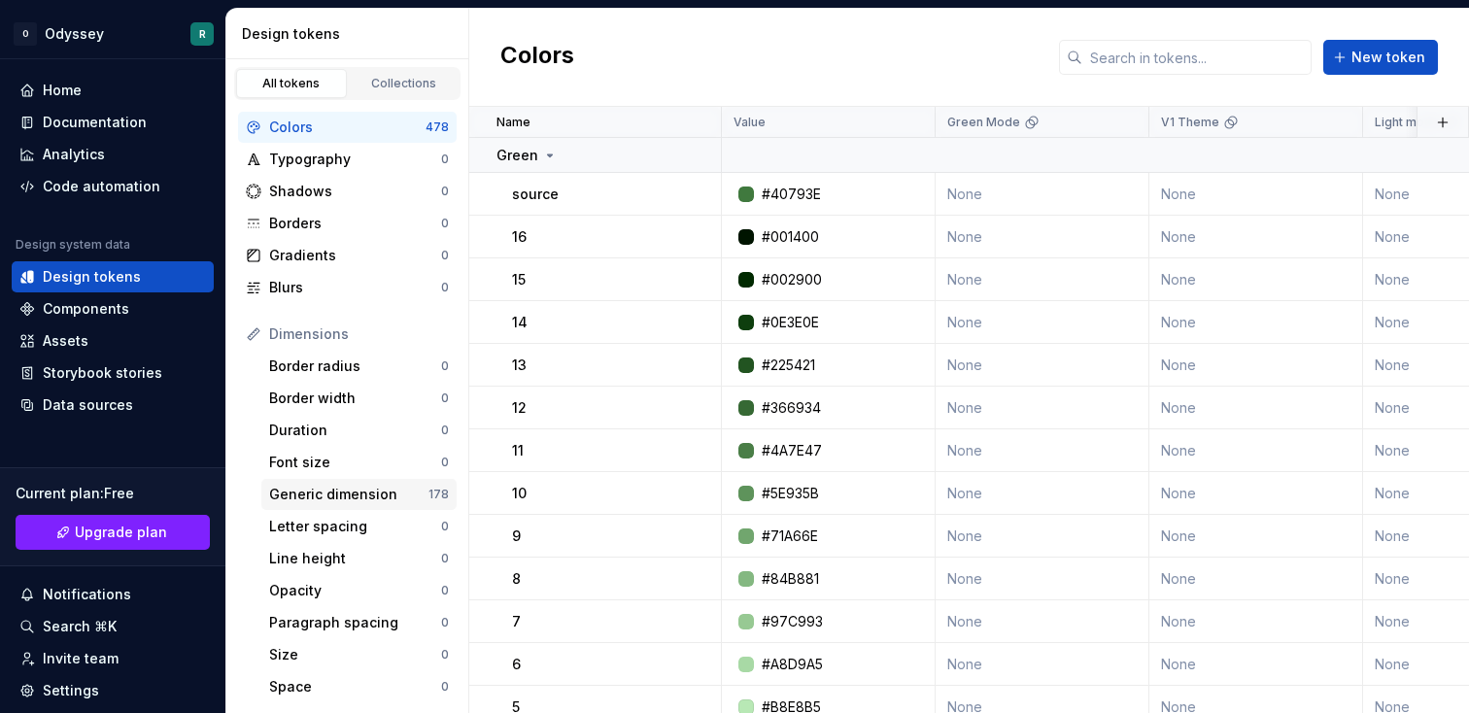
click at [404, 498] on div "Generic dimension" at bounding box center [348, 494] width 159 height 19
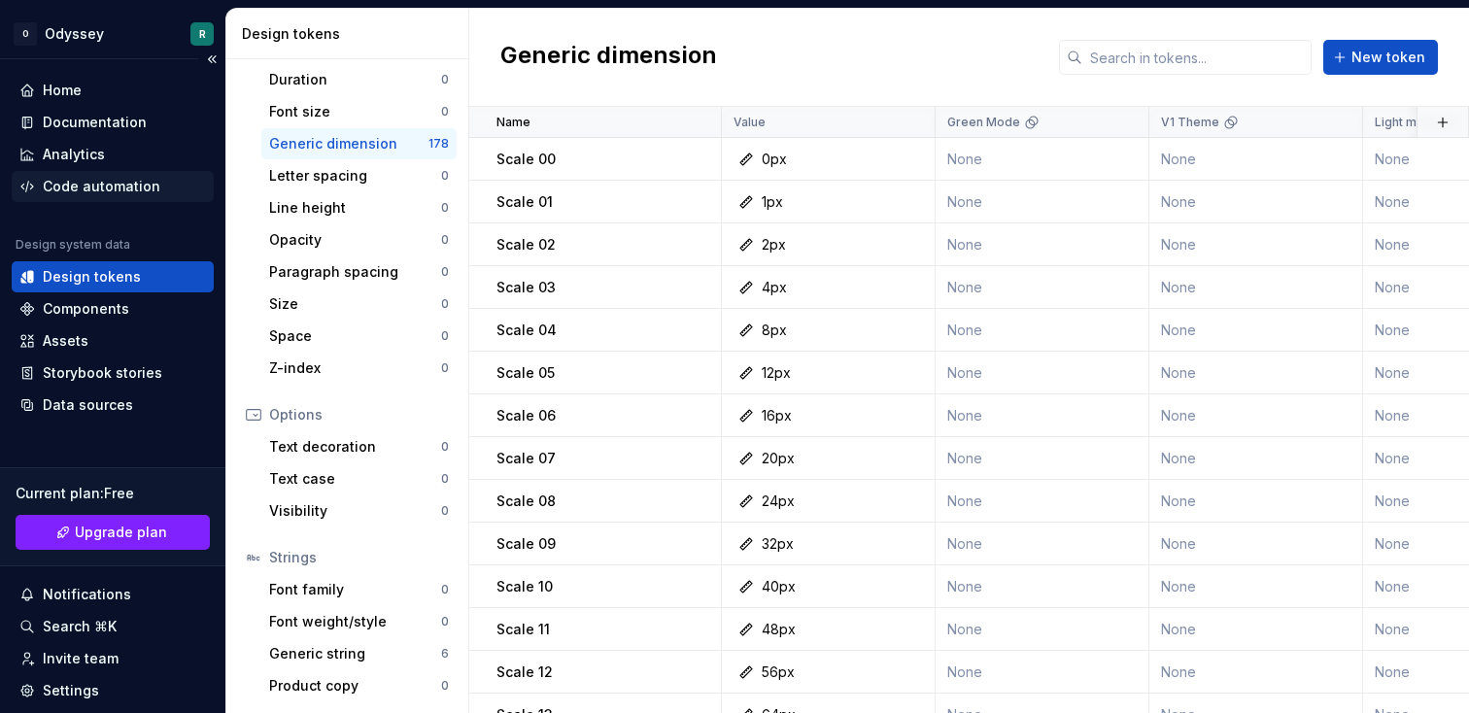
click at [84, 187] on div "Code automation" at bounding box center [102, 186] width 118 height 19
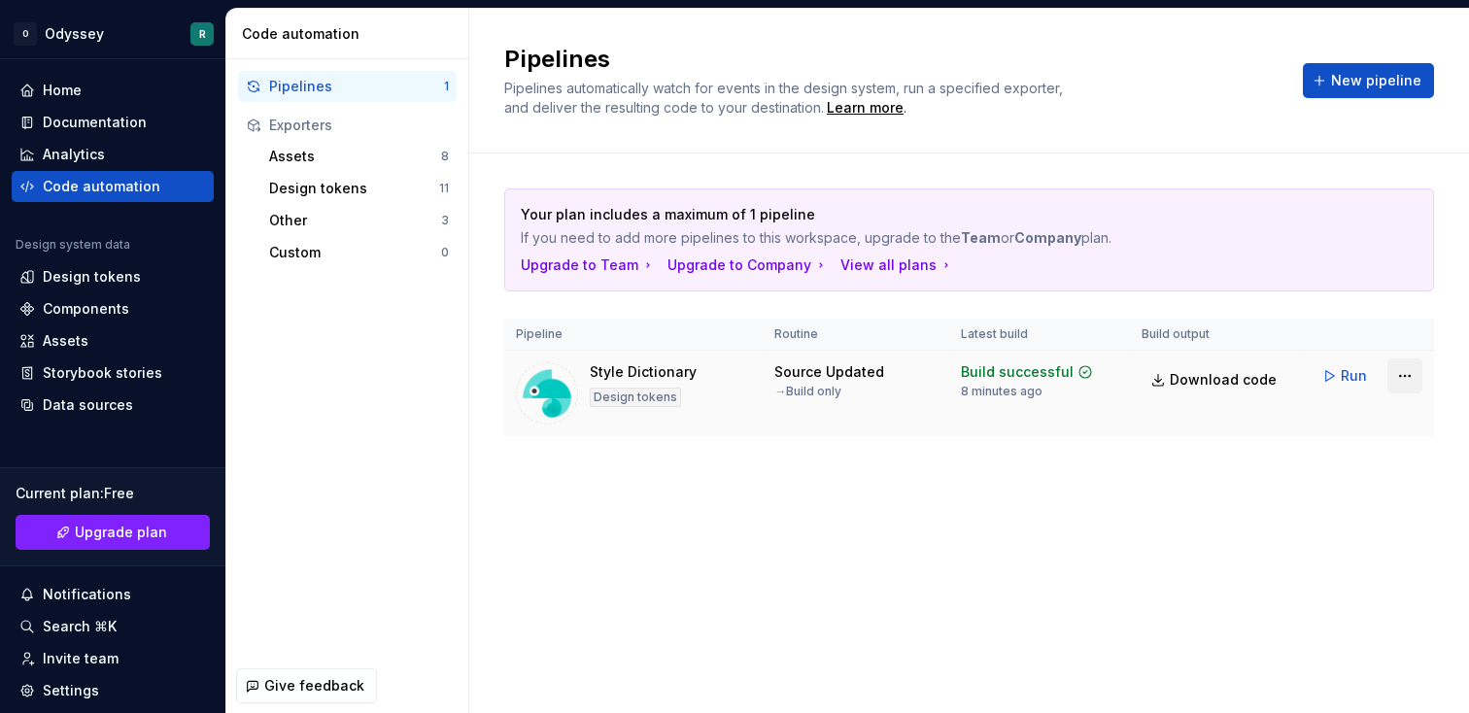
click at [1399, 372] on html "O Odyssey R Home Documentation Analytics Code automation Design system data Des…" at bounding box center [734, 356] width 1469 height 713
click at [927, 444] on html "O Odyssey R Home Documentation Analytics Code automation Design system data Des…" at bounding box center [734, 356] width 1469 height 713
click at [660, 397] on div "Design tokens" at bounding box center [635, 397] width 91 height 19
click at [125, 281] on div "Design tokens" at bounding box center [92, 276] width 98 height 19
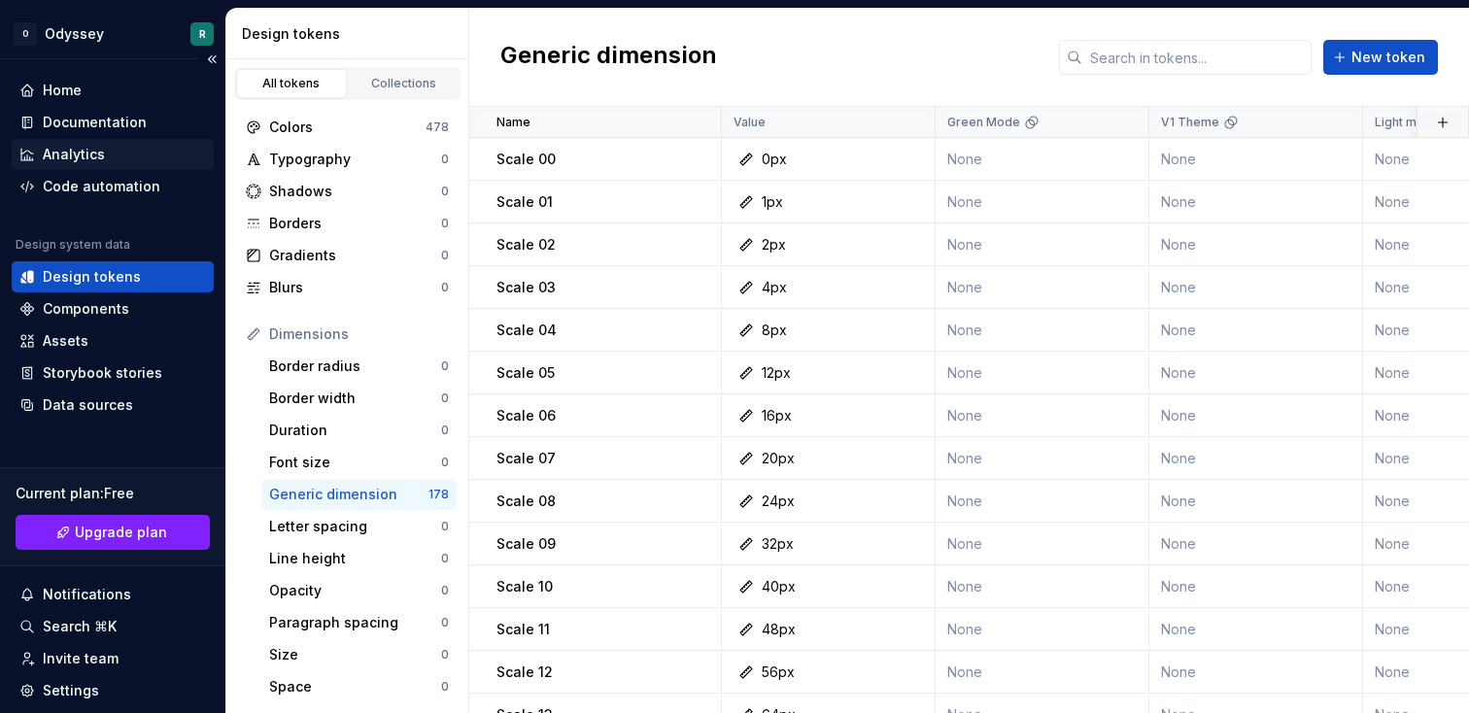
click at [122, 146] on div "Analytics" at bounding box center [112, 154] width 187 height 19
